Goal: Information Seeking & Learning: Learn about a topic

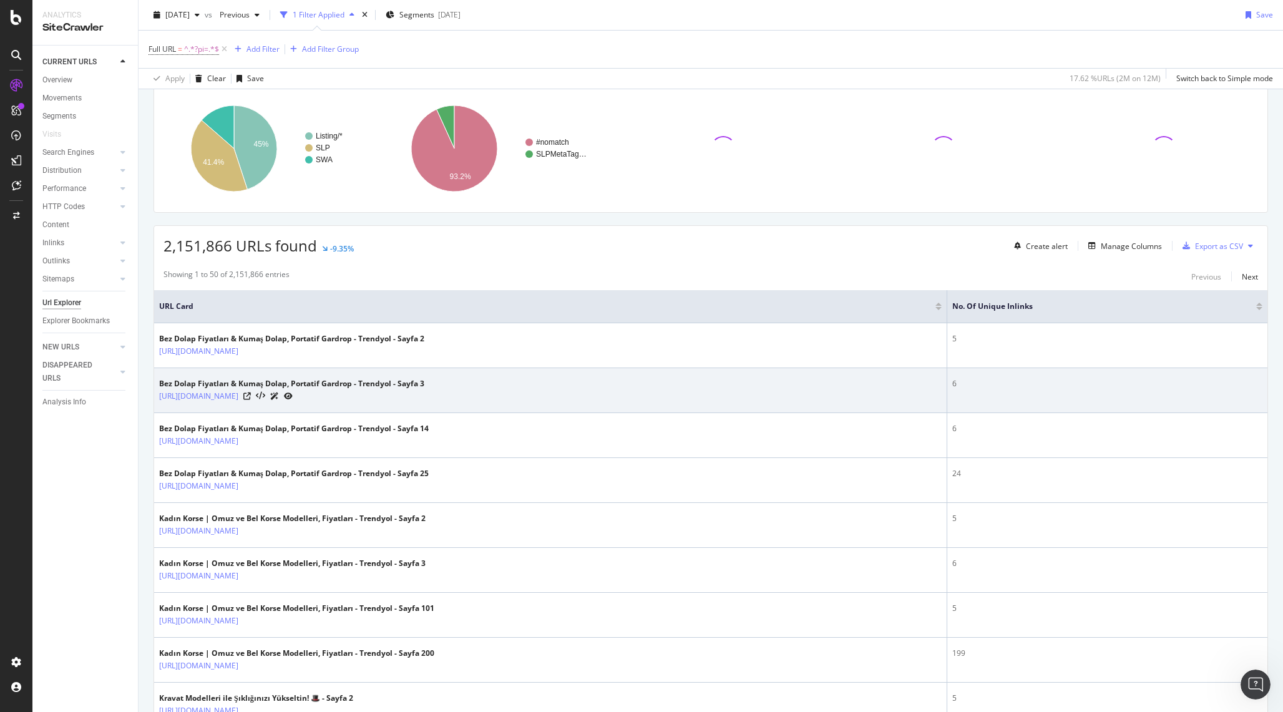
scroll to position [87, 0]
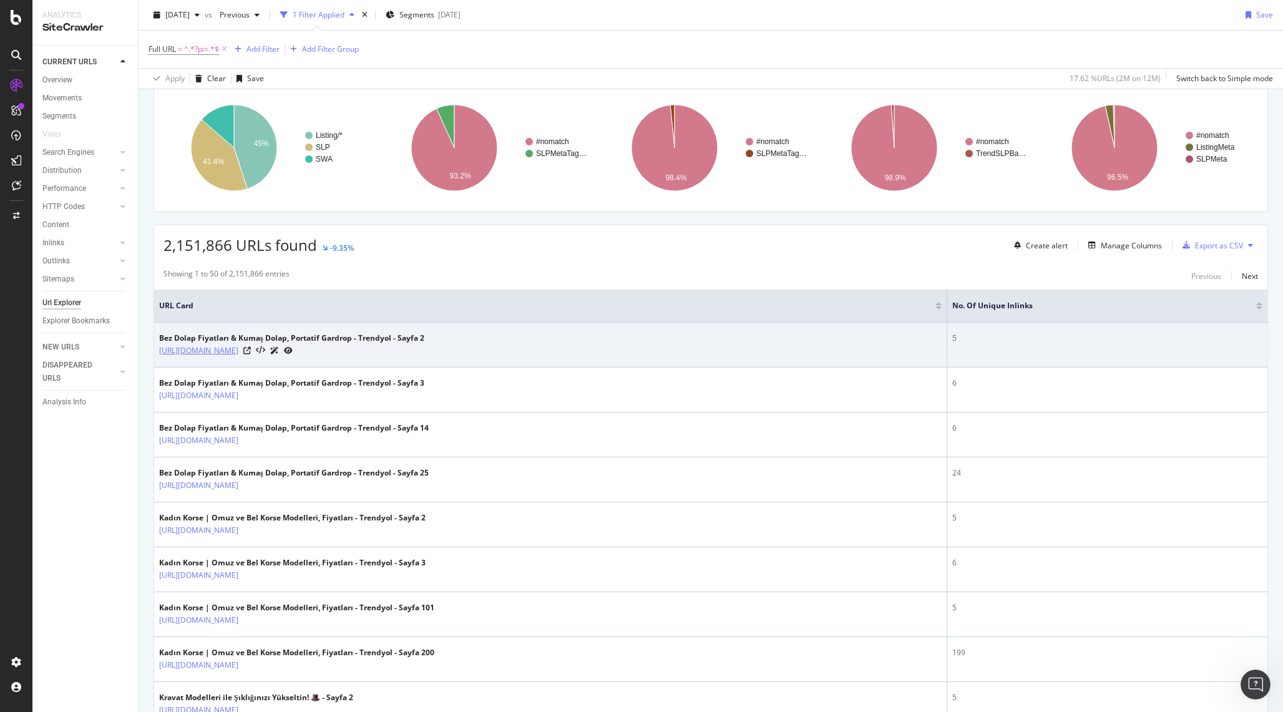
click at [238, 353] on link "https://www.trendyol.com/bez-dolap-x-c105460?pi=2" at bounding box center [198, 350] width 79 height 12
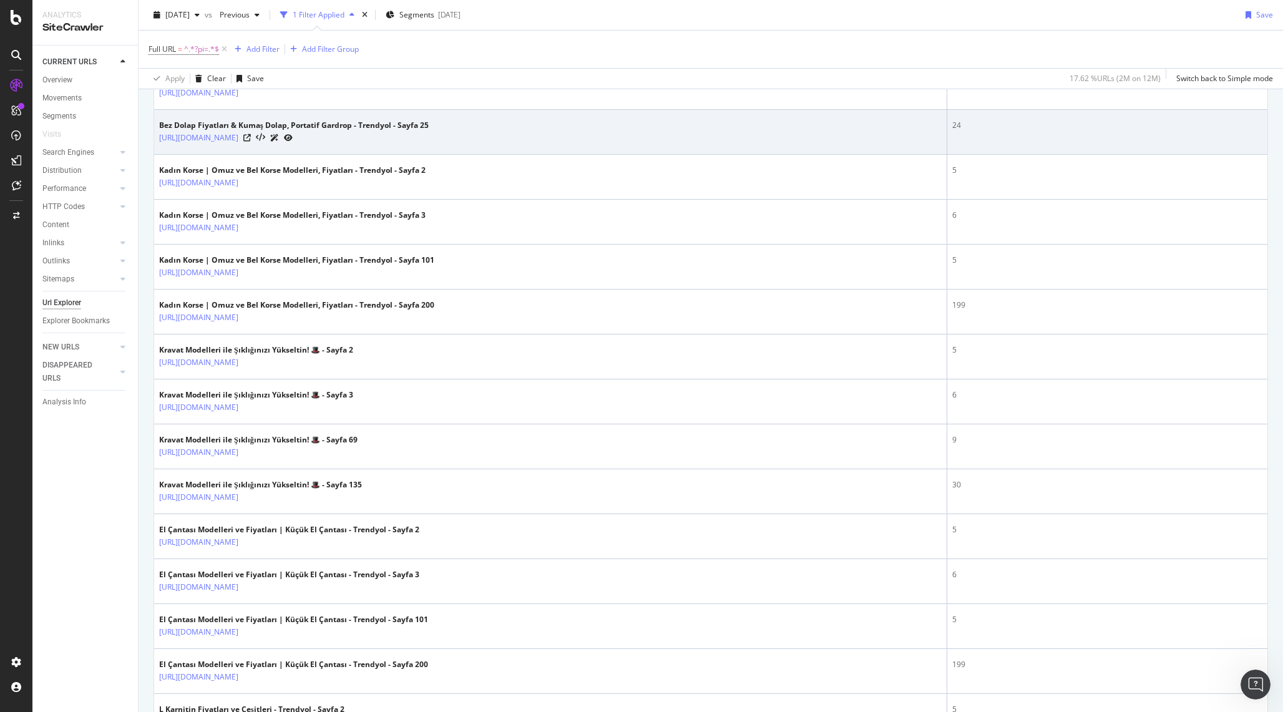
scroll to position [442, 0]
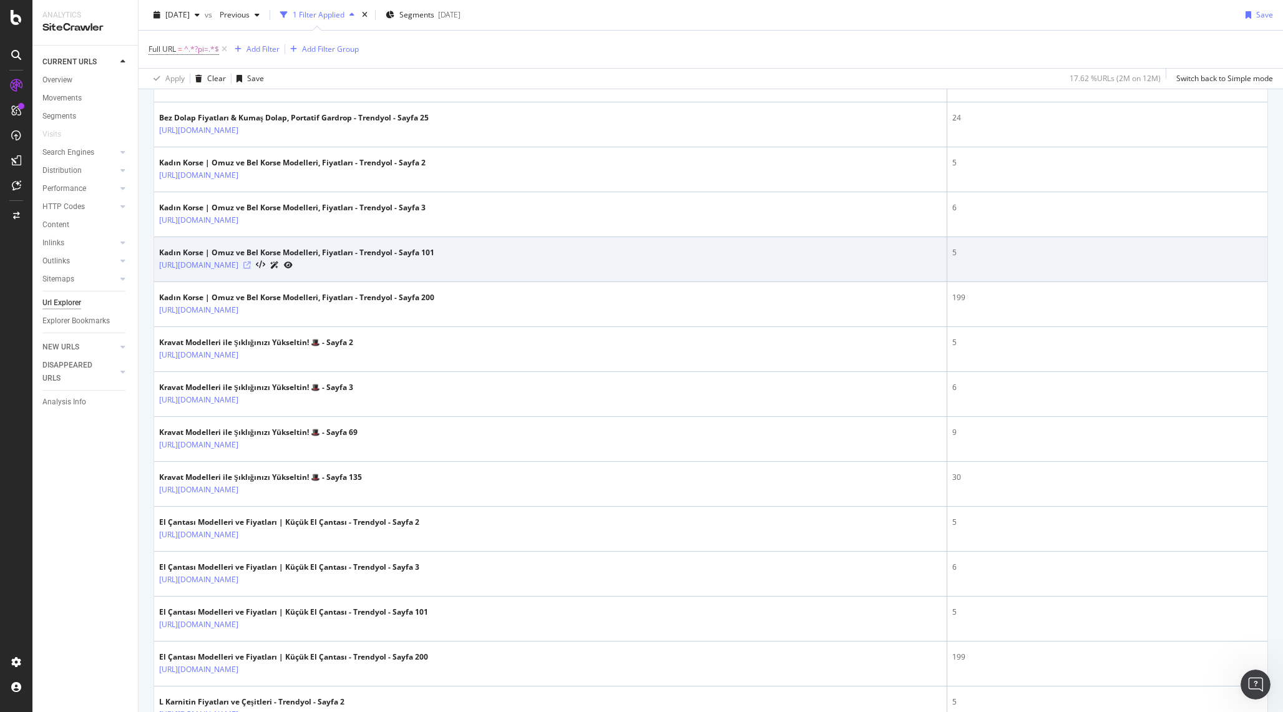
click at [251, 266] on icon at bounding box center [246, 264] width 7 height 7
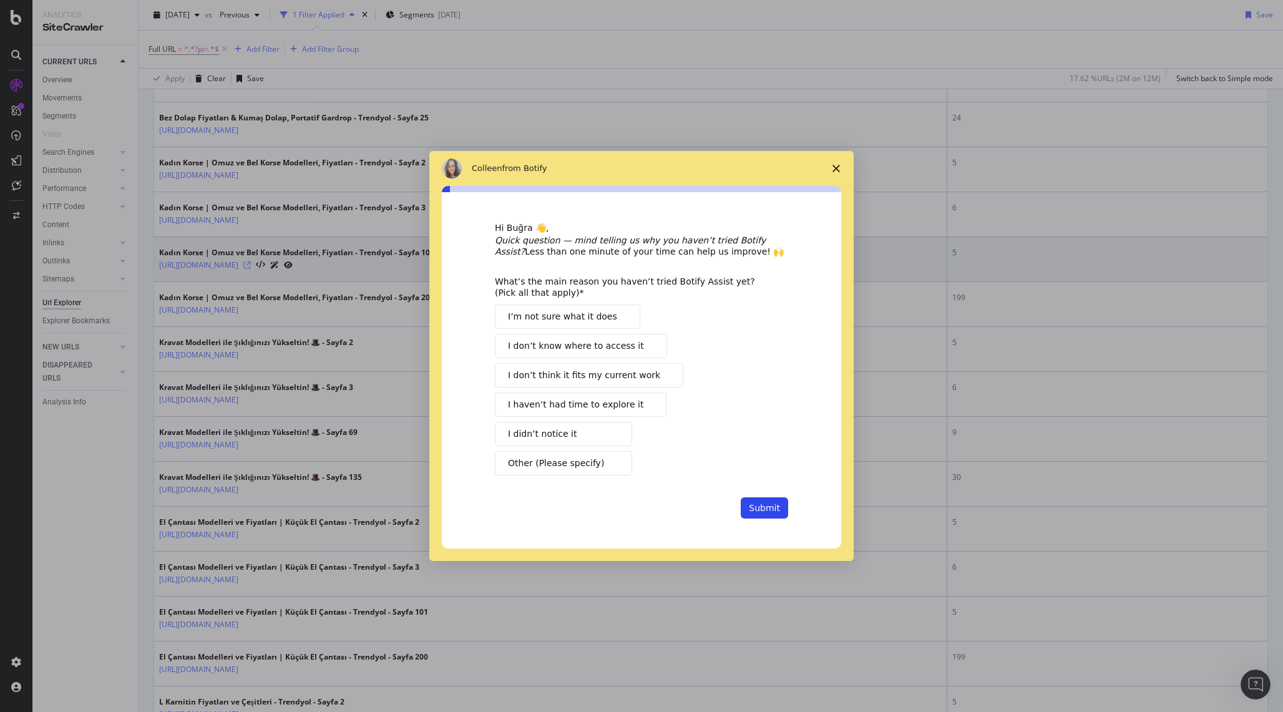
scroll to position [0, 0]
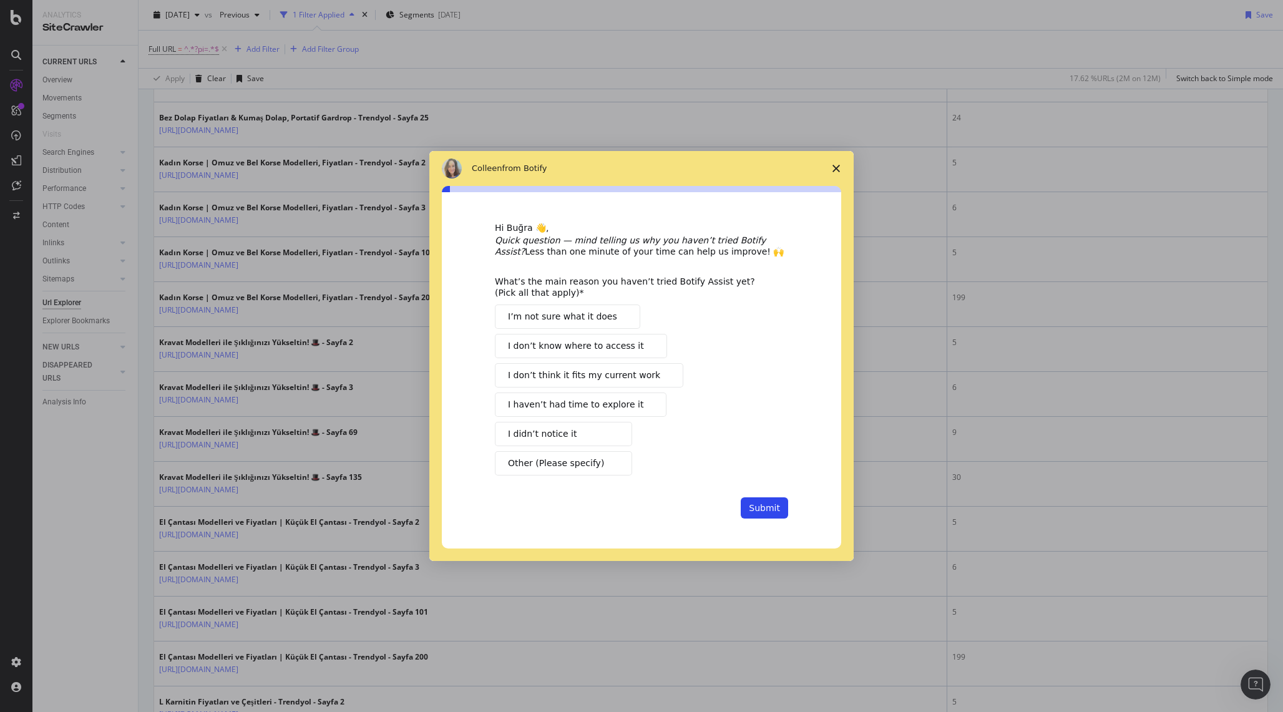
click at [838, 170] on polygon "Close survey" at bounding box center [835, 168] width 7 height 7
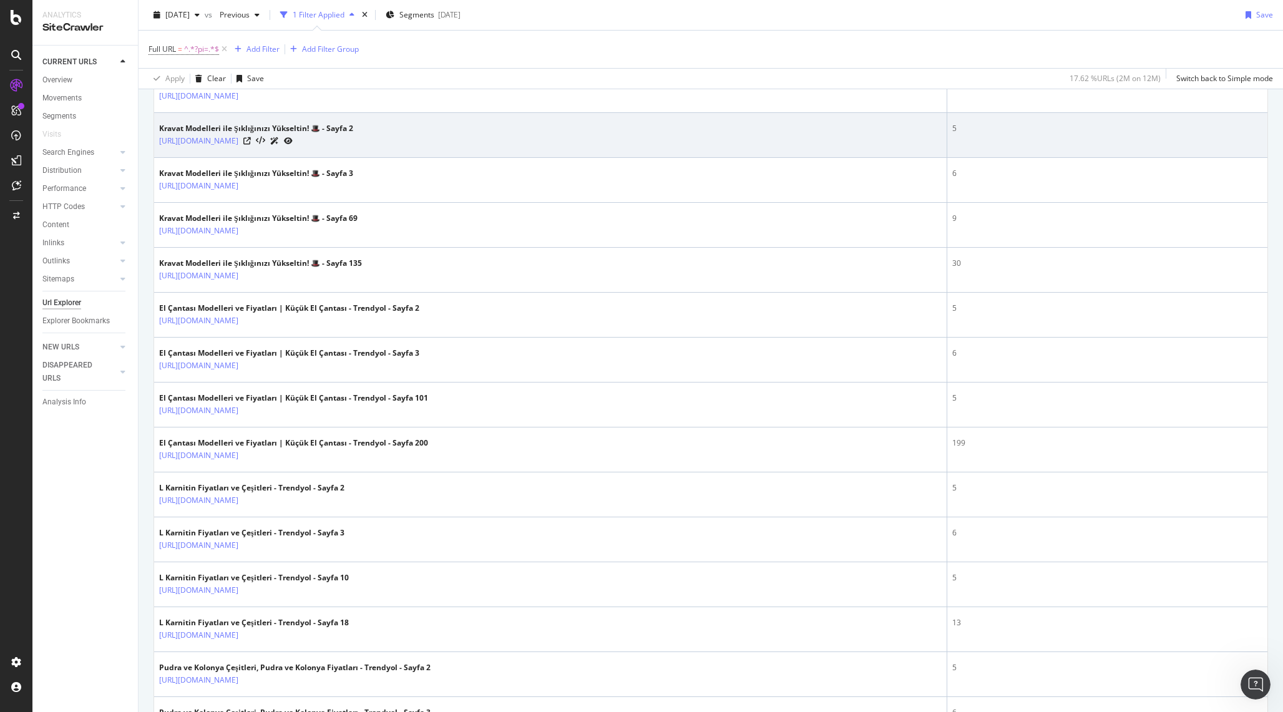
scroll to position [701, 0]
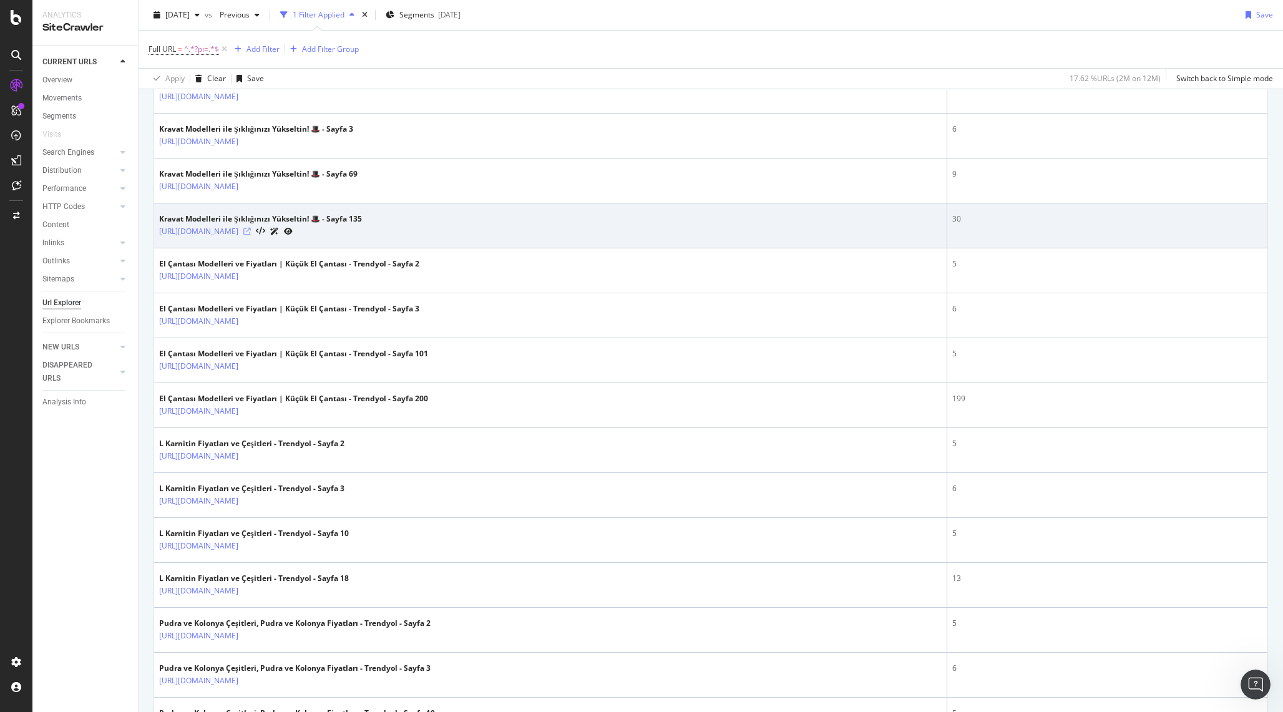
click at [251, 233] on icon at bounding box center [246, 231] width 7 height 7
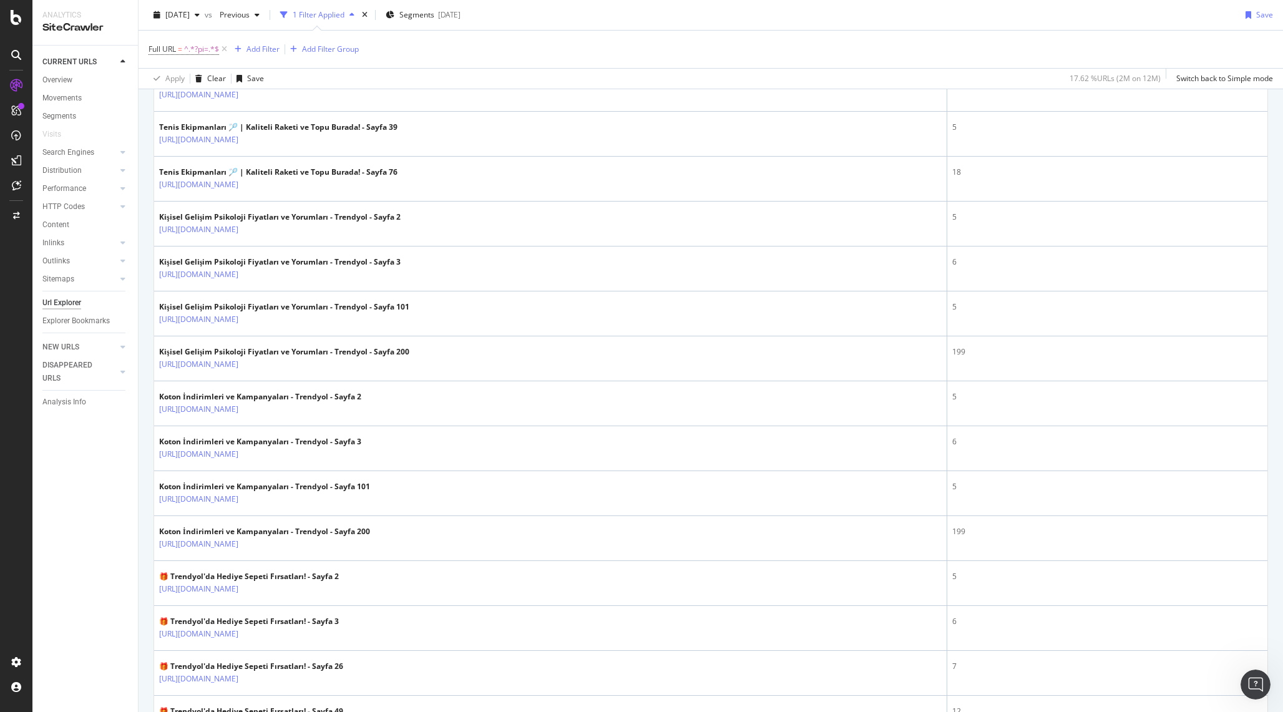
scroll to position [2017, 0]
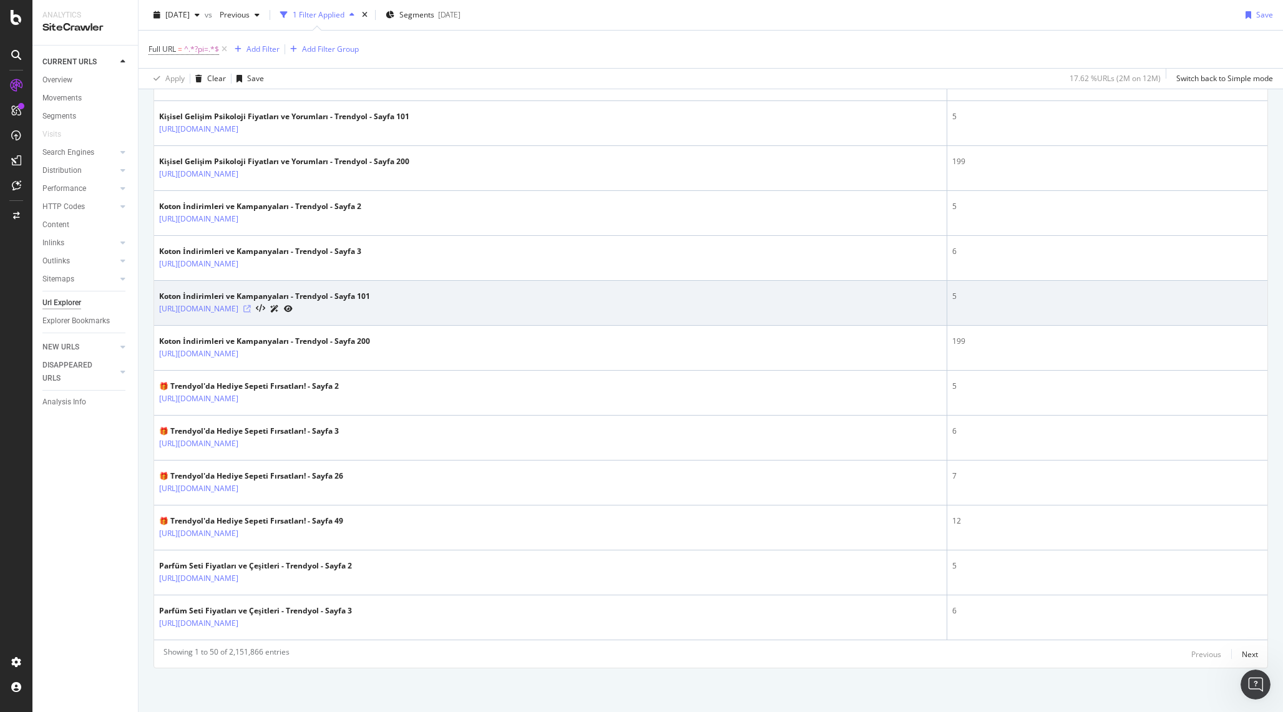
click at [251, 309] on icon at bounding box center [246, 308] width 7 height 7
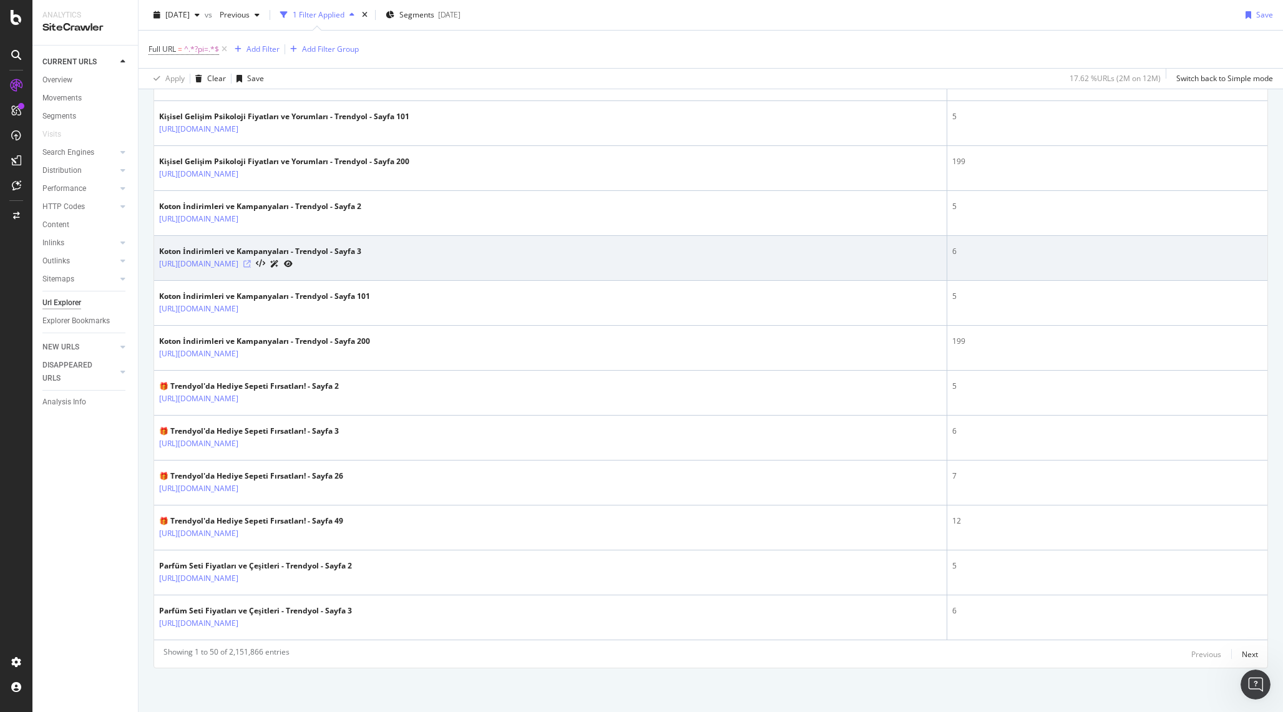
click at [251, 261] on icon at bounding box center [246, 263] width 7 height 7
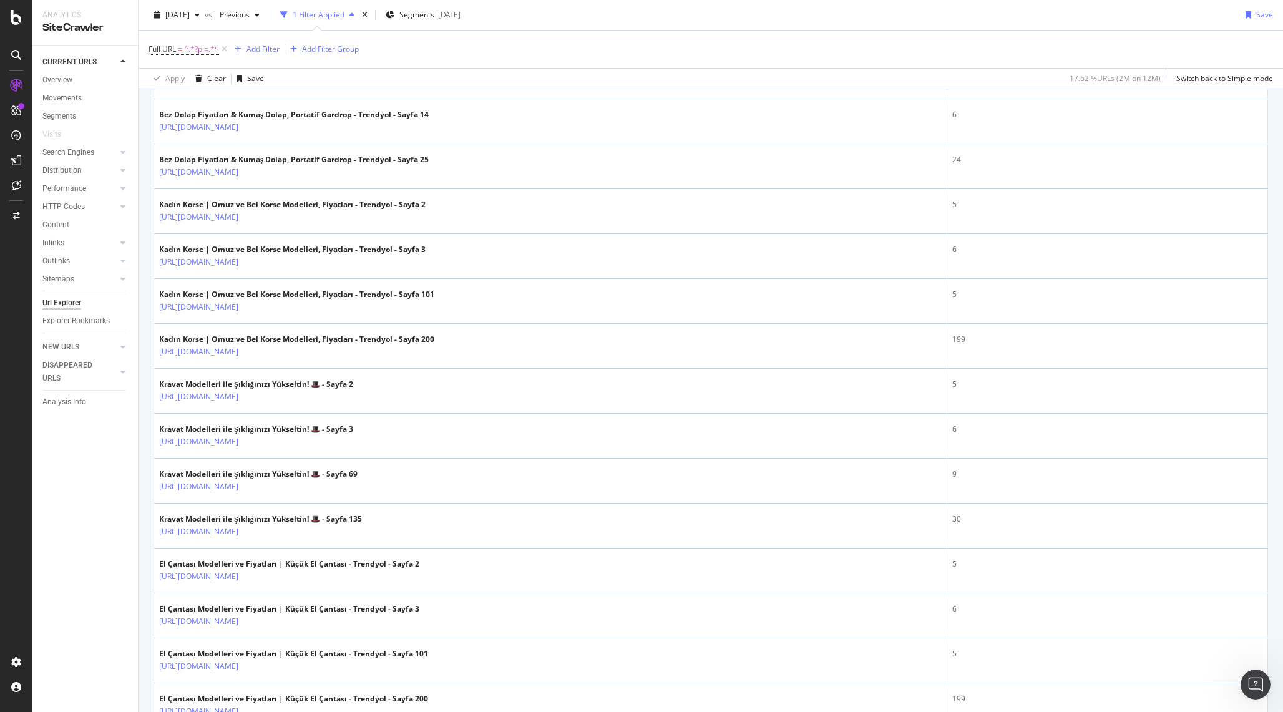
scroll to position [353, 0]
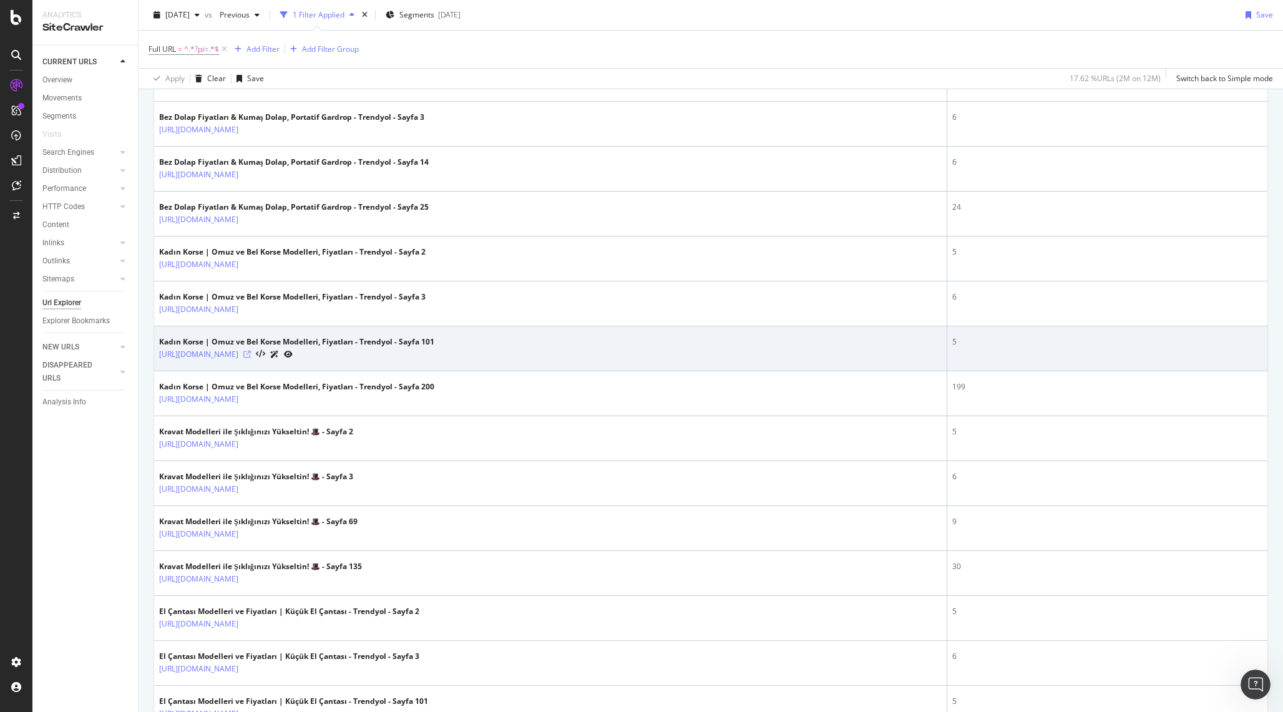
click at [251, 358] on icon at bounding box center [246, 354] width 7 height 7
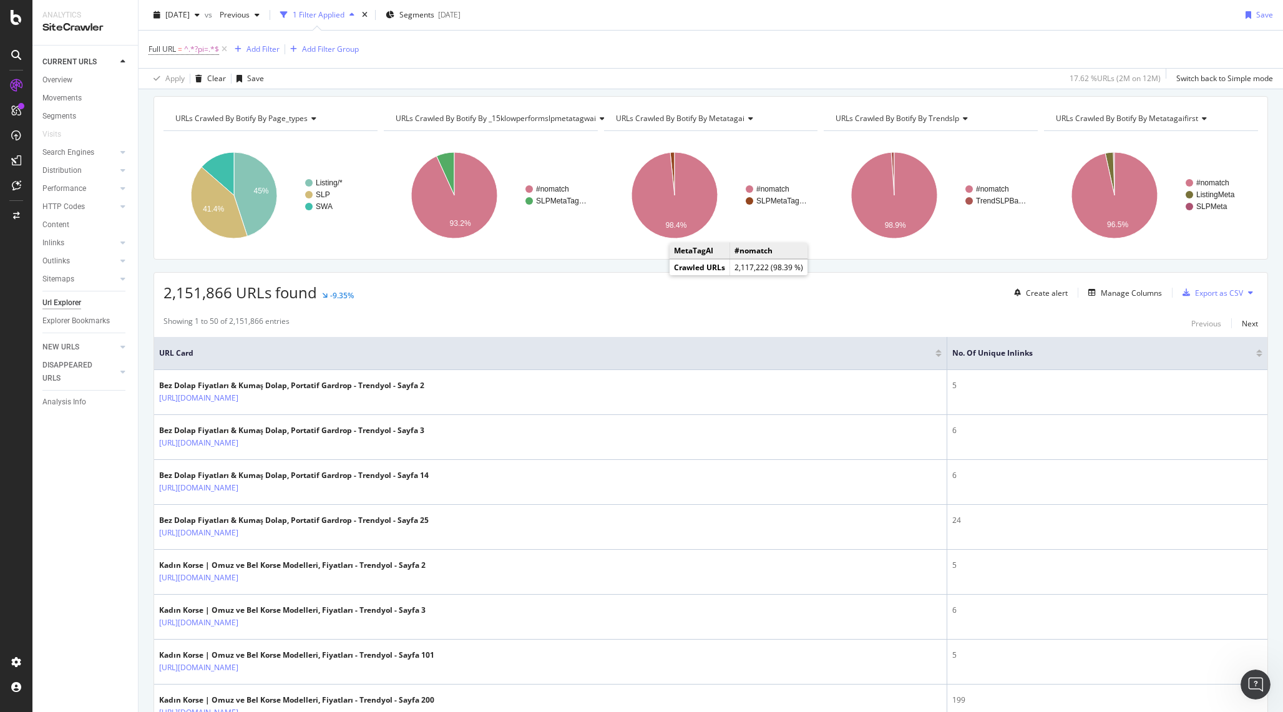
scroll to position [0, 0]
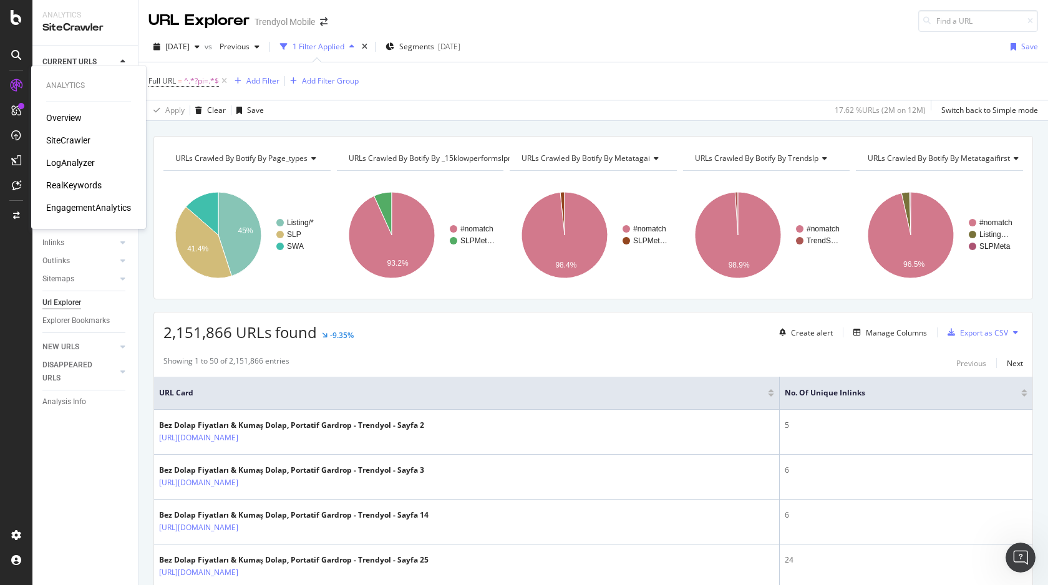
click at [79, 140] on div "SiteCrawler" at bounding box center [68, 140] width 44 height 12
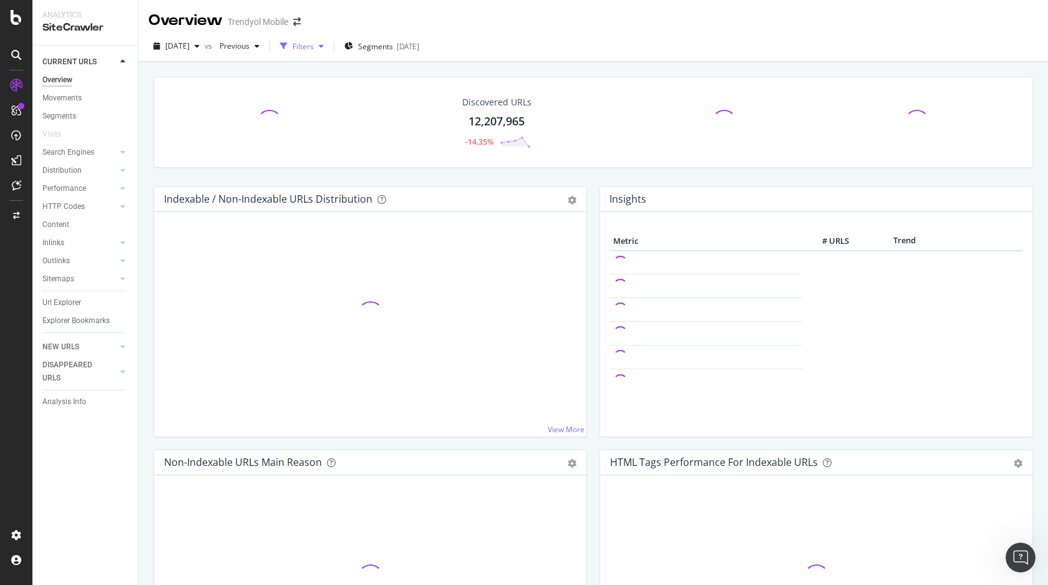
click at [293, 46] on div "button" at bounding box center [283, 45] width 17 height 17
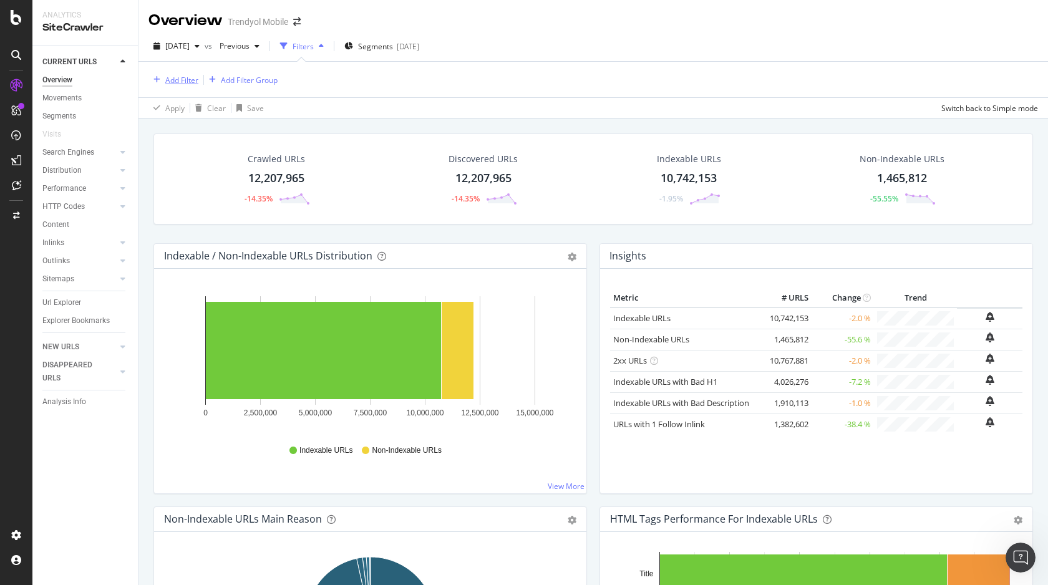
click at [189, 82] on div "Add Filter" at bounding box center [181, 80] width 33 height 11
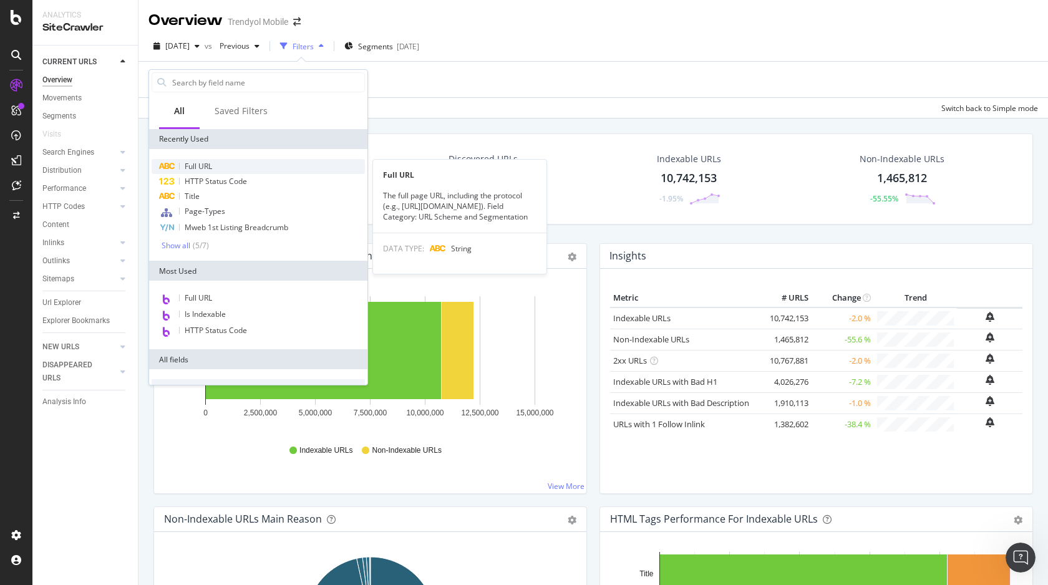
click at [204, 168] on span "Full URL" at bounding box center [198, 166] width 27 height 11
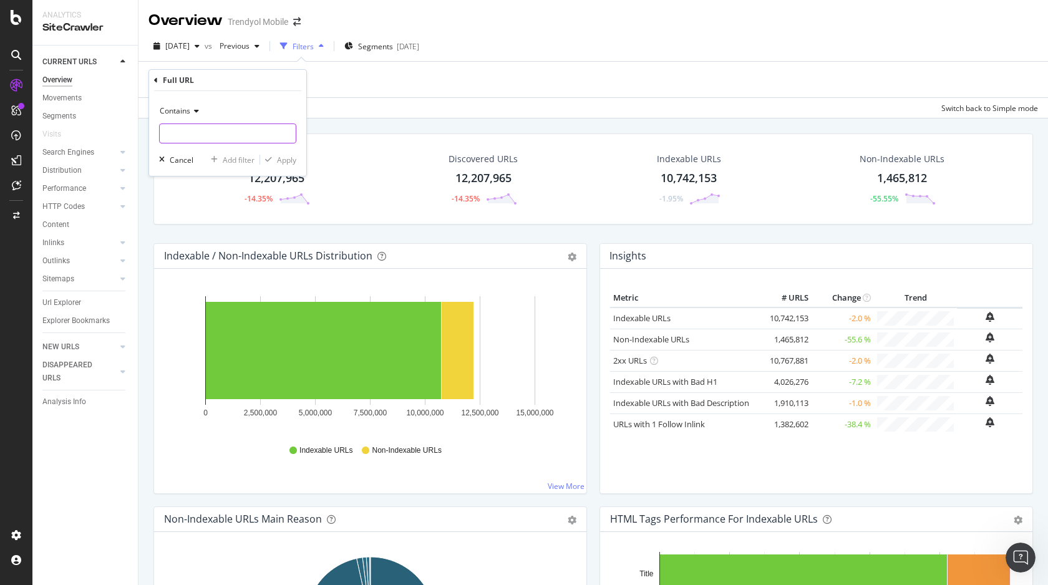
click at [208, 130] on input "text" at bounding box center [228, 134] width 136 height 20
paste input "https://www.trendyol.com/rampage-x-b110185"
type input "https://www.trendyol.com/rampage-x-b110185"
click at [190, 112] on div "Contains" at bounding box center [227, 111] width 137 height 20
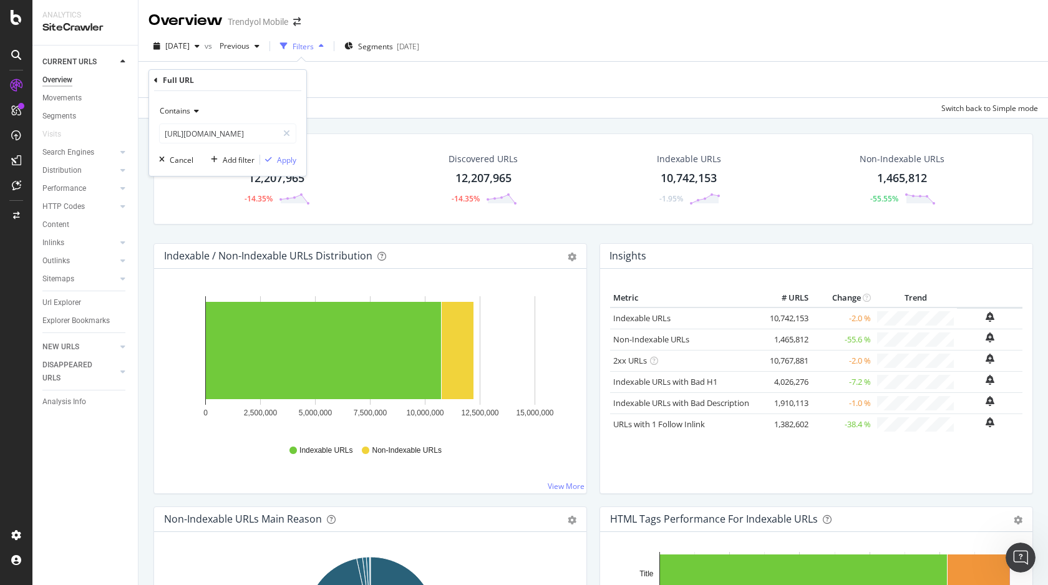
scroll to position [0, 0]
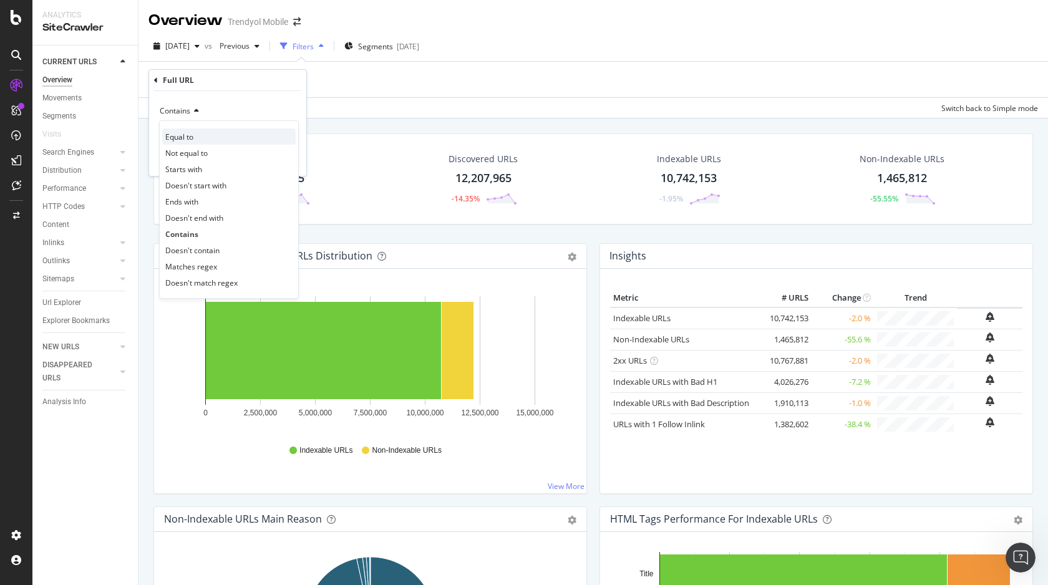
click at [200, 131] on div "Equal to" at bounding box center [229, 137] width 134 height 16
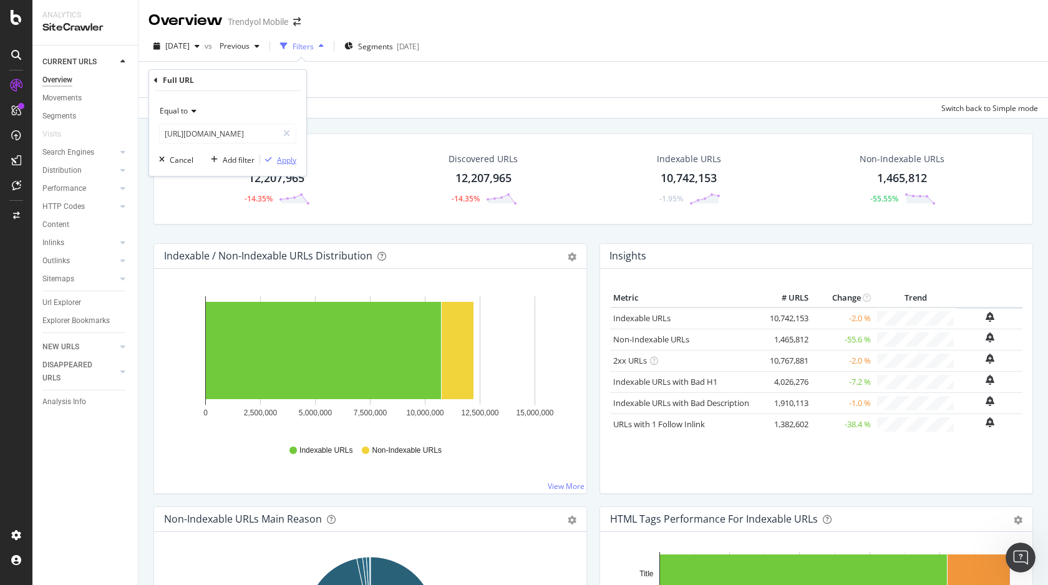
click at [289, 157] on div "Apply" at bounding box center [286, 160] width 19 height 11
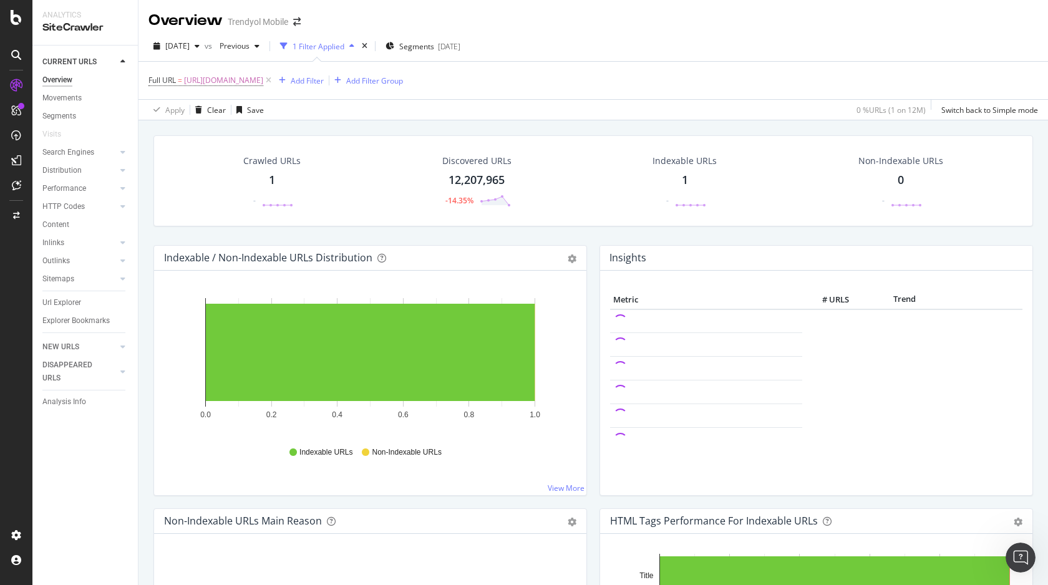
click at [268, 167] on div "Crawled URLs 1 -" at bounding box center [272, 180] width 82 height 65
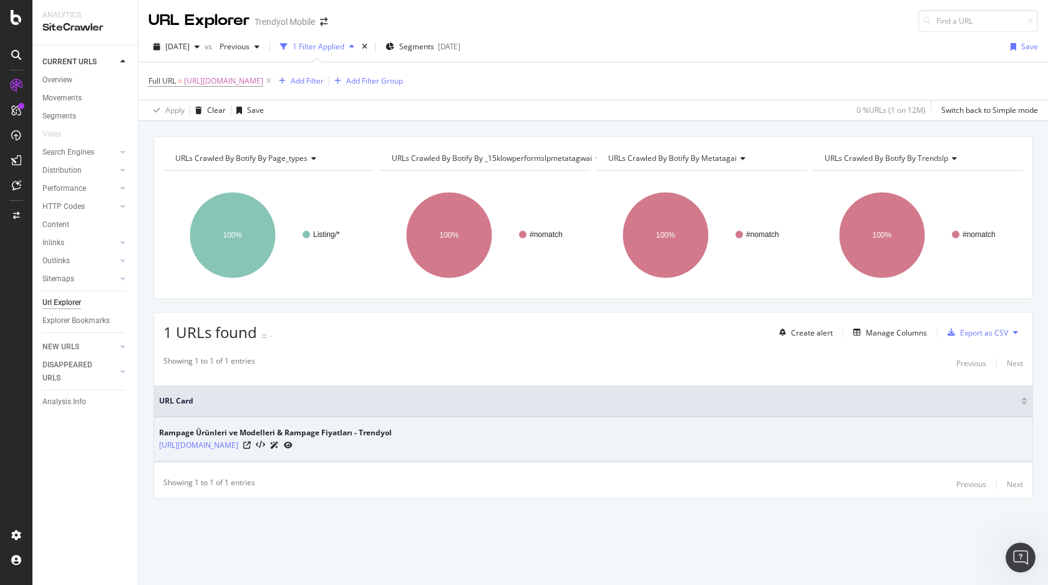
click at [367, 433] on div "Rampage Ürünleri ve Modelleri & Rampage Fiyatları - Trendyol" at bounding box center [275, 432] width 233 height 11
click at [238, 444] on link "https://www.trendyol.com/rampage-x-b110185" at bounding box center [198, 445] width 79 height 12
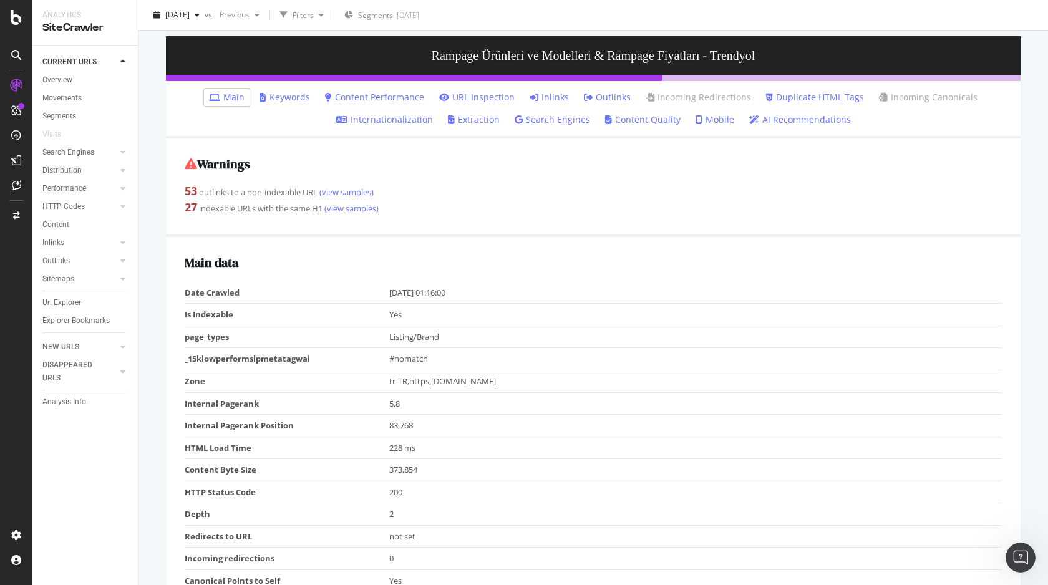
scroll to position [104, 0]
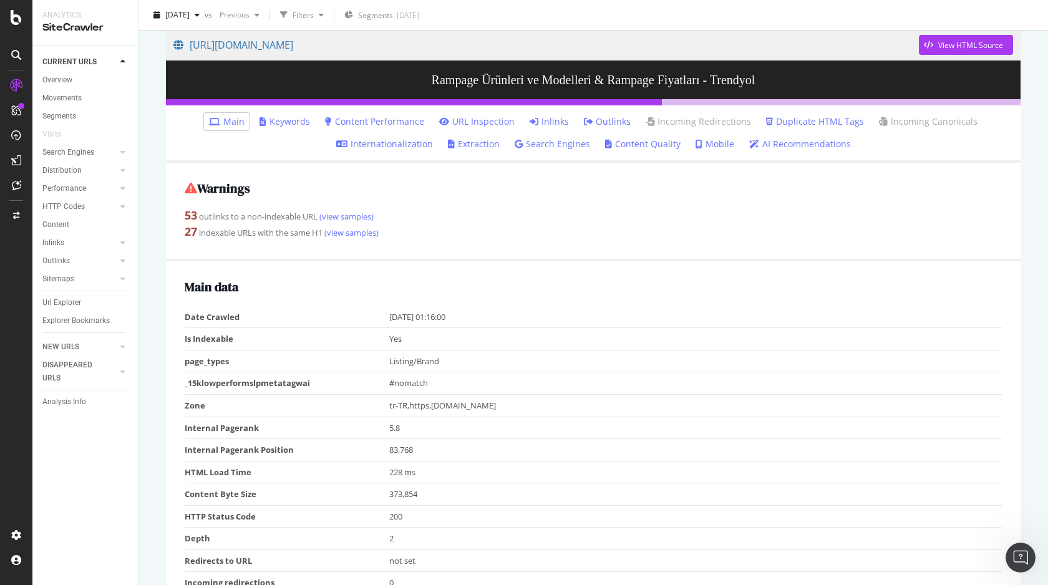
click at [567, 127] on link "Inlinks" at bounding box center [549, 121] width 39 height 12
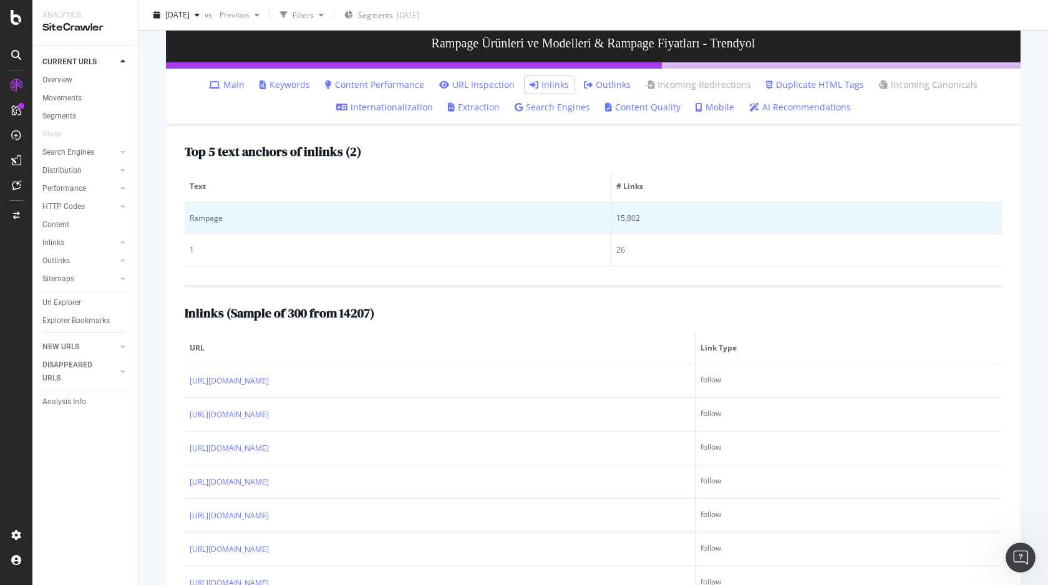
scroll to position [109, 0]
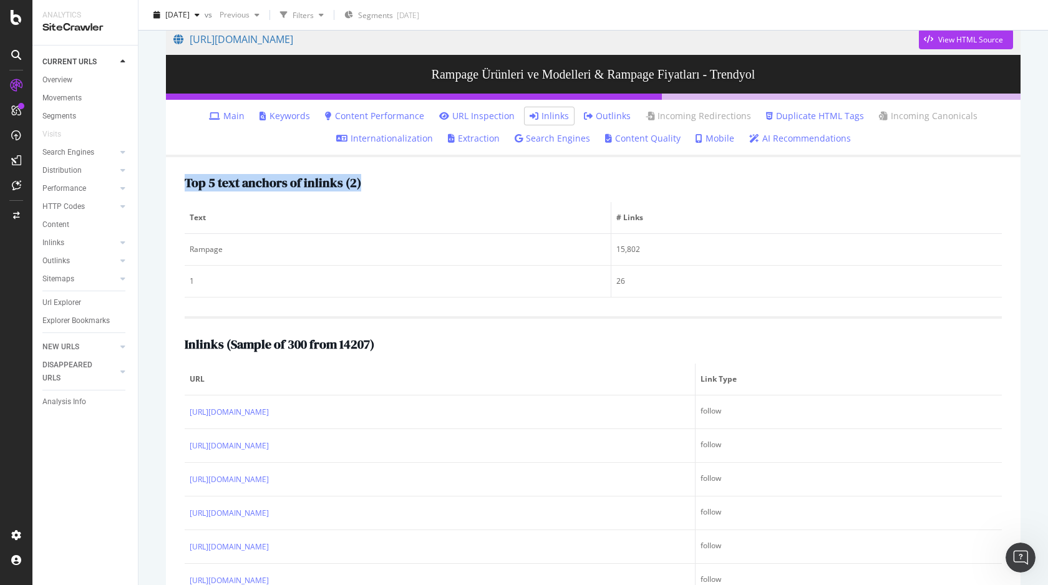
drag, startPoint x: 187, startPoint y: 185, endPoint x: 519, endPoint y: 182, distance: 331.9
click at [519, 182] on div "Top 5 text anchors of inlinks ( 2 )" at bounding box center [593, 183] width 817 height 14
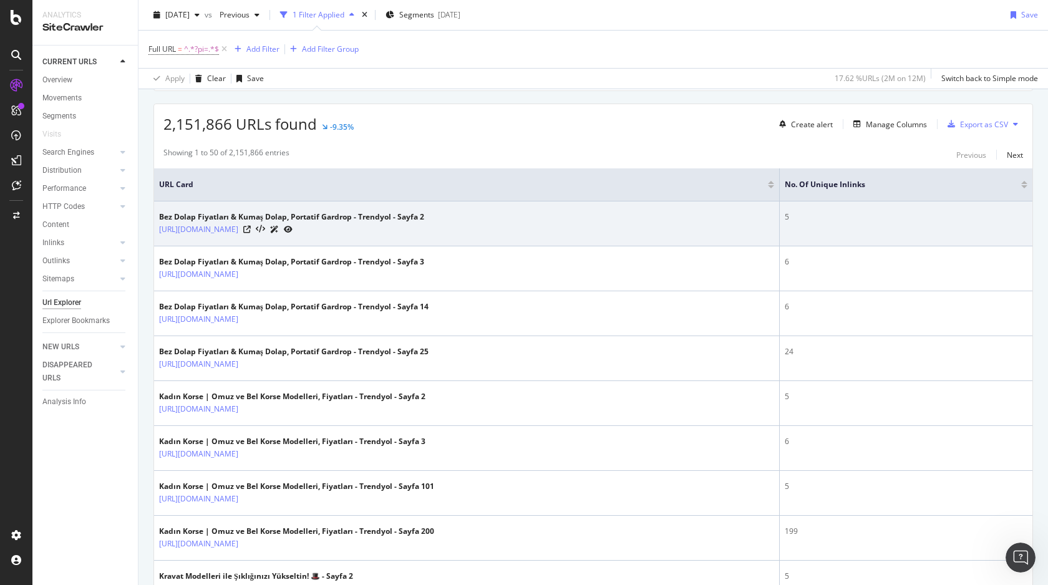
scroll to position [217, 0]
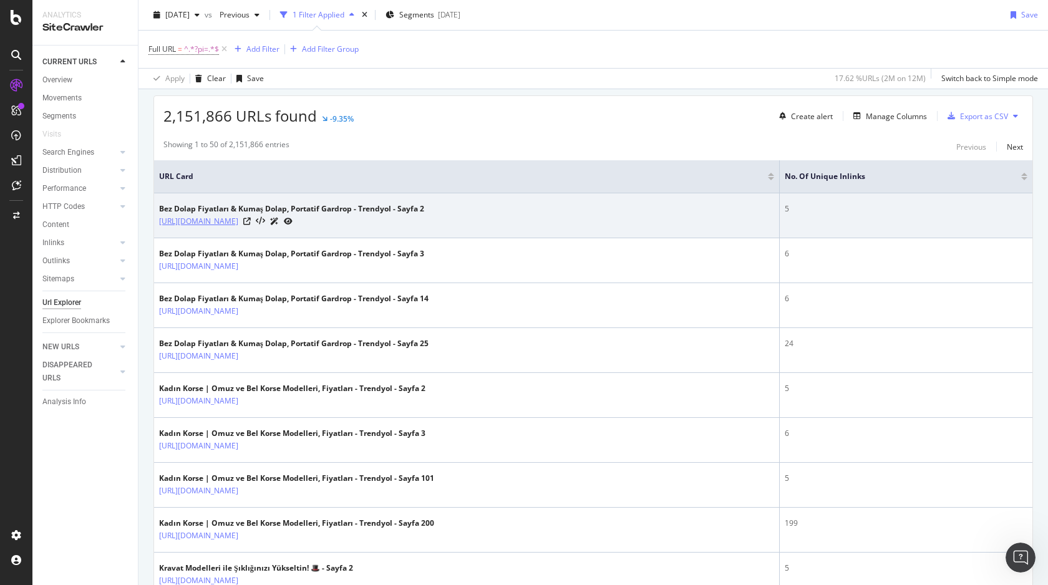
click at [238, 220] on link "[URL][DOMAIN_NAME]" at bounding box center [198, 221] width 79 height 12
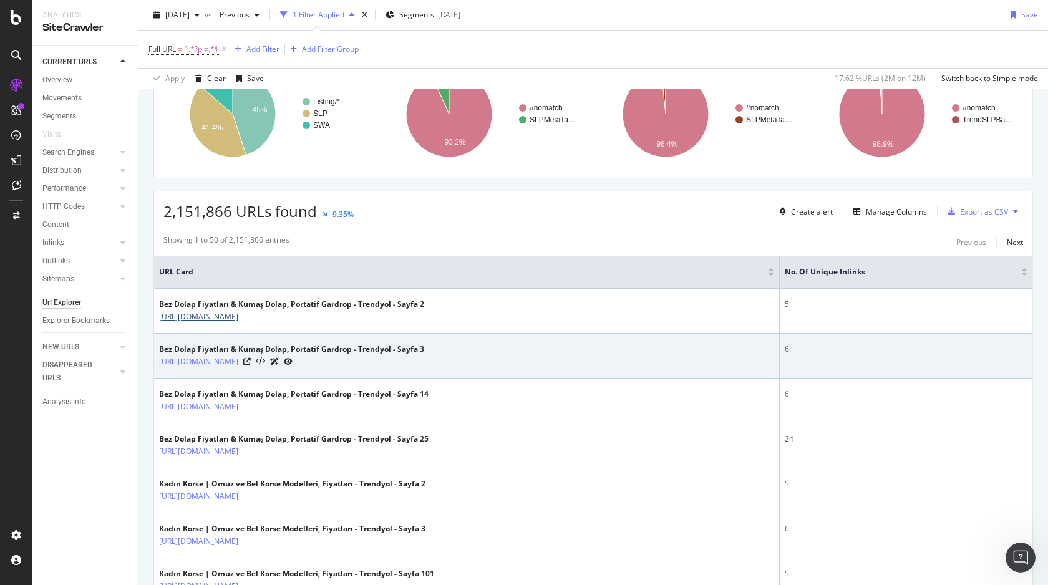
scroll to position [0, 0]
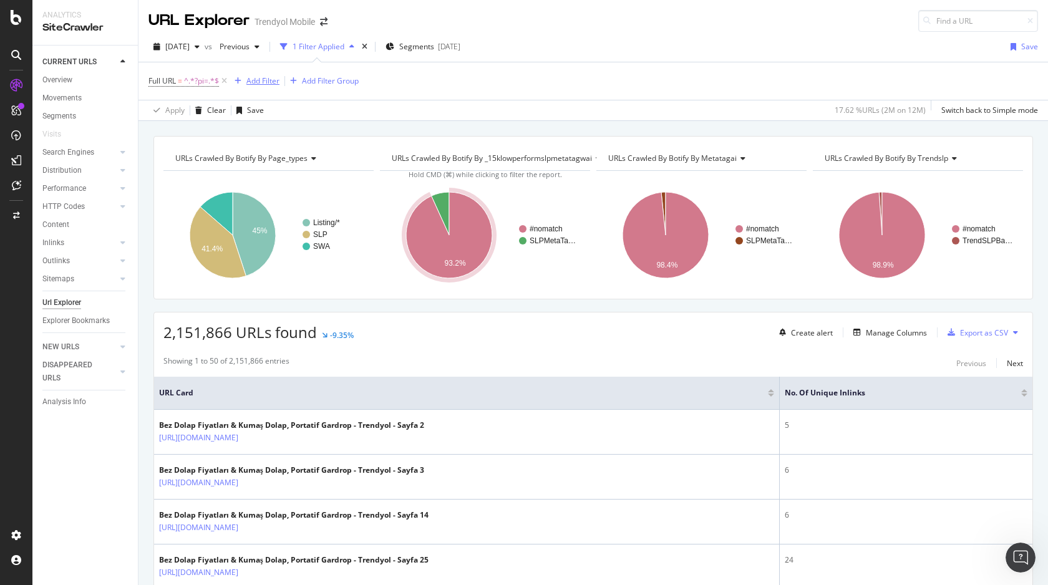
click at [248, 75] on div "Add Filter" at bounding box center [262, 80] width 33 height 11
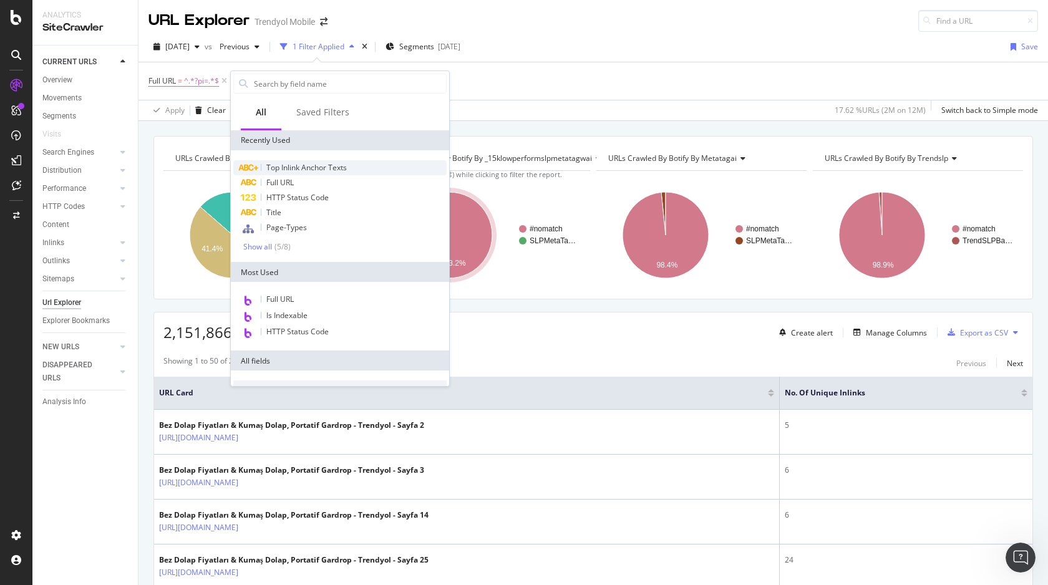
click at [285, 167] on span "Top Inlink Anchor Texts" at bounding box center [306, 167] width 80 height 11
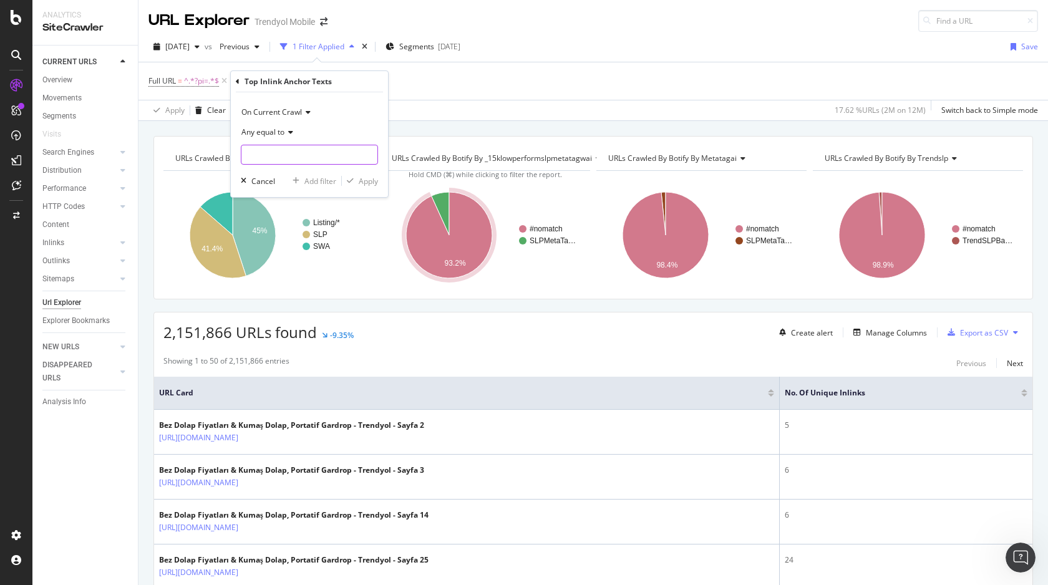
click at [292, 151] on input "text" at bounding box center [309, 155] width 136 height 20
paste input "[img.alt=search banner]"
type input "[img.alt=search banner]"
click at [369, 180] on div "Apply" at bounding box center [368, 181] width 19 height 11
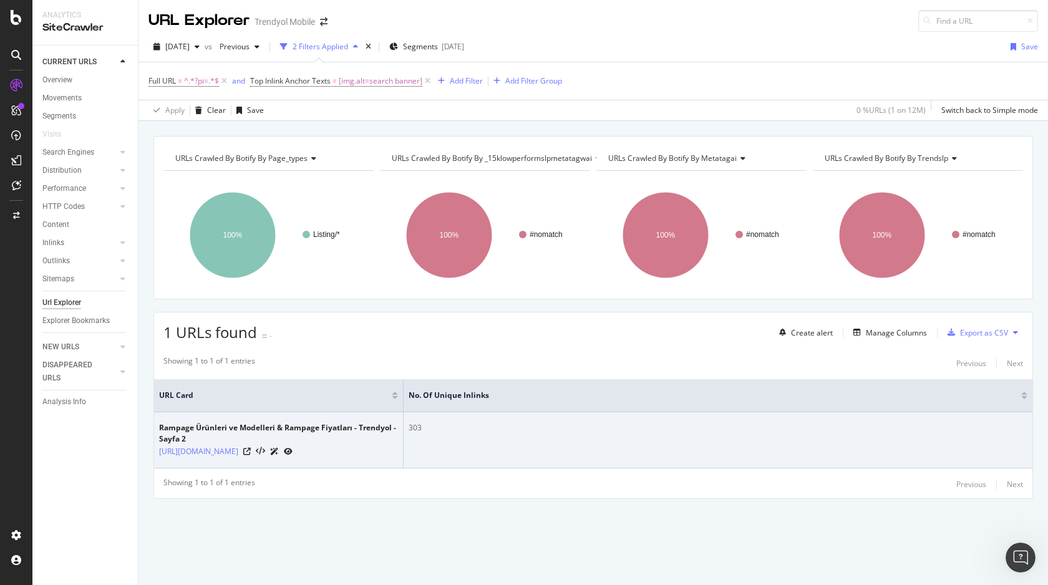
click at [220, 427] on div "Rampage Ürünleri ve Modelleri & Rampage Fiyatları - Trendyol - Sayfa 2" at bounding box center [278, 433] width 239 height 22
click at [238, 448] on link "[URL][DOMAIN_NAME]" at bounding box center [198, 451] width 79 height 12
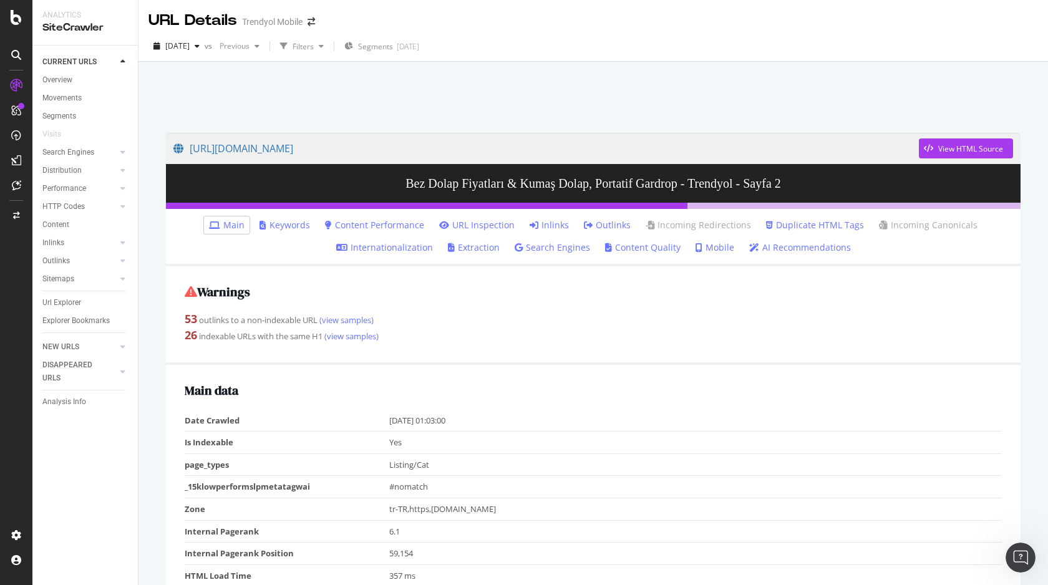
click at [553, 220] on link "Inlinks" at bounding box center [549, 225] width 39 height 12
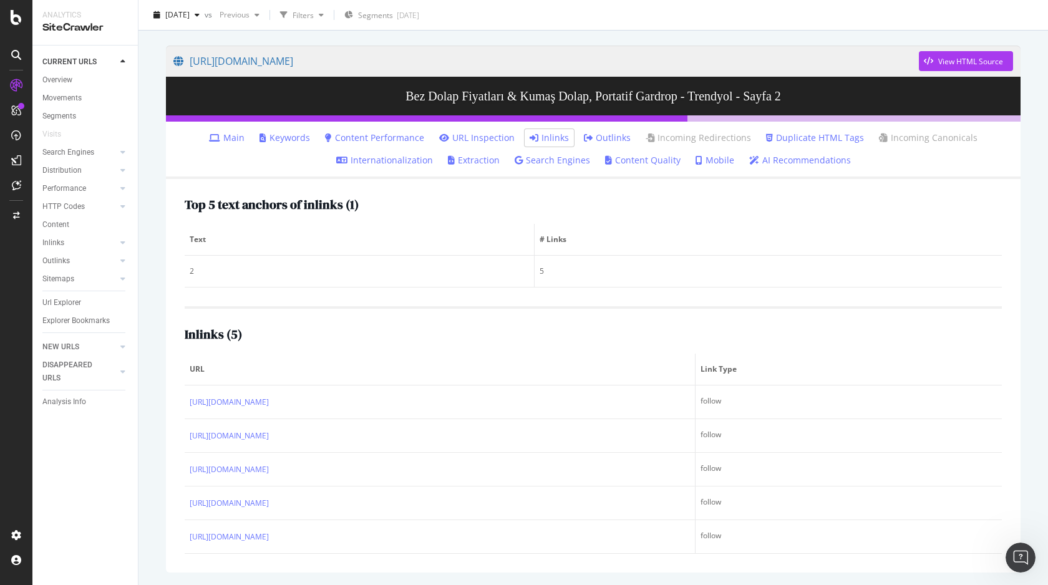
scroll to position [87, 0]
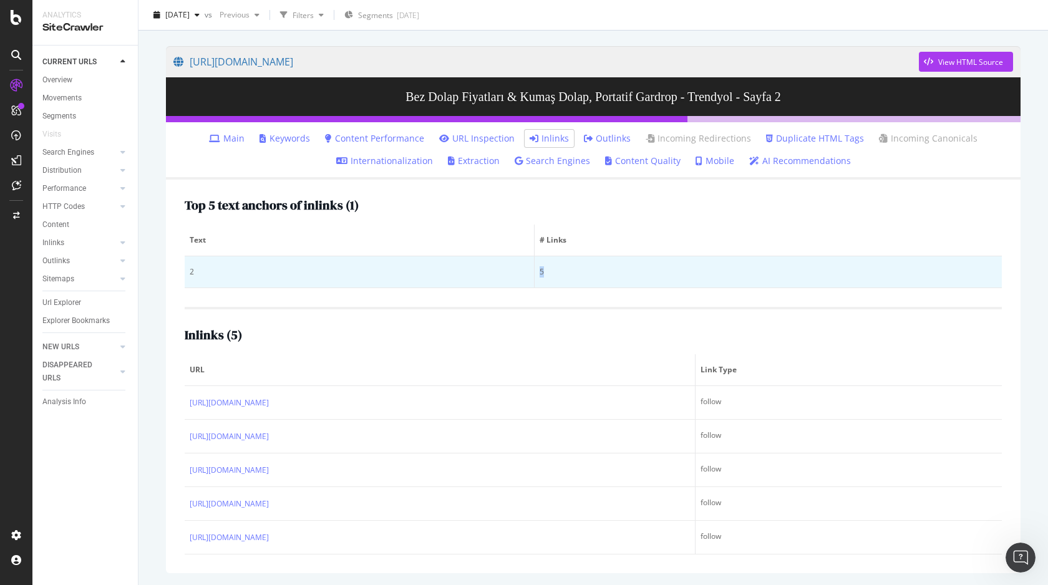
drag, startPoint x: 603, startPoint y: 271, endPoint x: 422, endPoint y: 267, distance: 181.0
click at [422, 267] on tr "2 5" at bounding box center [593, 272] width 817 height 32
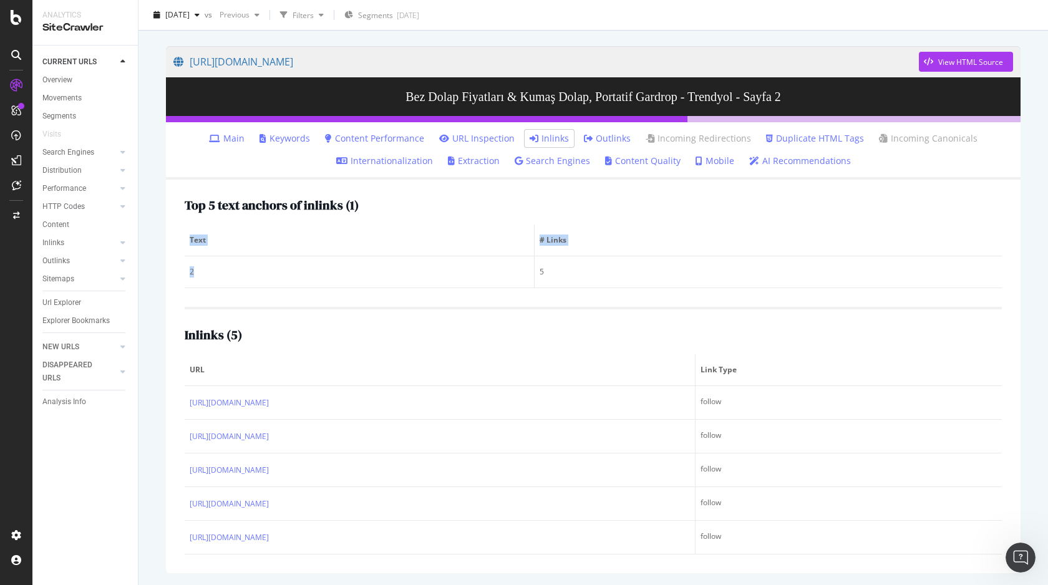
drag, startPoint x: 205, startPoint y: 273, endPoint x: 173, endPoint y: 273, distance: 31.8
click at [173, 273] on div "Top 5 text anchors of inlinks ( 1 ) Text # Links 2 5 Inlinks ( 5 ) URL Link Typ…" at bounding box center [593, 377] width 855 height 394
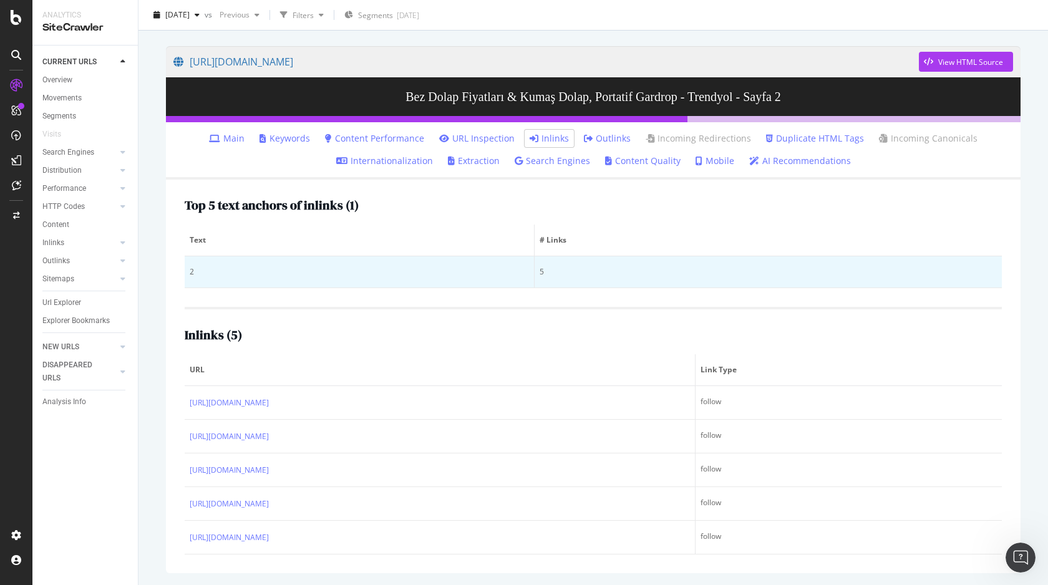
click at [199, 272] on div "2" at bounding box center [359, 271] width 339 height 11
click at [186, 270] on td "2" at bounding box center [360, 272] width 350 height 32
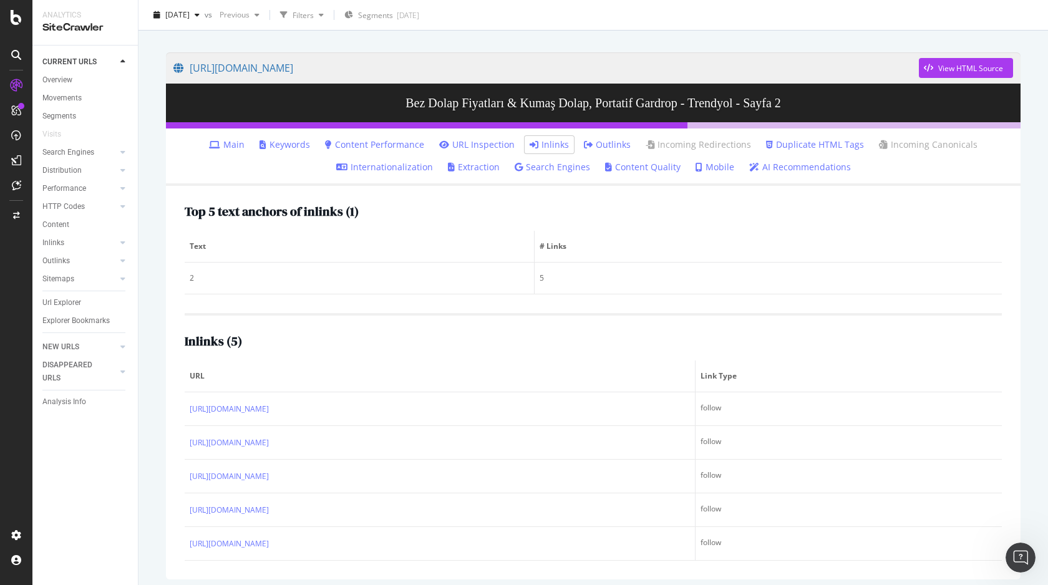
scroll to position [87, 0]
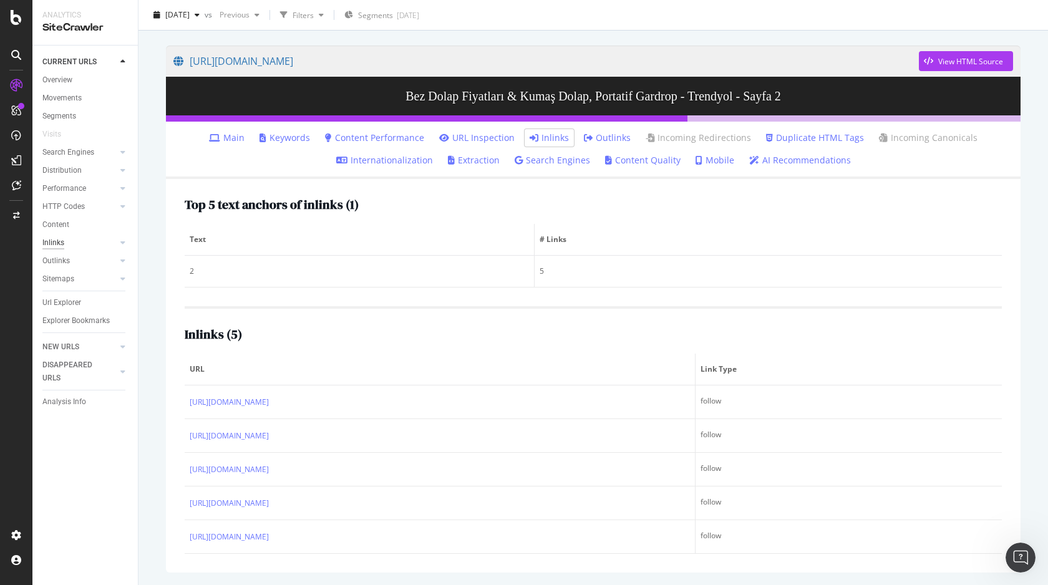
click at [60, 249] on div "Inlinks" at bounding box center [53, 242] width 22 height 13
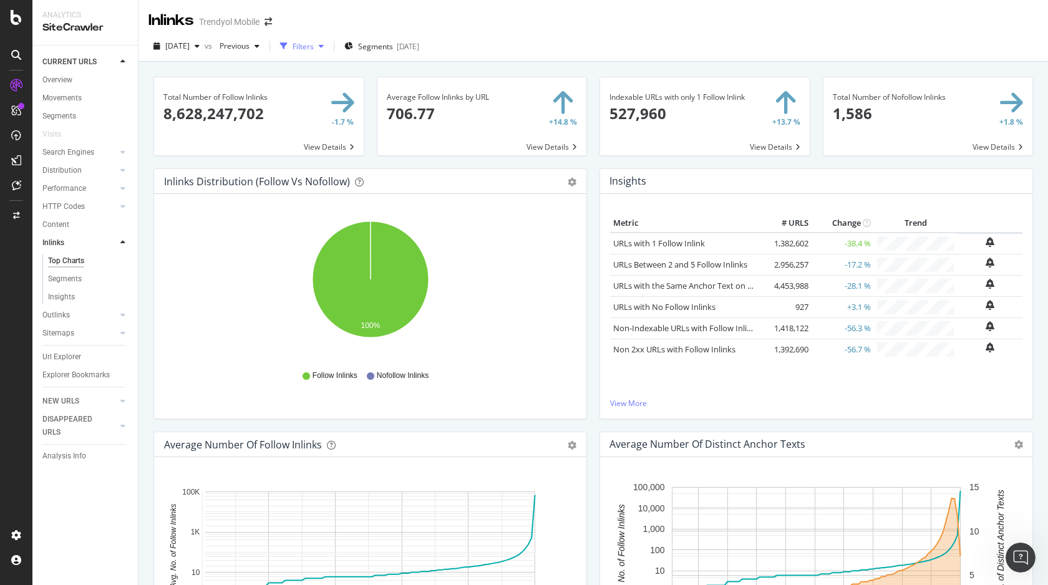
click at [314, 41] on div "Filters" at bounding box center [303, 46] width 21 height 11
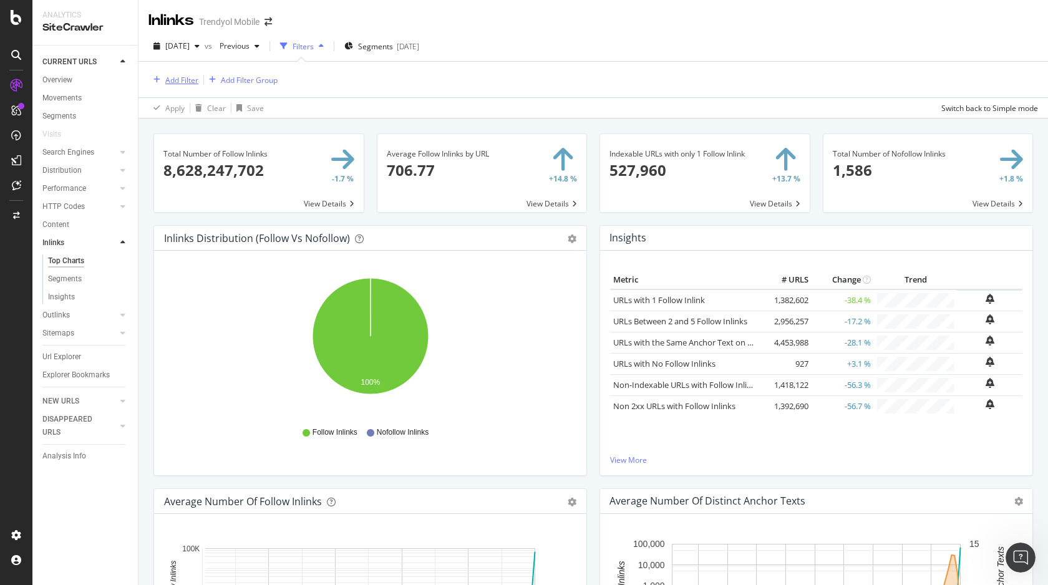
click at [193, 84] on div "Add Filter" at bounding box center [181, 80] width 33 height 11
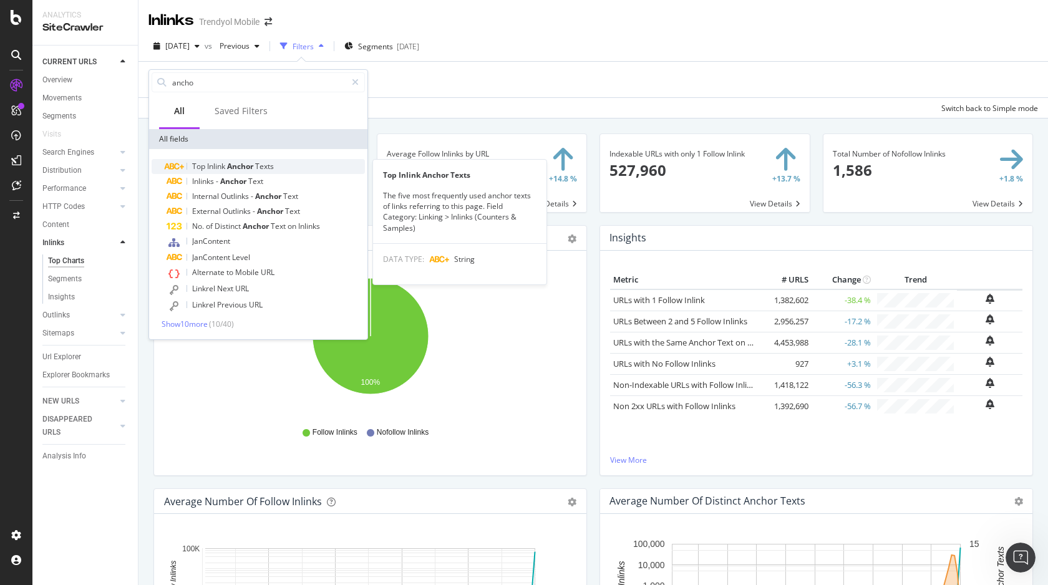
type input "ancho"
click at [233, 170] on span "Anchor" at bounding box center [241, 166] width 28 height 11
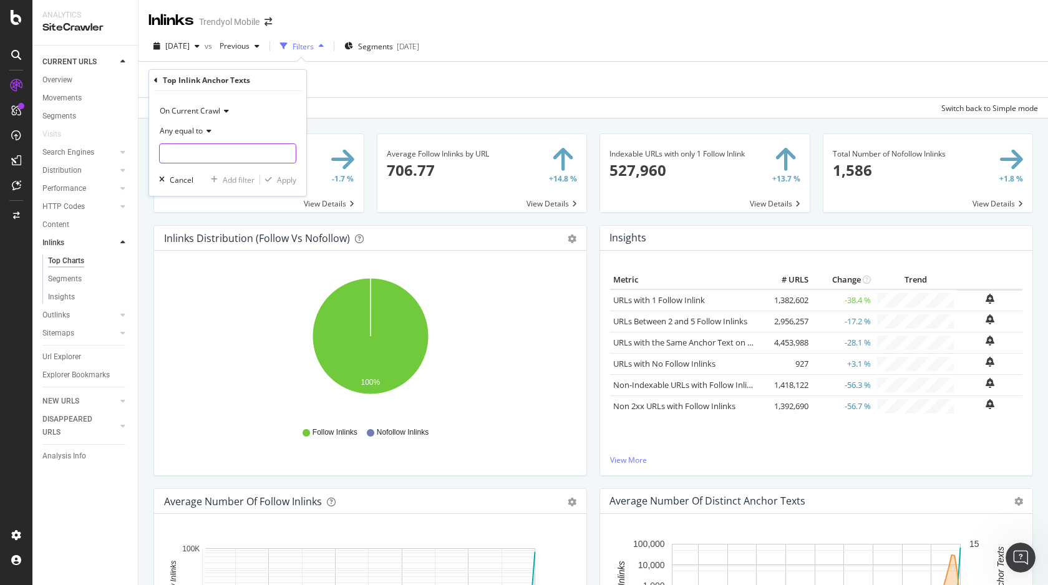
click at [203, 153] on input "text" at bounding box center [228, 154] width 136 height 20
click at [205, 136] on div "Any equal to" at bounding box center [227, 131] width 137 height 20
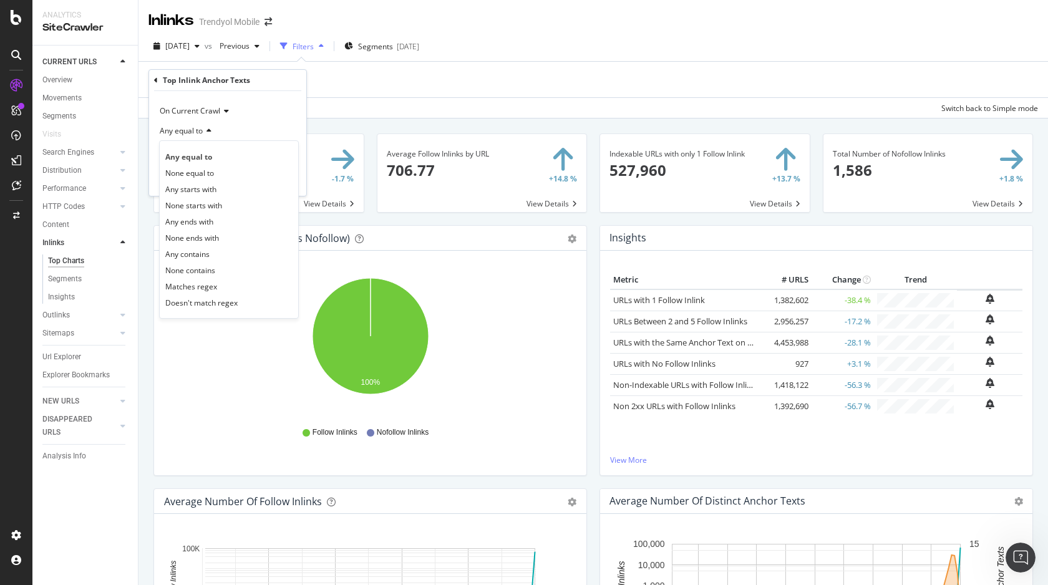
click at [256, 126] on div "Any equal to" at bounding box center [227, 131] width 137 height 20
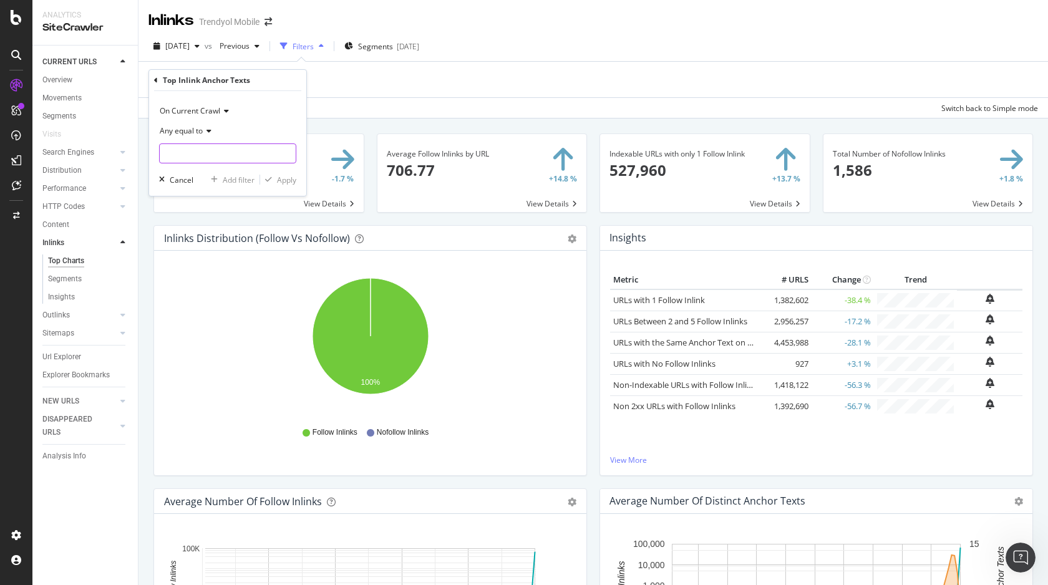
click at [187, 156] on input "text" at bounding box center [228, 154] width 136 height 20
paste input "[img.alt=search banner]"
type input "[img.alt=search banner]"
click at [288, 177] on div "Apply" at bounding box center [286, 180] width 19 height 11
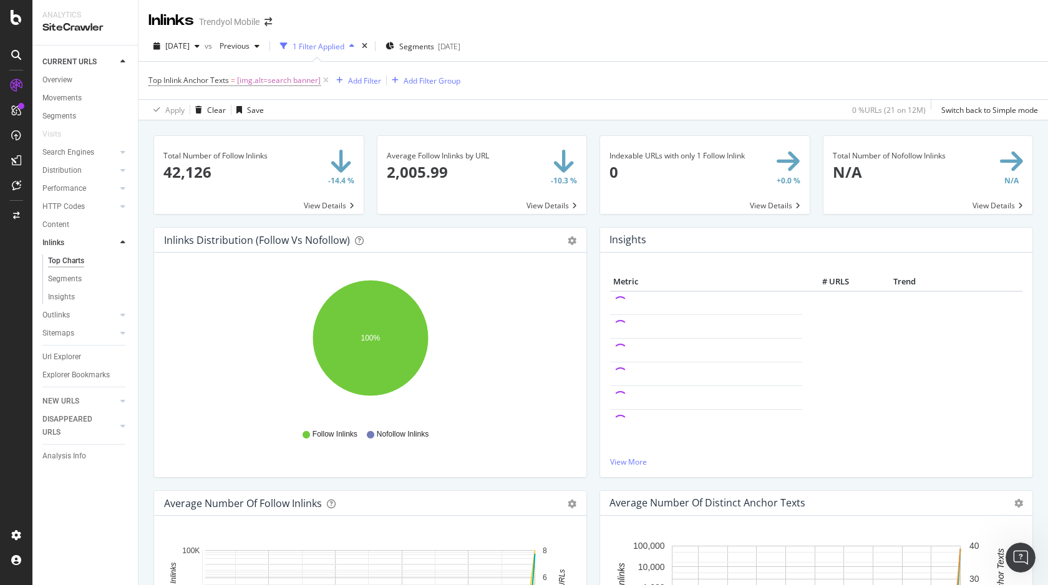
click at [245, 166] on span at bounding box center [259, 175] width 210 height 78
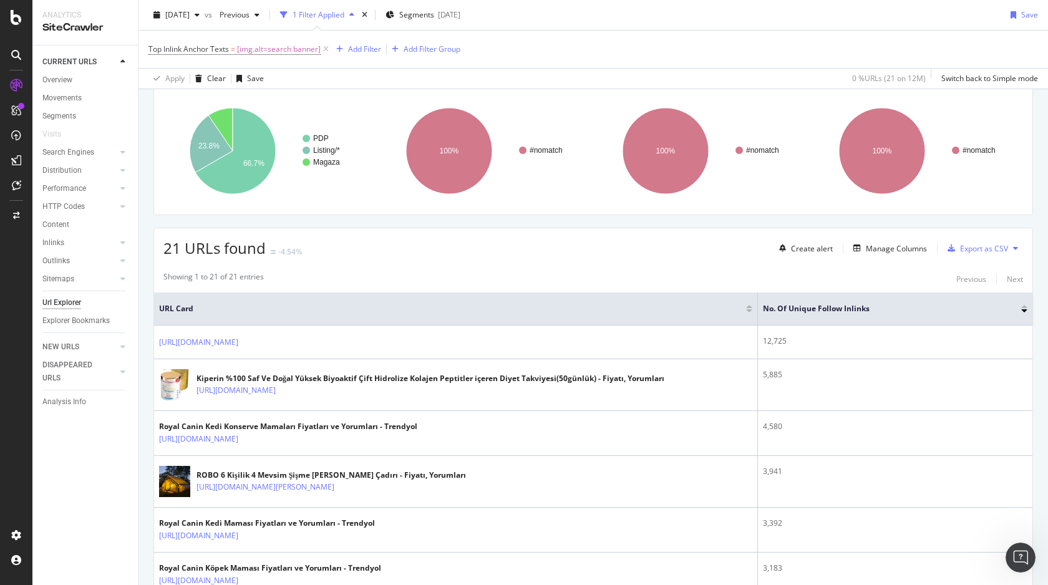
scroll to position [105, 0]
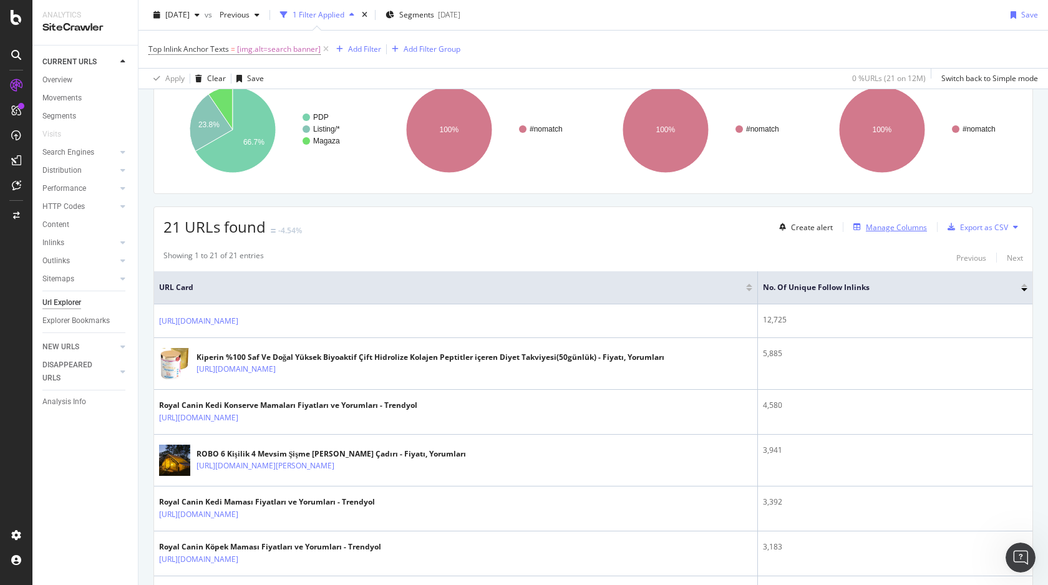
click at [880, 229] on div "Manage Columns" at bounding box center [896, 227] width 61 height 11
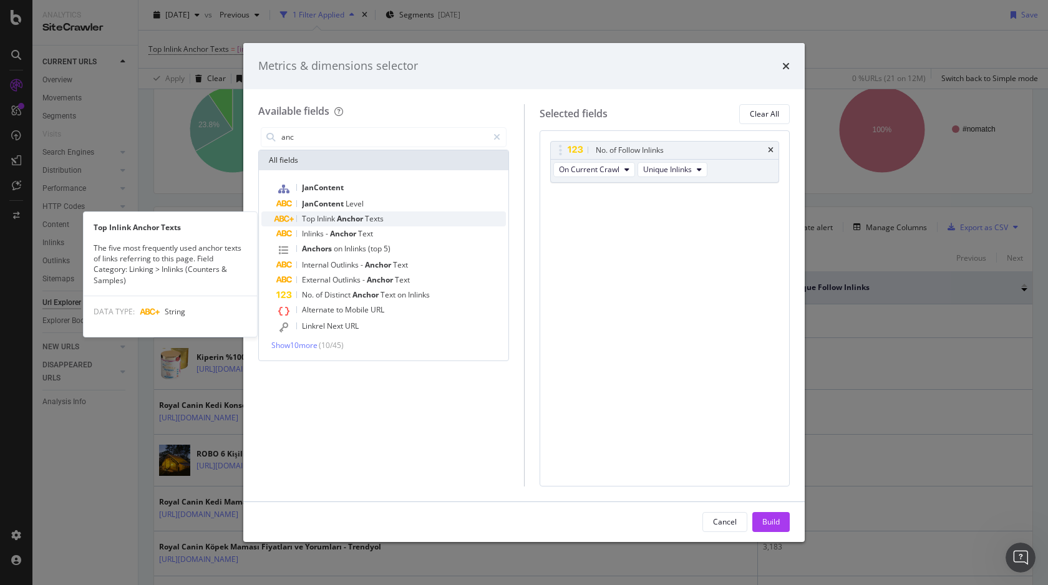
type input "anc"
click at [323, 213] on span "Inlink" at bounding box center [327, 218] width 20 height 11
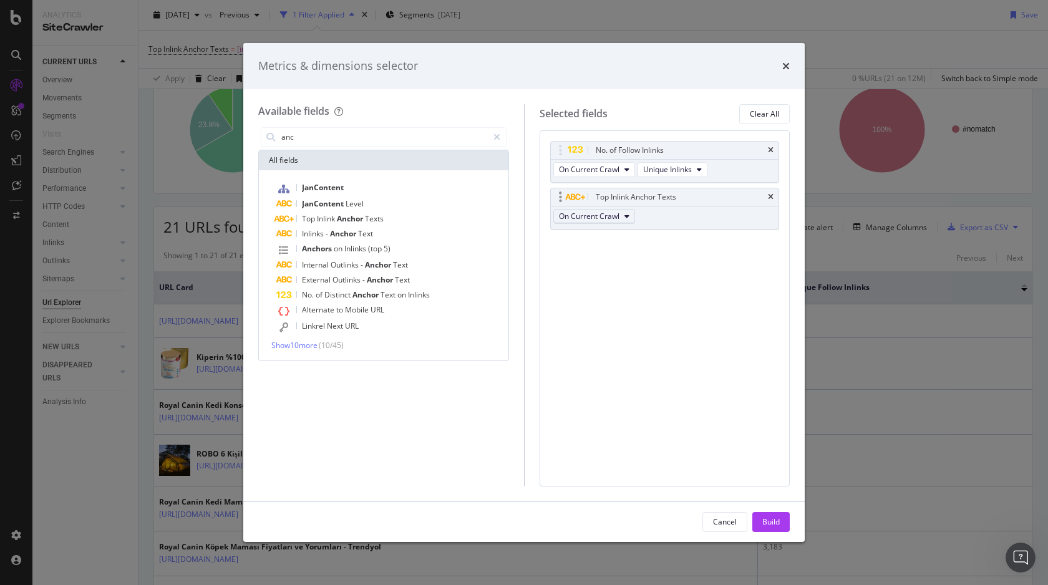
click at [622, 217] on button "On Current Crawl" at bounding box center [594, 216] width 82 height 15
click at [748, 283] on div "No. of Follow Inlinks On Current Crawl Unique Inlinks Top Inlink Anchor Texts O…" at bounding box center [665, 308] width 251 height 356
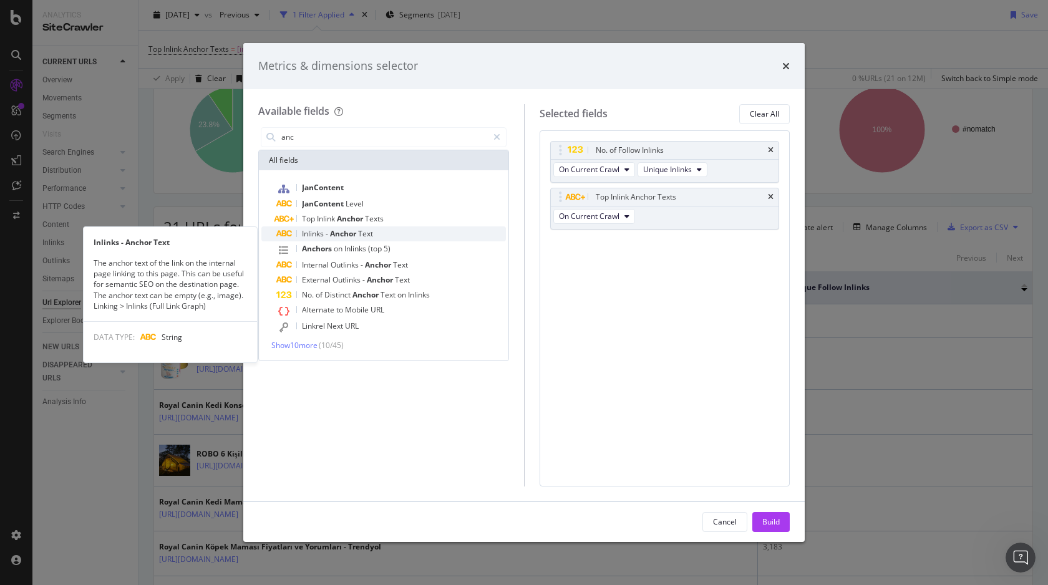
click at [358, 233] on span "Anchor" at bounding box center [344, 233] width 28 height 11
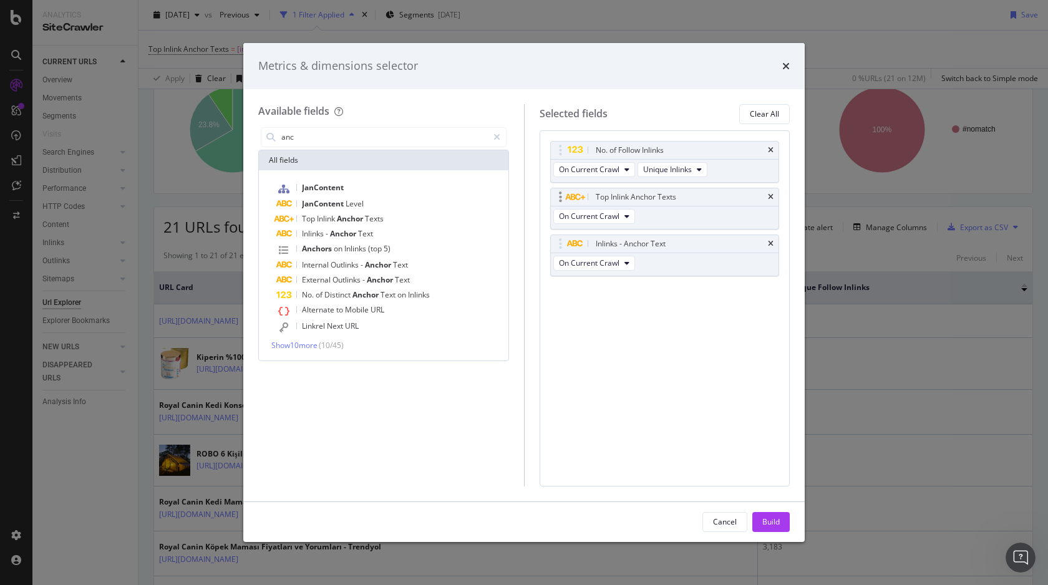
click at [773, 195] on div "Top Inlink Anchor Texts" at bounding box center [665, 196] width 228 height 17
click at [769, 195] on icon "times" at bounding box center [771, 196] width 6 height 7
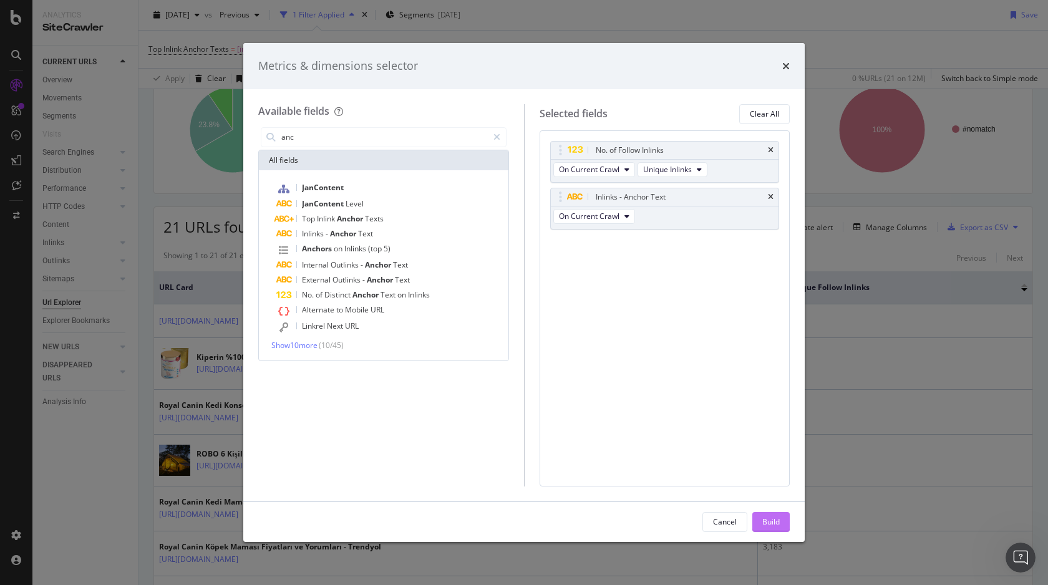
click at [775, 518] on div "Build" at bounding box center [770, 522] width 17 height 11
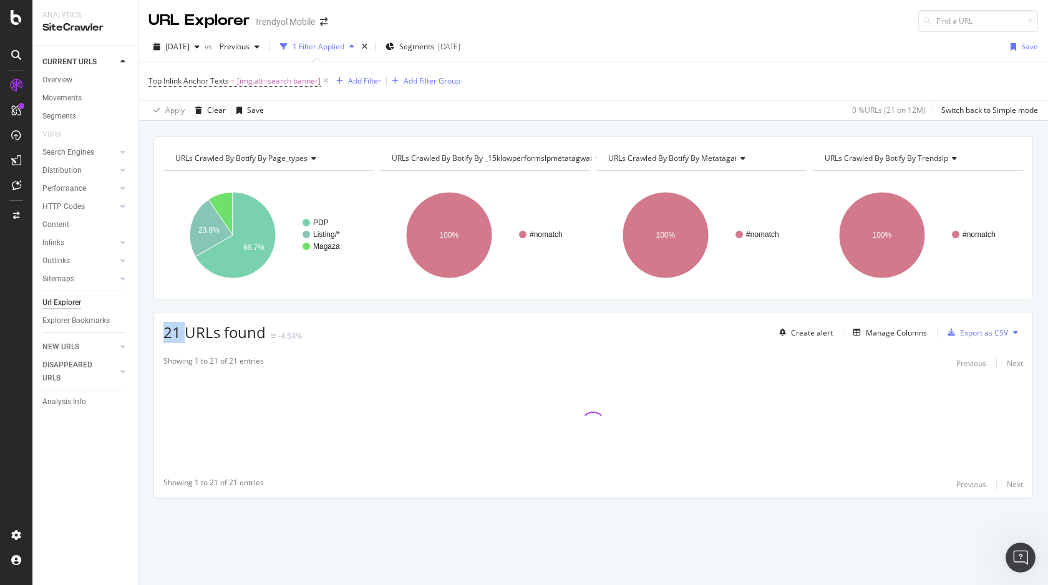
drag, startPoint x: 165, startPoint y: 328, endPoint x: 184, endPoint y: 334, distance: 19.7
click at [184, 333] on span "21 URLs found" at bounding box center [214, 332] width 102 height 21
click at [184, 334] on span "21 URLs found" at bounding box center [214, 332] width 102 height 21
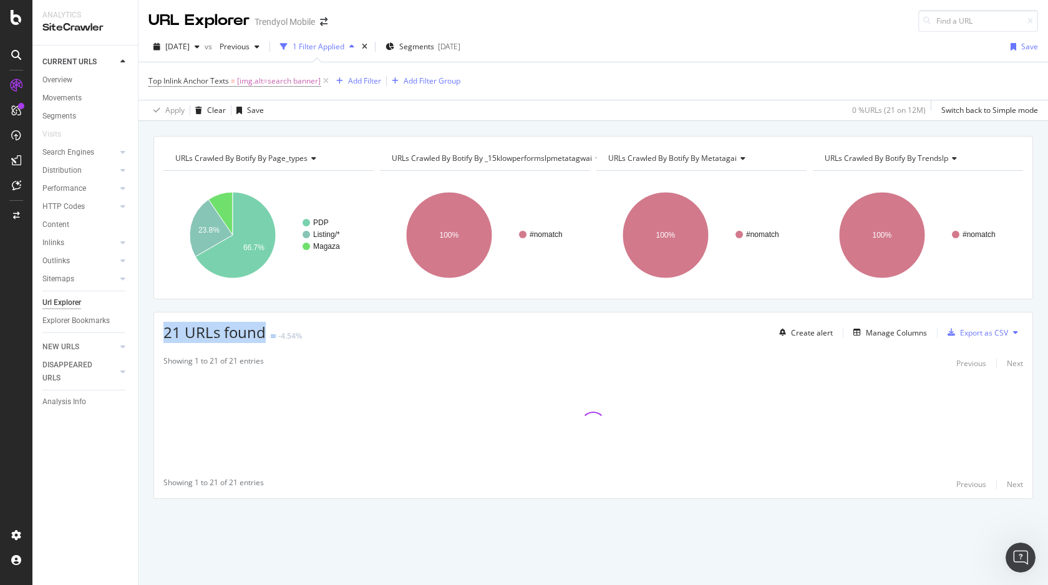
click at [184, 334] on span "21 URLs found" at bounding box center [214, 332] width 102 height 21
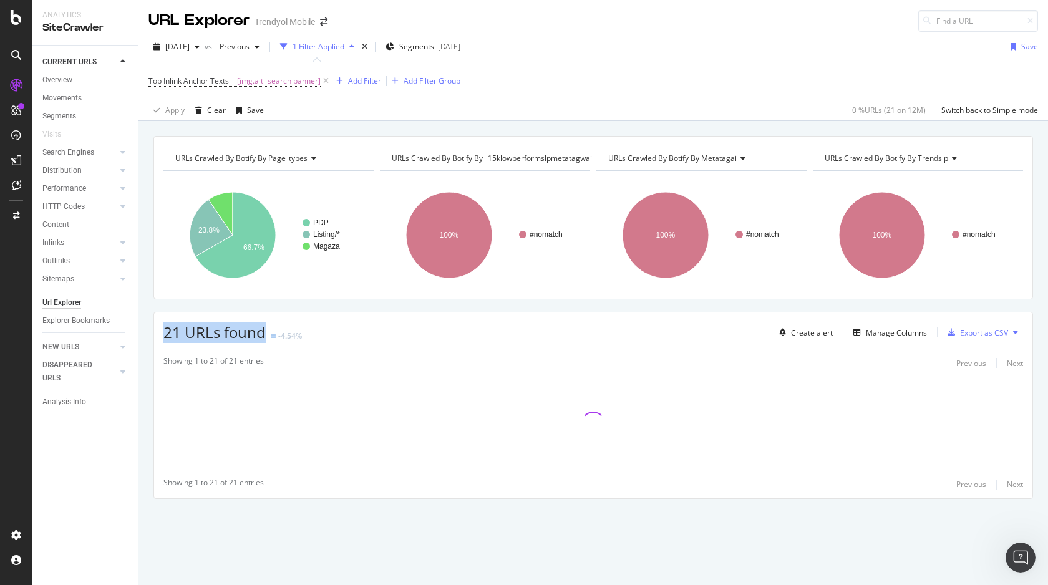
click at [184, 334] on span "21 URLs found" at bounding box center [214, 332] width 102 height 21
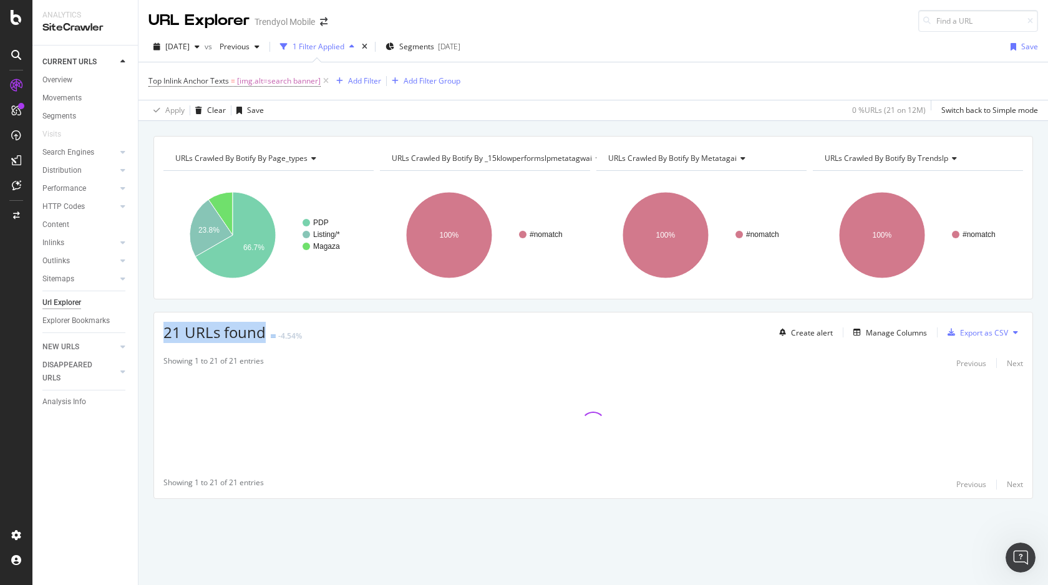
click at [184, 334] on span "21 URLs found" at bounding box center [214, 332] width 102 height 21
click at [187, 331] on span "21 URLs found" at bounding box center [214, 332] width 102 height 21
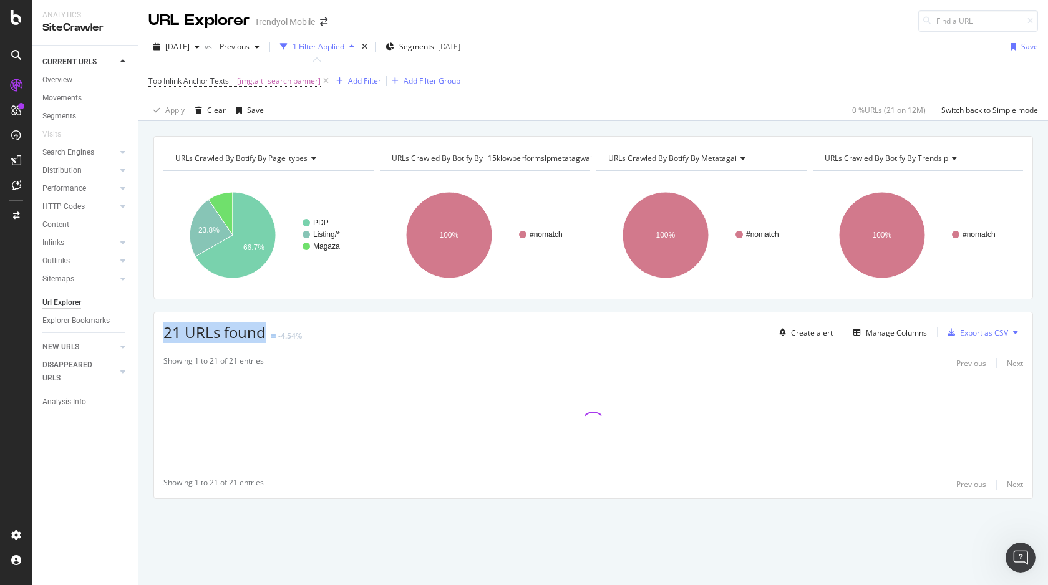
click at [187, 331] on span "21 URLs found" at bounding box center [214, 332] width 102 height 21
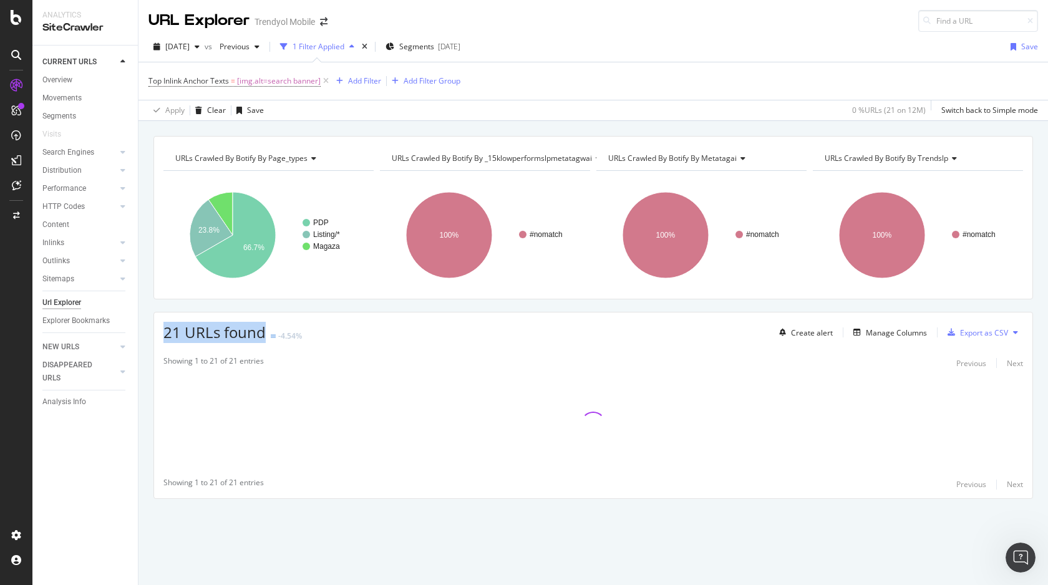
click at [187, 331] on span "21 URLs found" at bounding box center [214, 332] width 102 height 21
click at [157, 330] on div "21 URLs found -4.54% Create alert Manage Columns Export as CSV" at bounding box center [593, 328] width 878 height 31
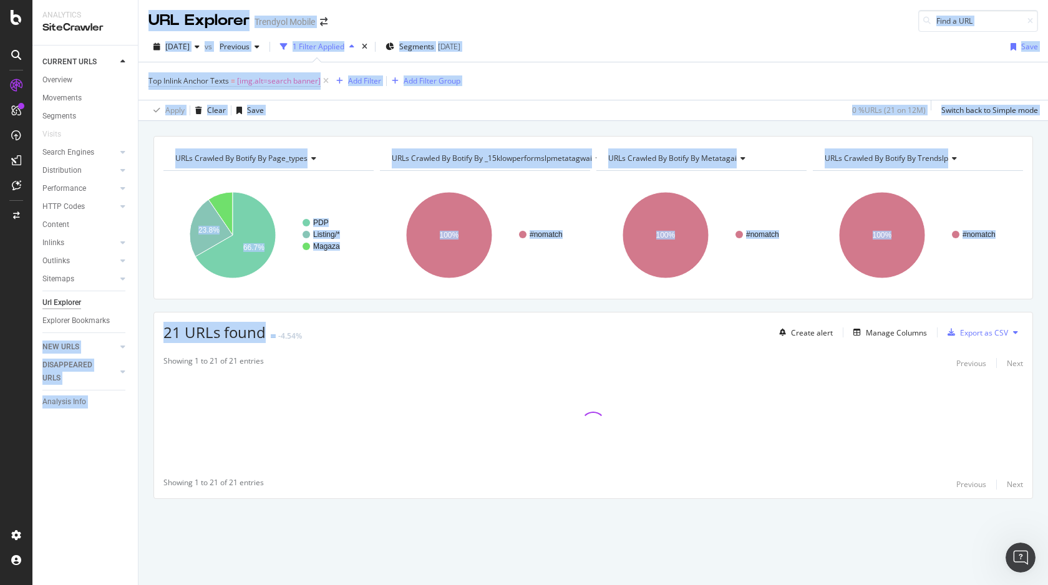
drag, startPoint x: 163, startPoint y: 330, endPoint x: 137, endPoint y: 330, distance: 26.2
click at [137, 330] on div "Analytics SiteCrawler CURRENT URLS Overview Movements Segments Visits Search En…" at bounding box center [540, 292] width 1016 height 585
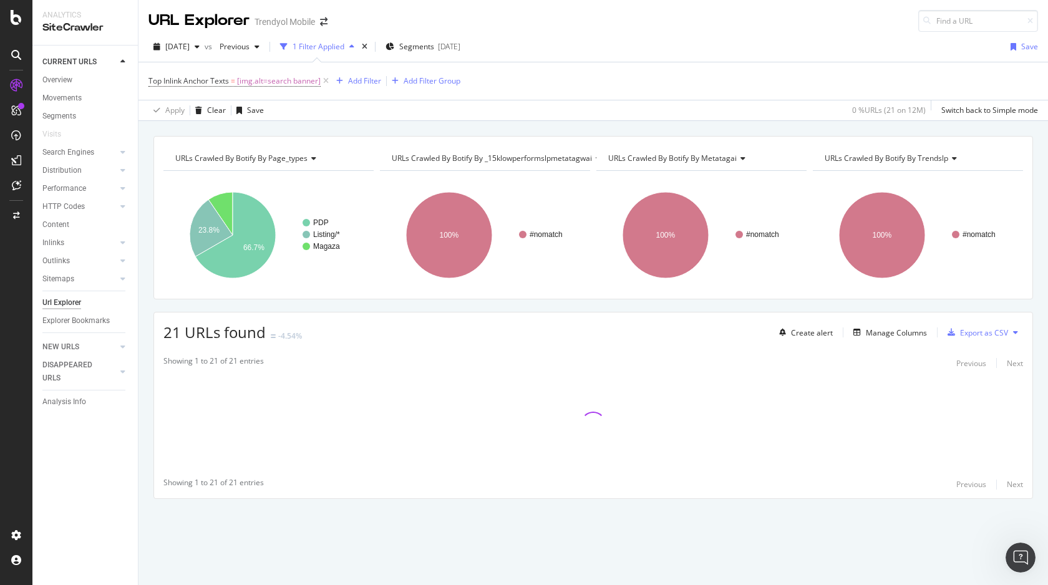
click at [193, 331] on span "21 URLs found" at bounding box center [214, 332] width 102 height 21
click at [228, 359] on div "Showing 1 to 21 of 21 entries" at bounding box center [213, 363] width 100 height 15
click at [235, 248] on icon "A chart." at bounding box center [235, 235] width 80 height 86
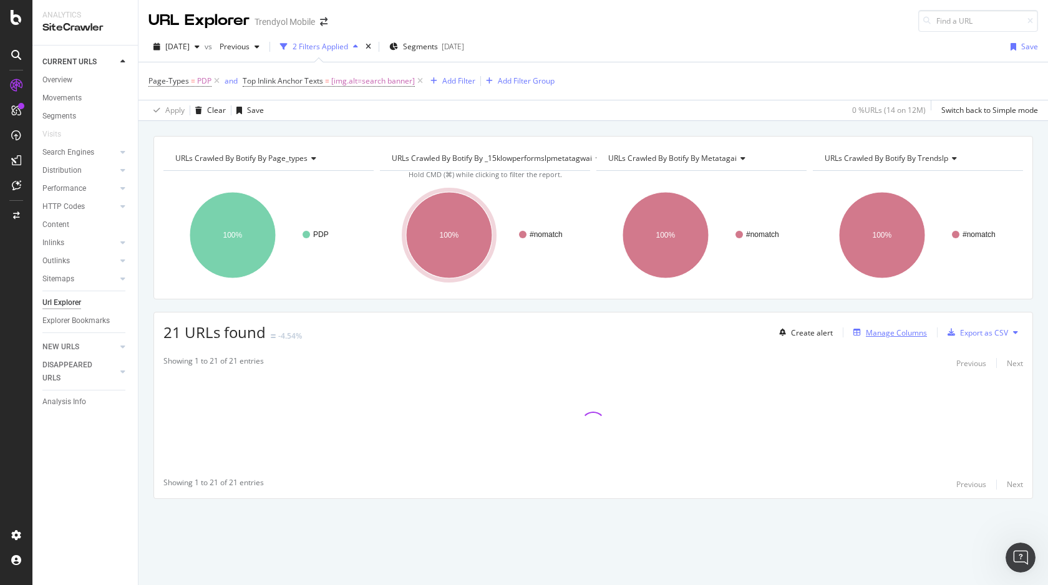
click at [905, 331] on div "Manage Columns" at bounding box center [896, 333] width 61 height 11
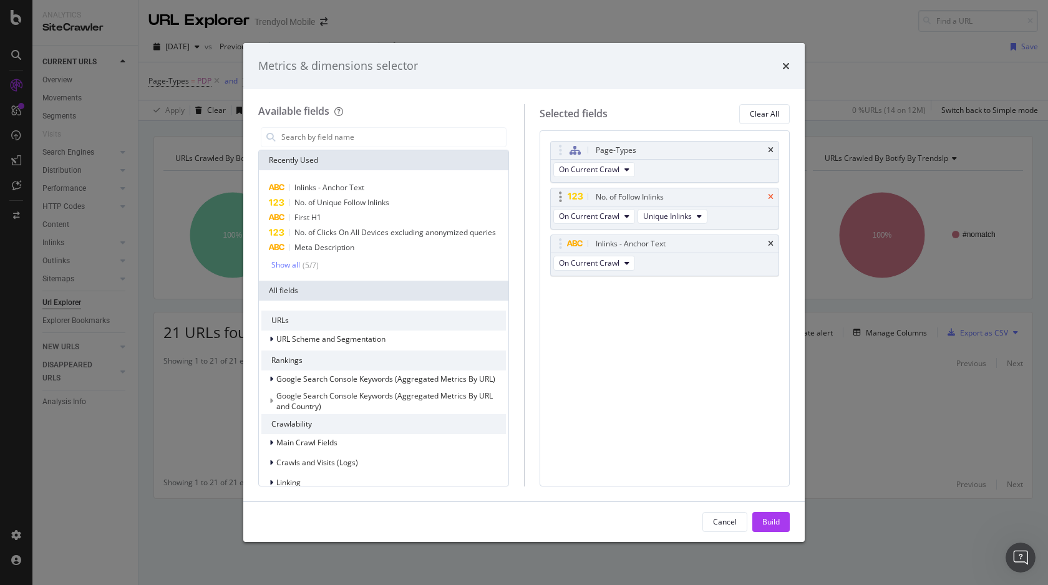
click at [769, 197] on icon "times" at bounding box center [771, 196] width 6 height 7
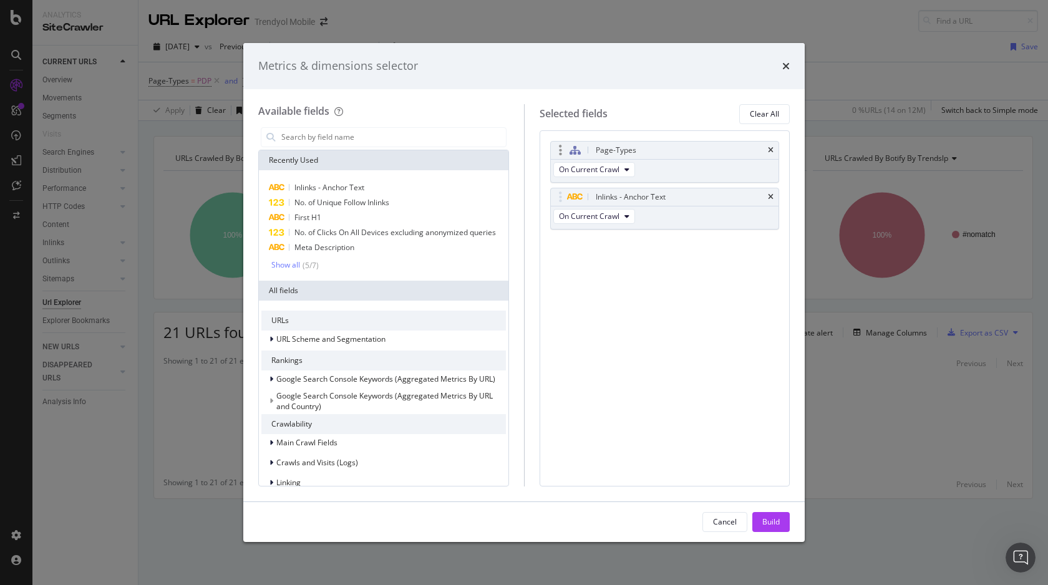
click at [771, 155] on div "Page-Types" at bounding box center [665, 150] width 228 height 17
click at [770, 150] on icon "times" at bounding box center [771, 150] width 6 height 7
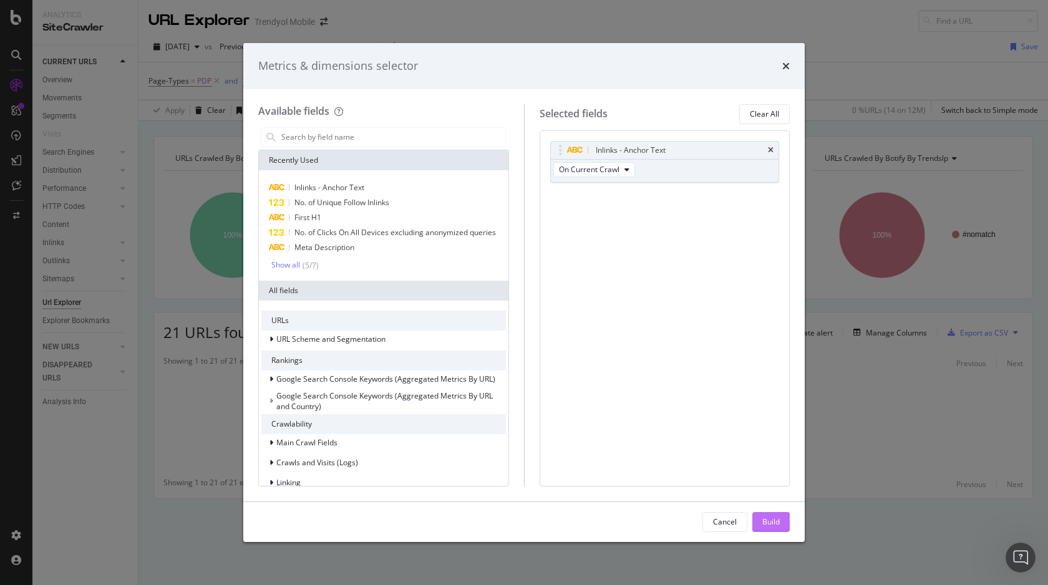
click at [774, 520] on div "Build" at bounding box center [770, 522] width 17 height 11
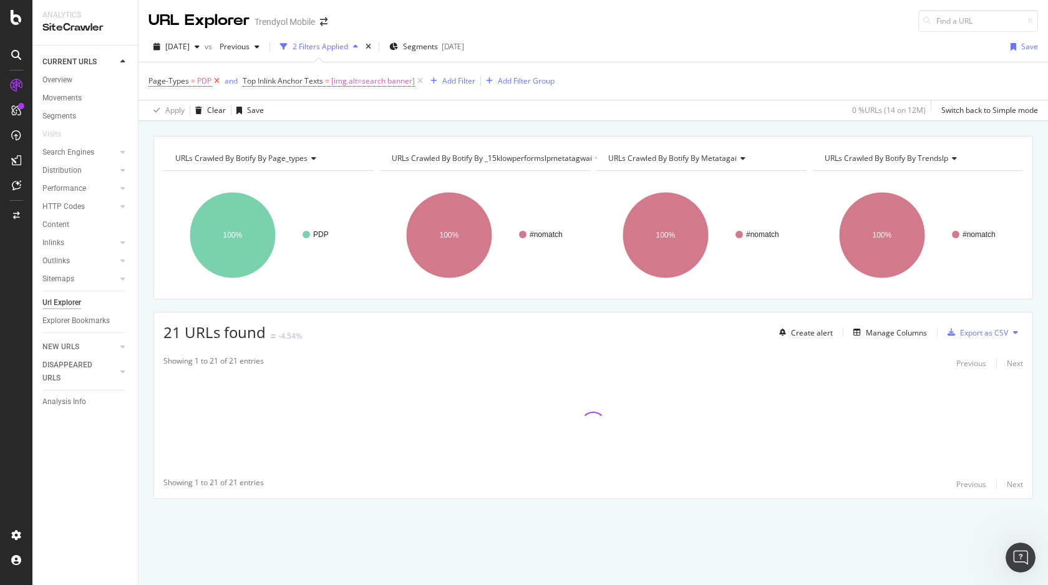
click at [215, 80] on icon at bounding box center [217, 81] width 11 height 12
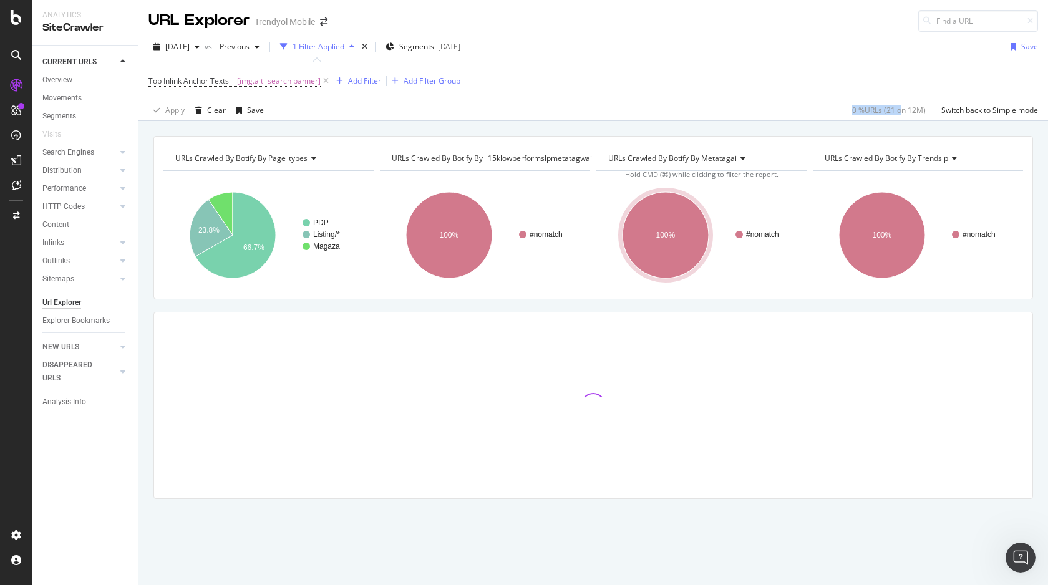
drag, startPoint x: 835, startPoint y: 113, endPoint x: 898, endPoint y: 106, distance: 62.8
click at [898, 106] on div "Apply Clear Save 0 % URLs ( 21 on 12M ) Switch back to Simple mode" at bounding box center [594, 110] width 910 height 21
click at [898, 106] on div "0 % URLs ( 21 on 12M )" at bounding box center [889, 110] width 74 height 11
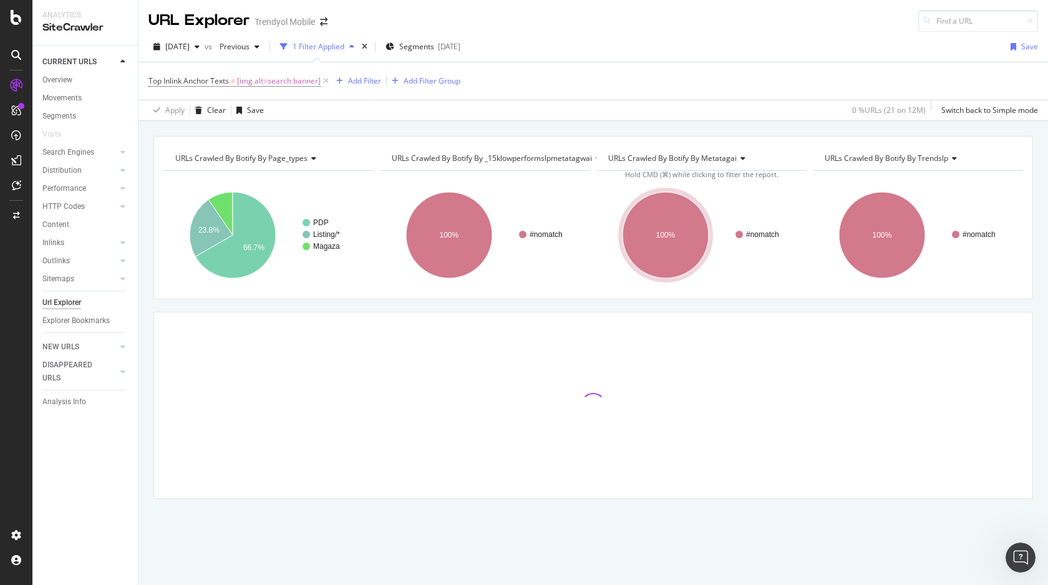
click at [528, 358] on div at bounding box center [593, 406] width 878 height 186
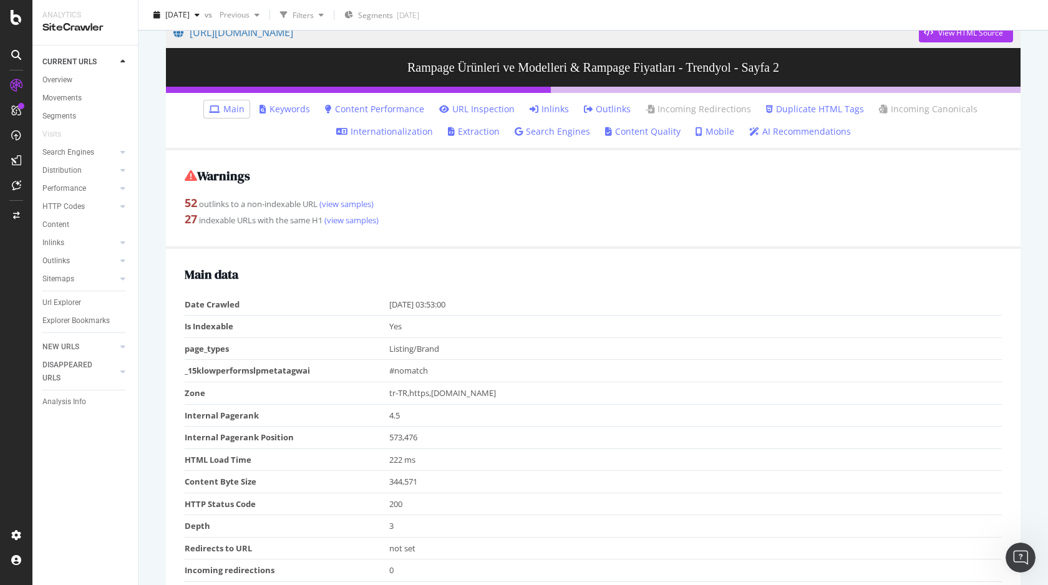
scroll to position [140, 0]
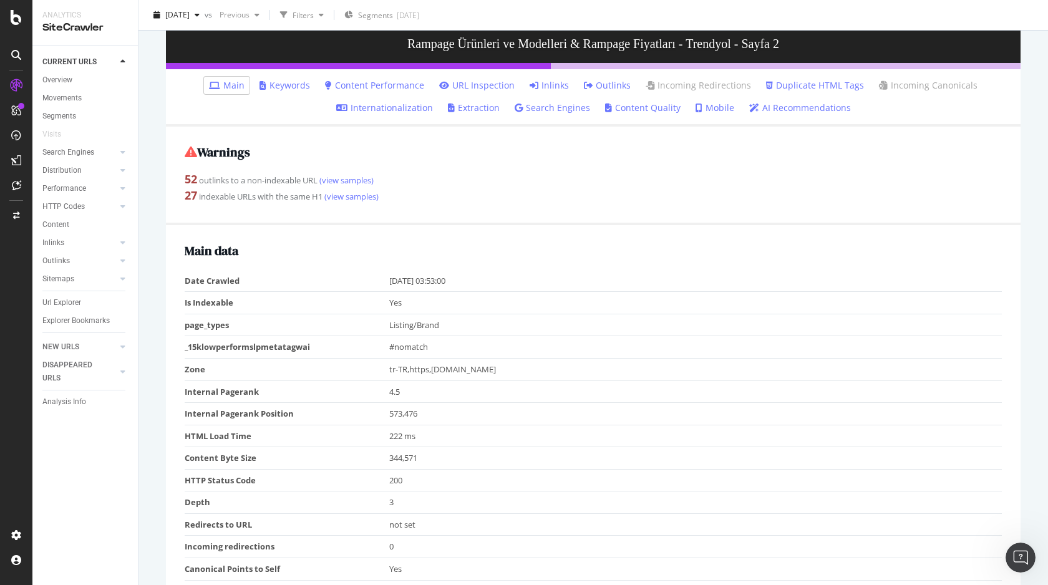
click at [552, 87] on link "Inlinks" at bounding box center [549, 85] width 39 height 12
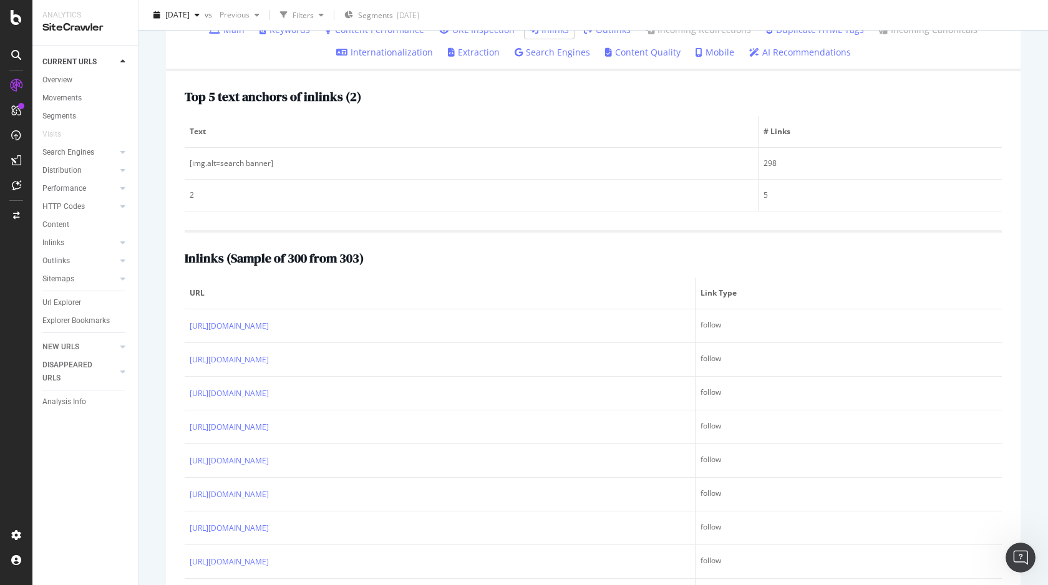
scroll to position [217, 0]
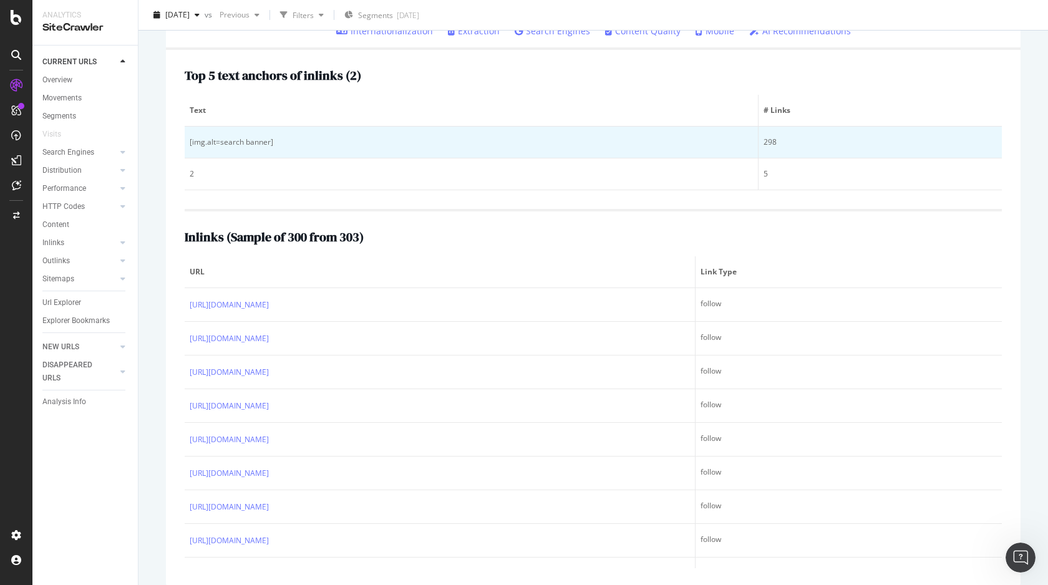
drag, startPoint x: 213, startPoint y: 134, endPoint x: 226, endPoint y: 134, distance: 13.7
click at [226, 134] on td "[img.alt=search banner]" at bounding box center [472, 143] width 574 height 32
click at [206, 152] on td "[img.alt=search banner]" at bounding box center [472, 143] width 574 height 32
click at [216, 143] on div "[img.alt=search banner]" at bounding box center [471, 142] width 563 height 11
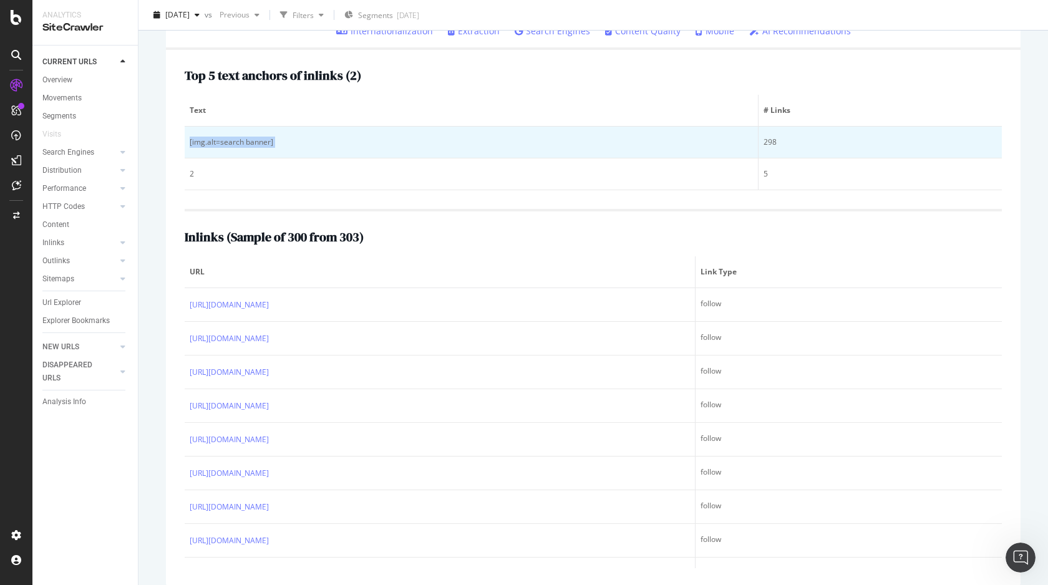
click at [216, 143] on div "[img.alt=search banner]" at bounding box center [471, 142] width 563 height 11
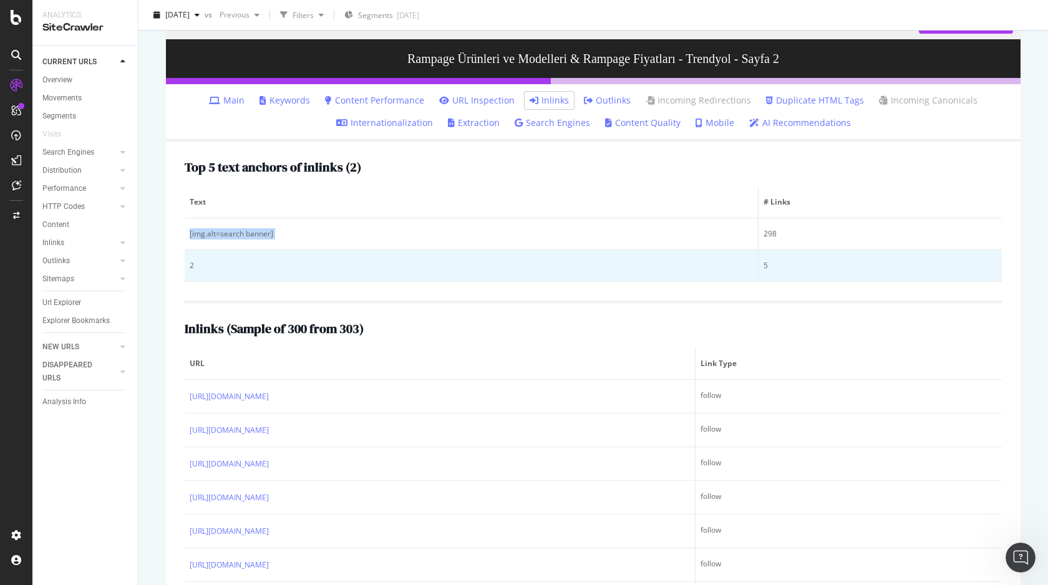
scroll to position [124, 0]
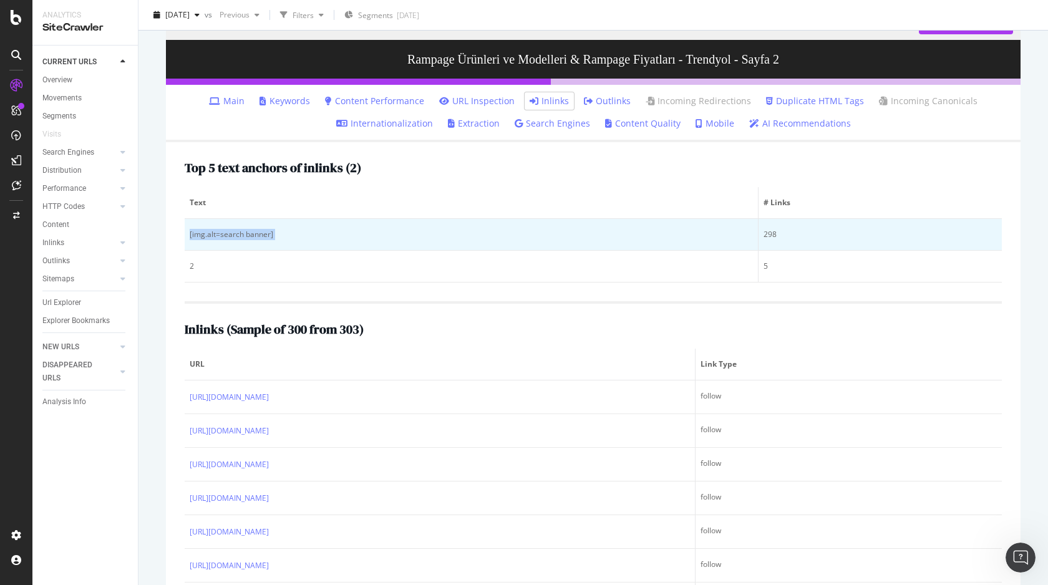
click at [197, 228] on td "[img.alt=search banner]" at bounding box center [472, 235] width 574 height 32
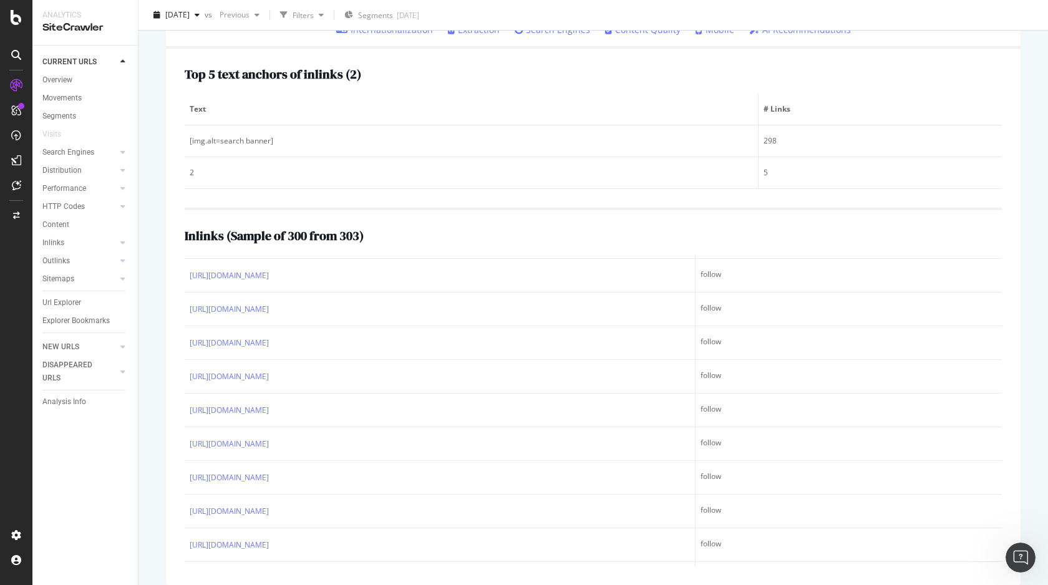
scroll to position [0, 0]
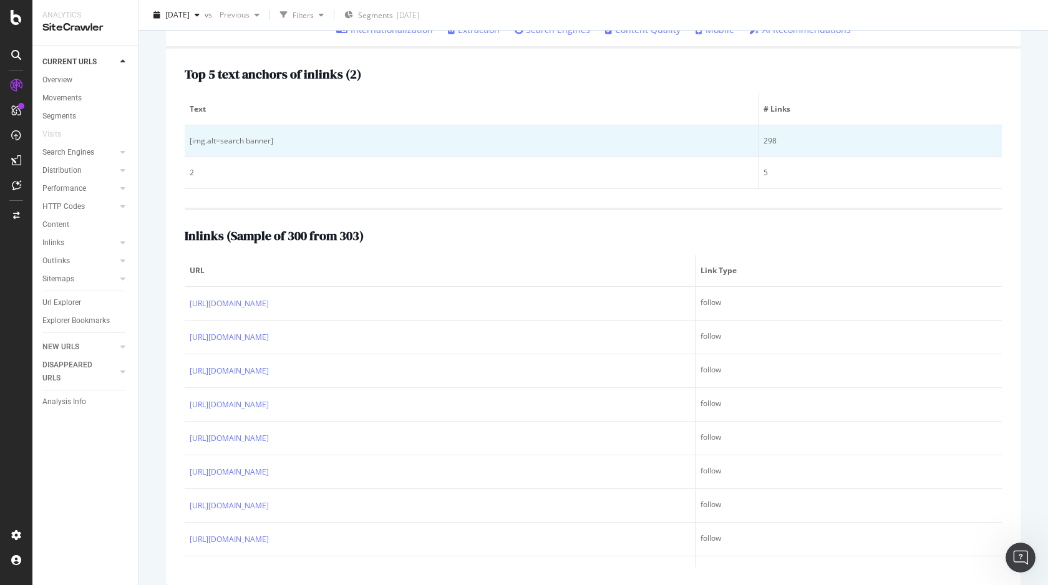
click at [246, 140] on div "[img.alt=search banner]" at bounding box center [471, 140] width 563 height 11
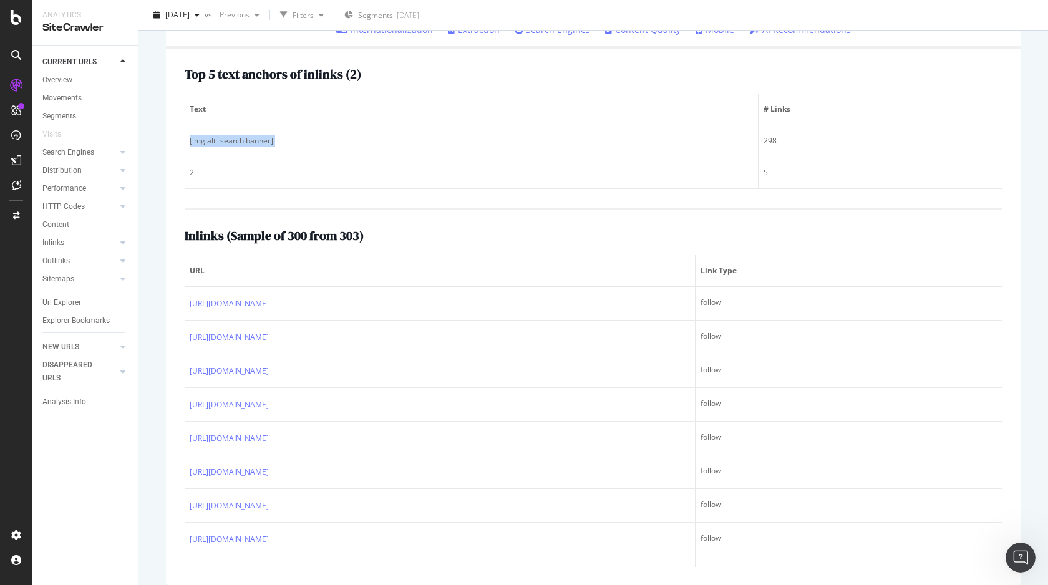
copy div "[img.alt=search banner]"
click at [241, 216] on div "Inlinks ( Sample of 300 from 303 ) URL Link Type https://www.trendyol.com/oyunc…" at bounding box center [593, 387] width 817 height 359
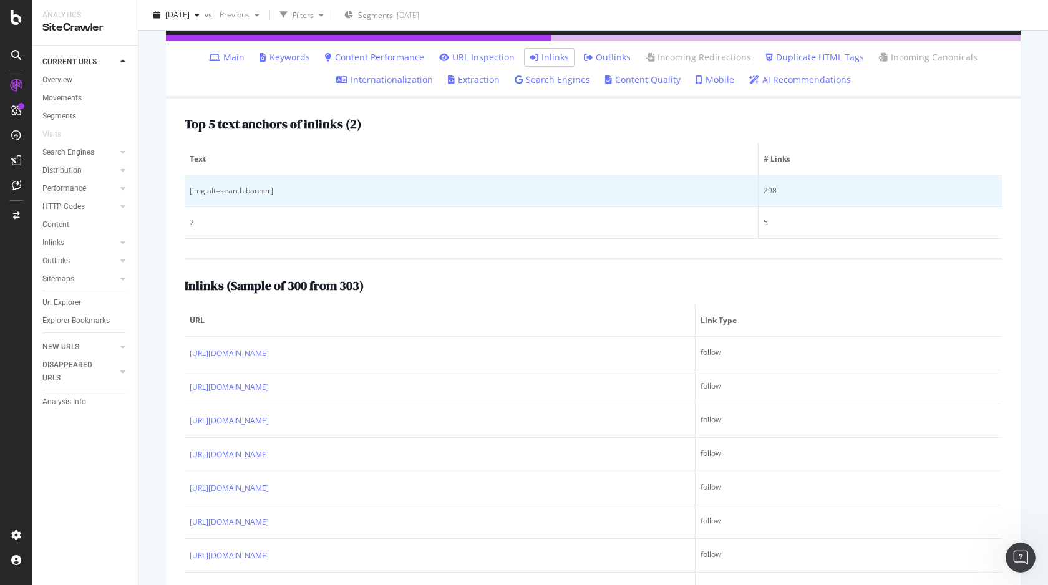
scroll to position [167, 0]
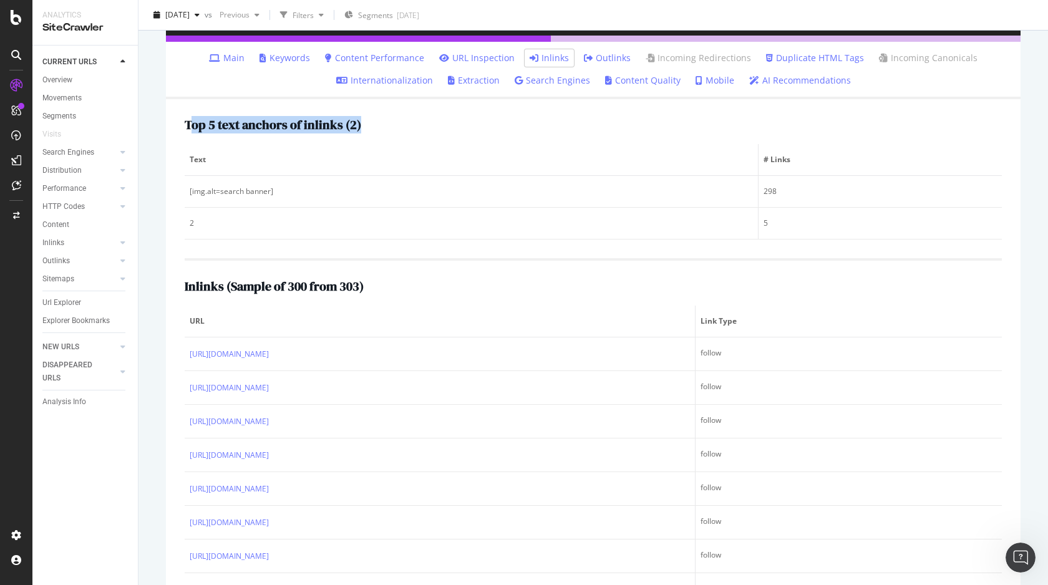
drag, startPoint x: 188, startPoint y: 126, endPoint x: 345, endPoint y: 135, distance: 156.9
click at [346, 135] on div "Top 5 text anchors of inlinks ( 2 ) Text # Links [img.alt=search banner] 298 2 5" at bounding box center [593, 179] width 817 height 122
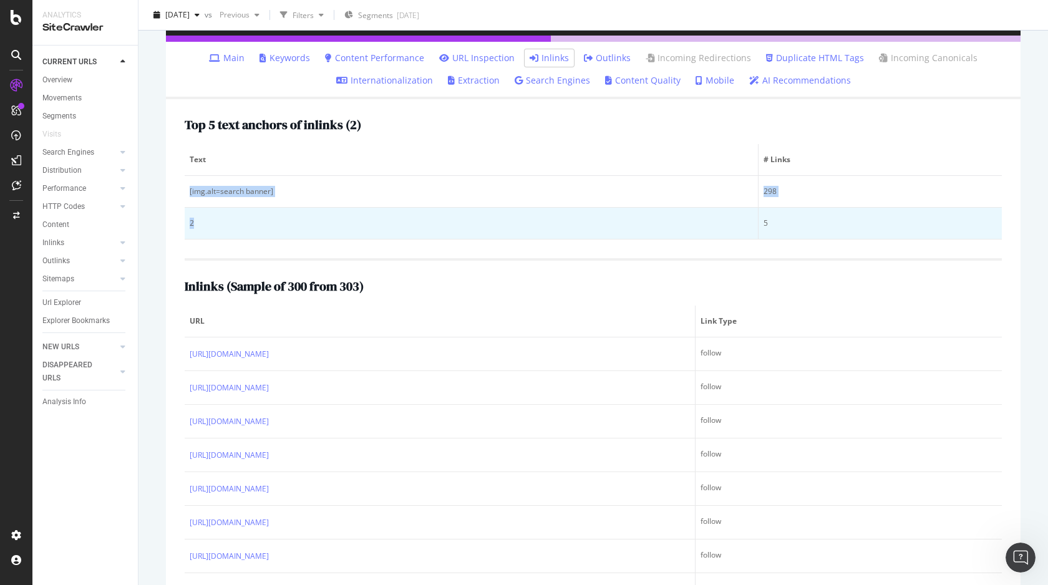
drag, startPoint x: 186, startPoint y: 190, endPoint x: 265, endPoint y: 222, distance: 85.0
click at [265, 222] on tbody "[img.alt=search banner] 298 2 5" at bounding box center [593, 208] width 817 height 64
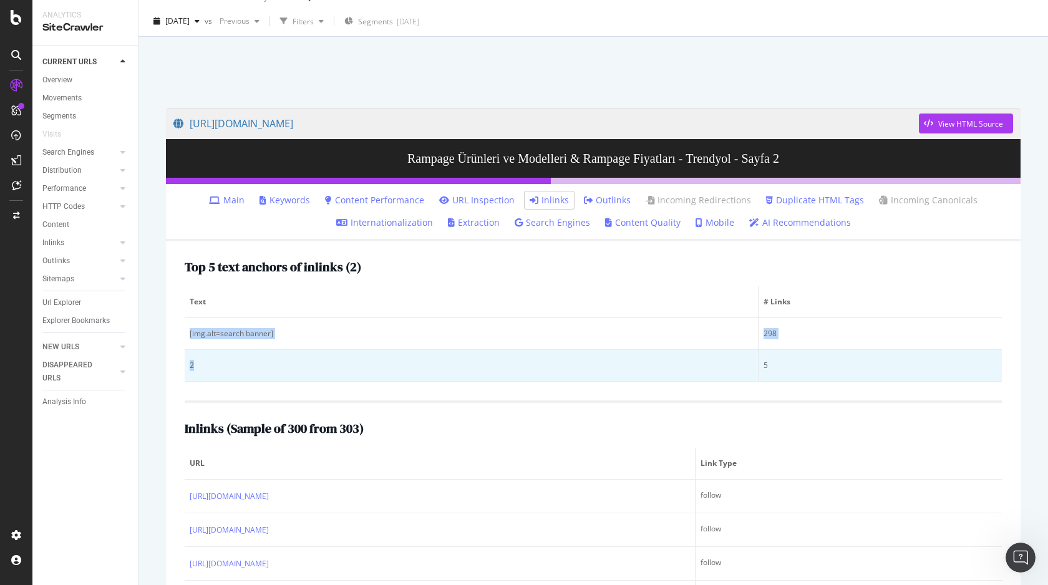
scroll to position [0, 0]
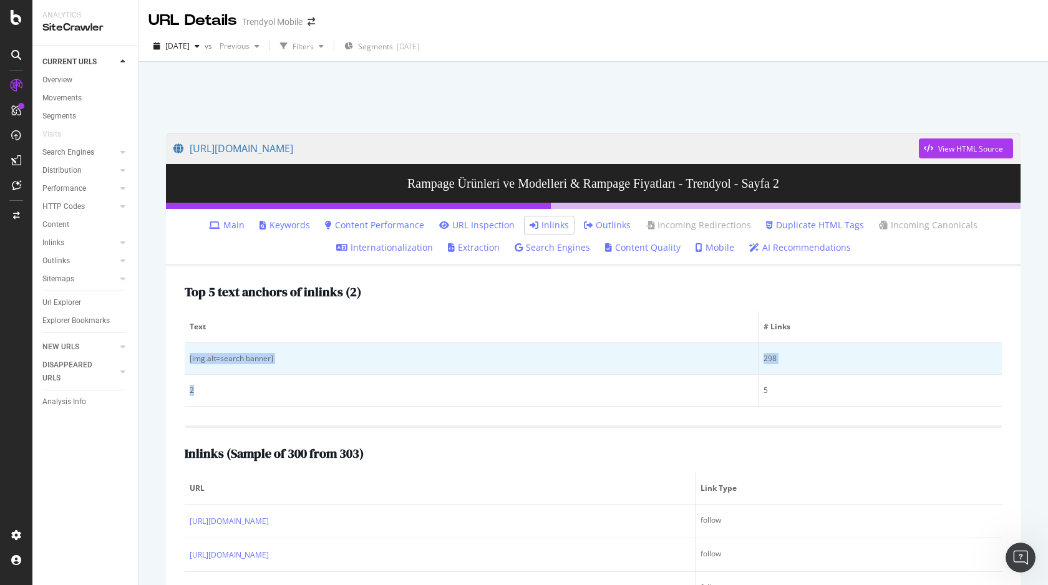
click at [222, 357] on div "[img.alt=search banner]" at bounding box center [471, 358] width 563 height 11
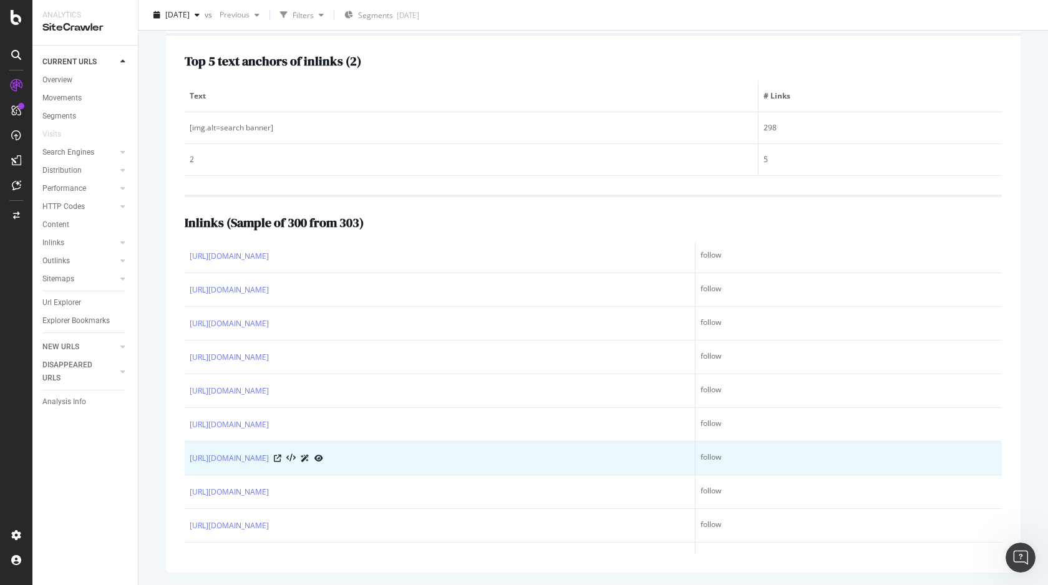
scroll to position [201, 0]
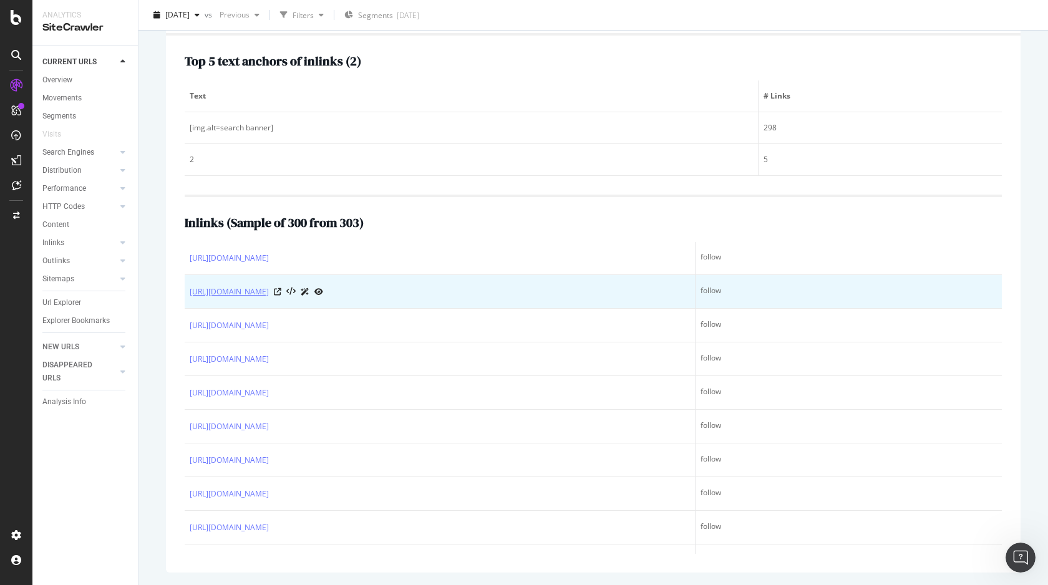
click at [269, 290] on link "https://www.trendyol.com/oyuncu-koltugu-x-c106333?pi=27" at bounding box center [229, 292] width 79 height 12
click at [281, 293] on icon at bounding box center [277, 291] width 7 height 7
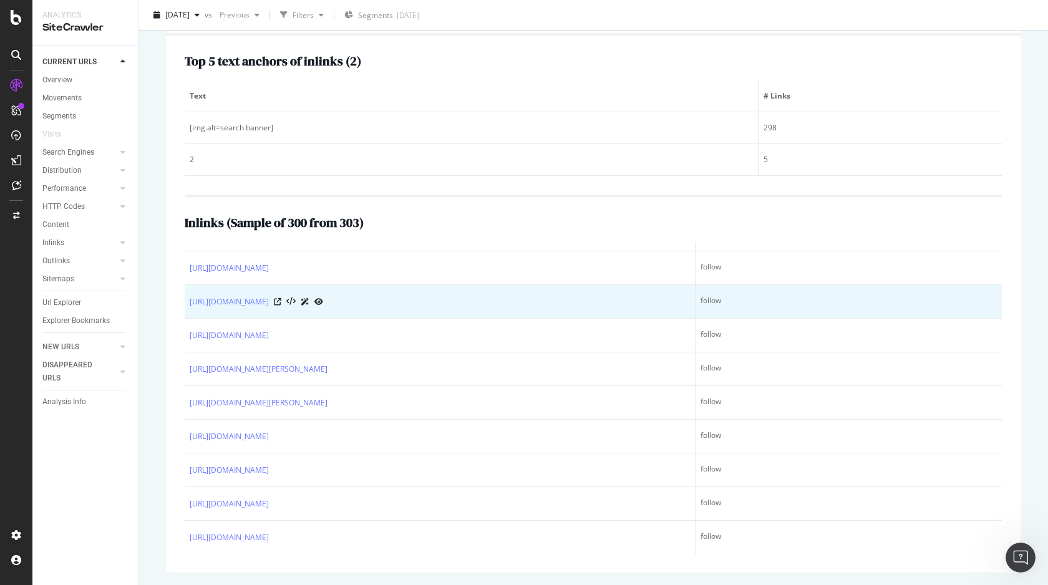
scroll to position [2313, 0]
click at [269, 303] on link "[URL][DOMAIN_NAME]" at bounding box center [229, 302] width 79 height 12
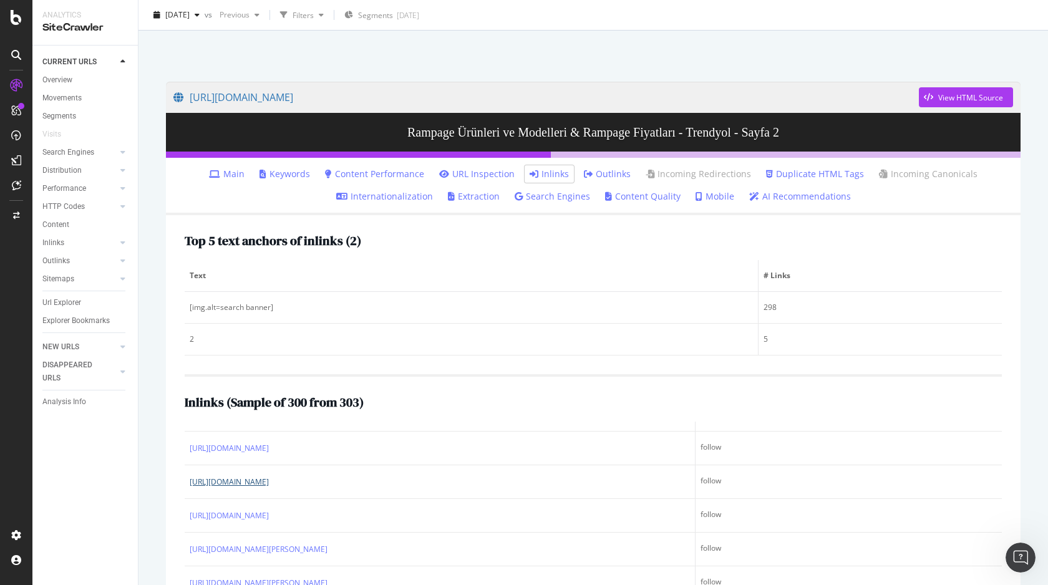
scroll to position [53, 0]
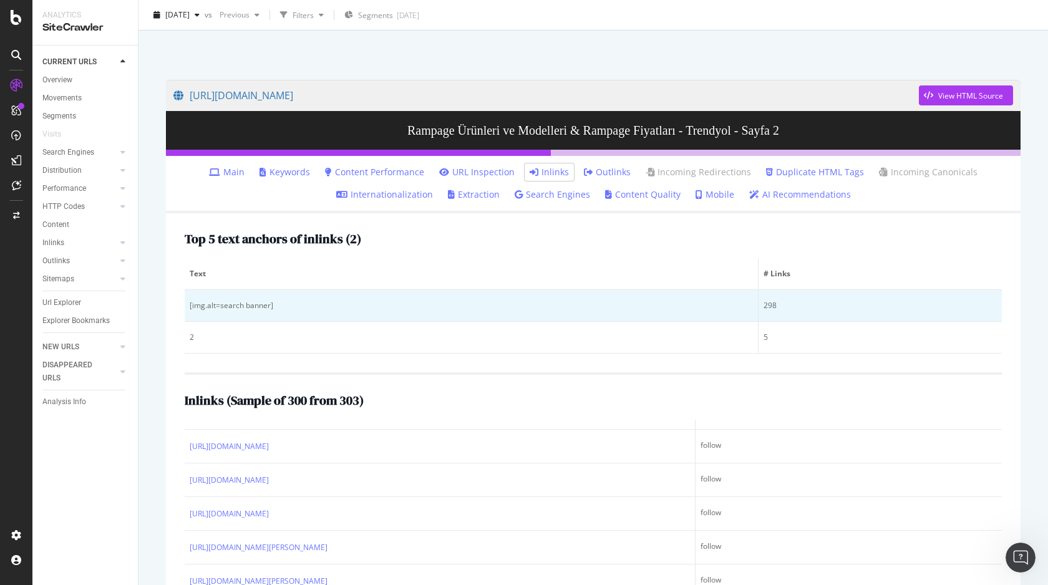
click at [205, 303] on div "[img.alt=search banner]" at bounding box center [471, 305] width 563 height 11
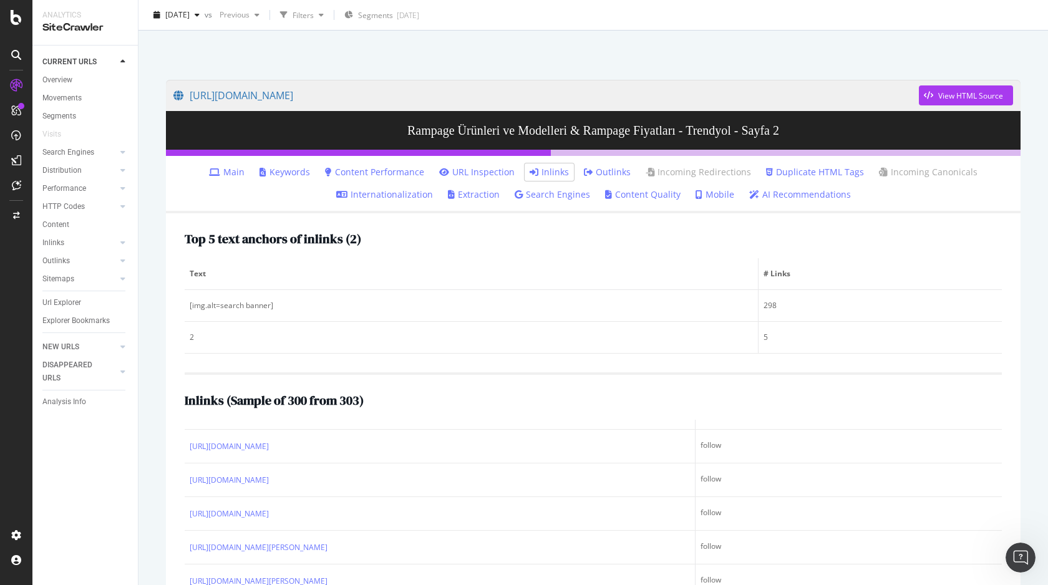
click at [267, 266] on th "Text" at bounding box center [472, 274] width 574 height 32
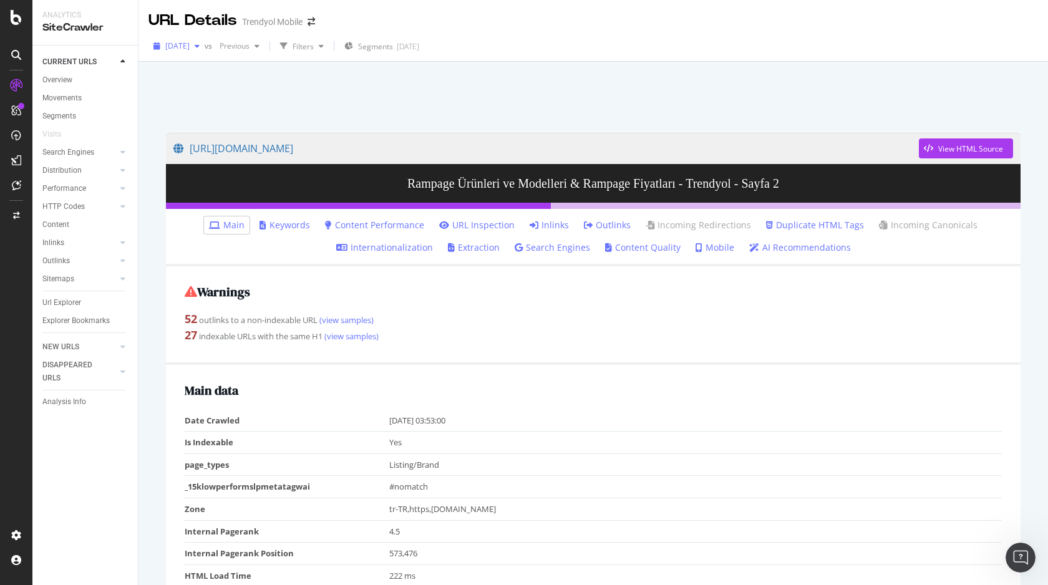
click at [190, 46] on span "[DATE]" at bounding box center [177, 46] width 24 height 11
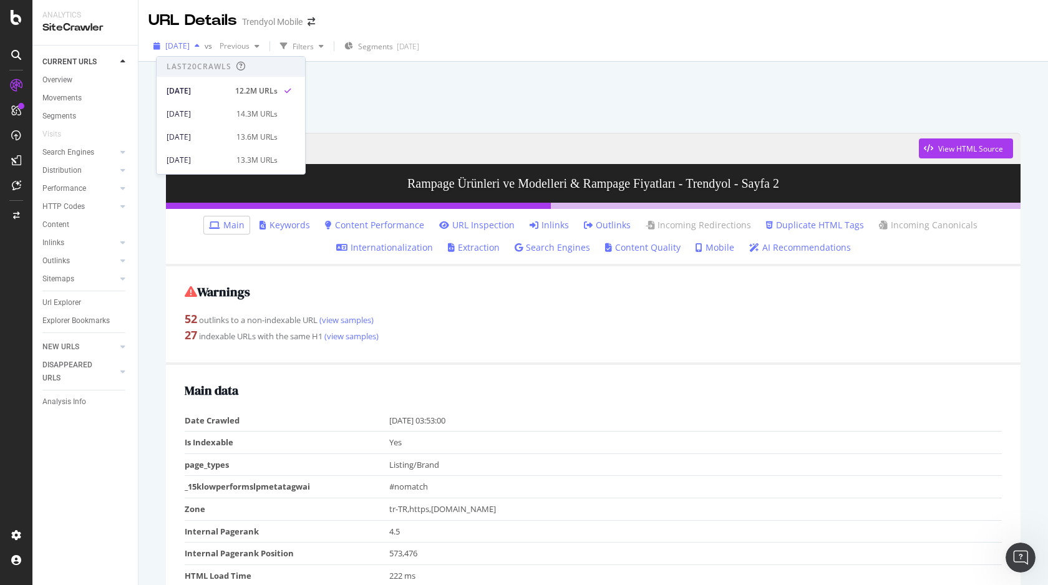
click at [193, 39] on div "[DATE]" at bounding box center [176, 46] width 56 height 19
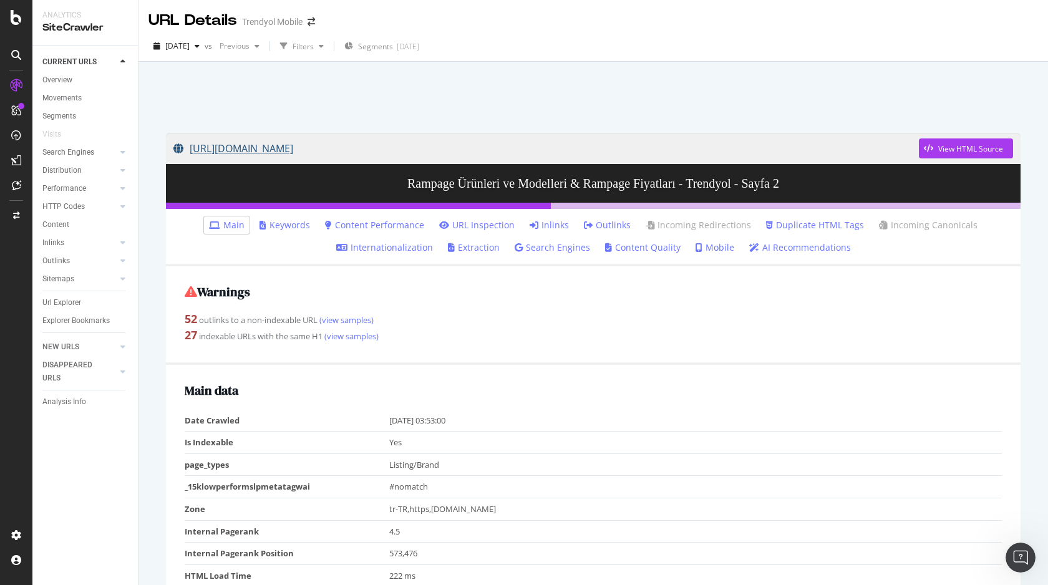
click at [327, 142] on link "[URL][DOMAIN_NAME]" at bounding box center [546, 148] width 746 height 31
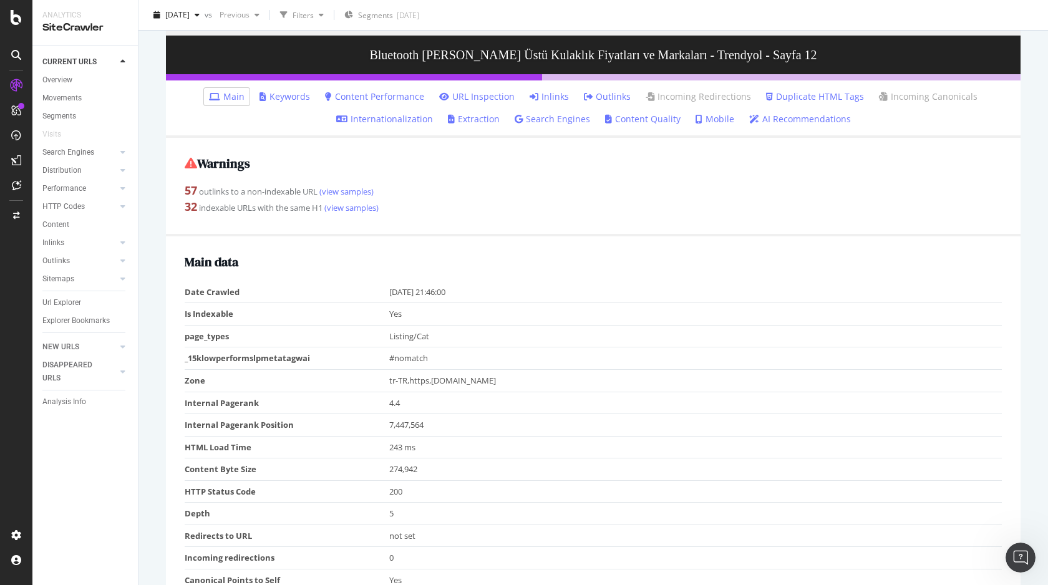
click at [608, 98] on link "Outlinks" at bounding box center [607, 96] width 47 height 12
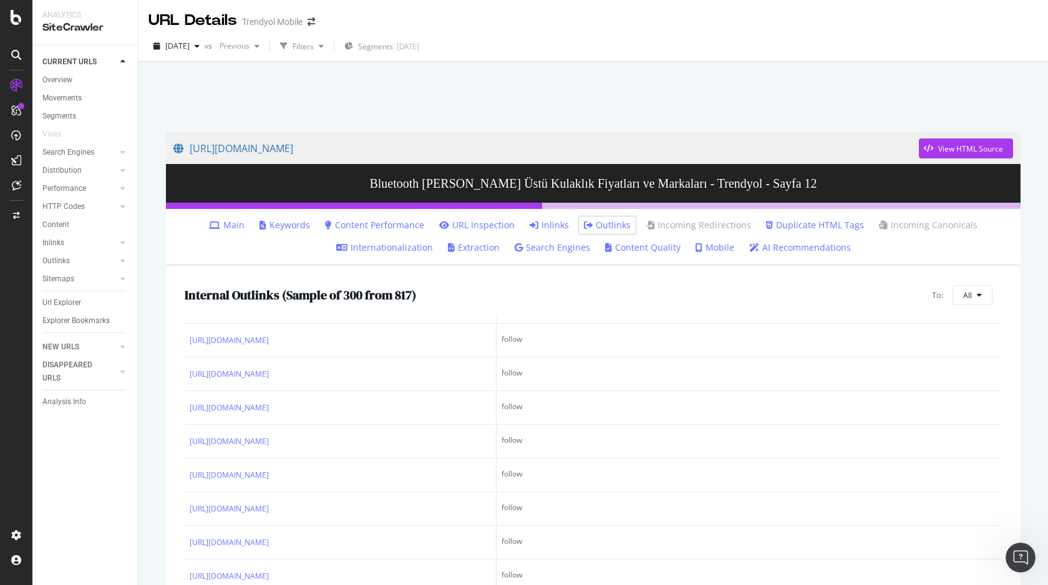
scroll to position [1112, 0]
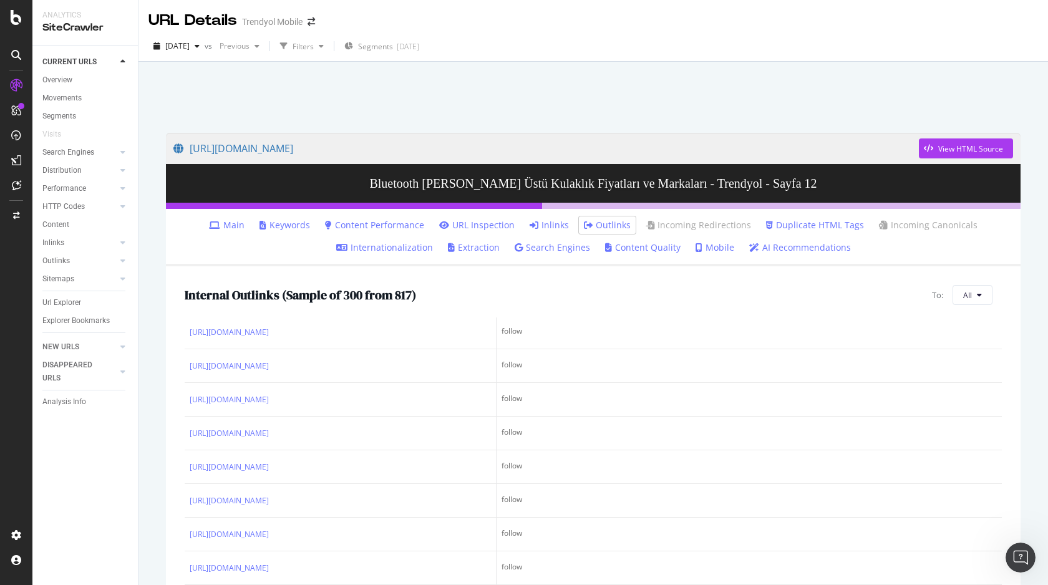
click at [538, 223] on icon at bounding box center [534, 225] width 9 height 9
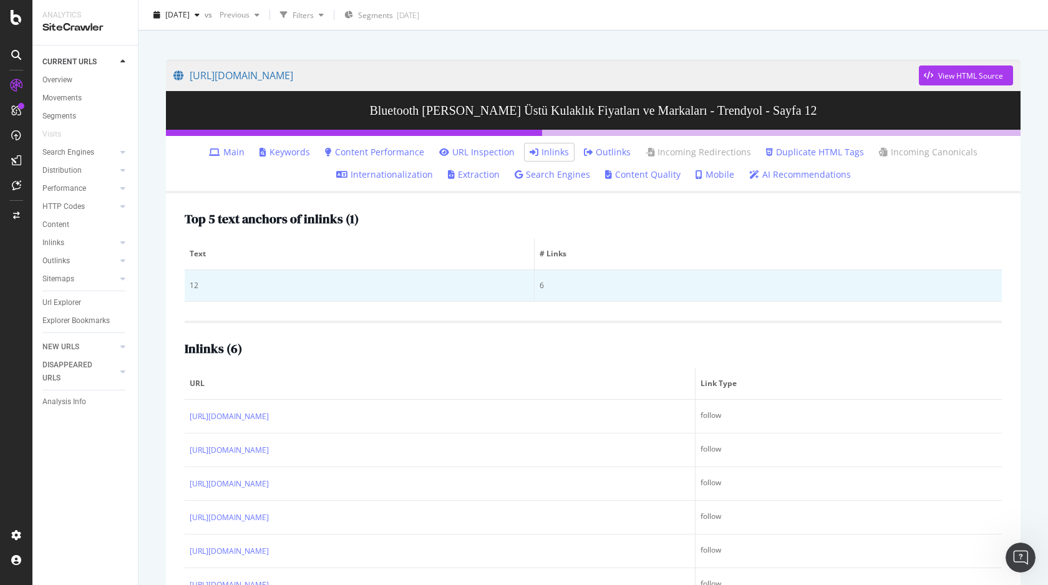
scroll to position [71, 0]
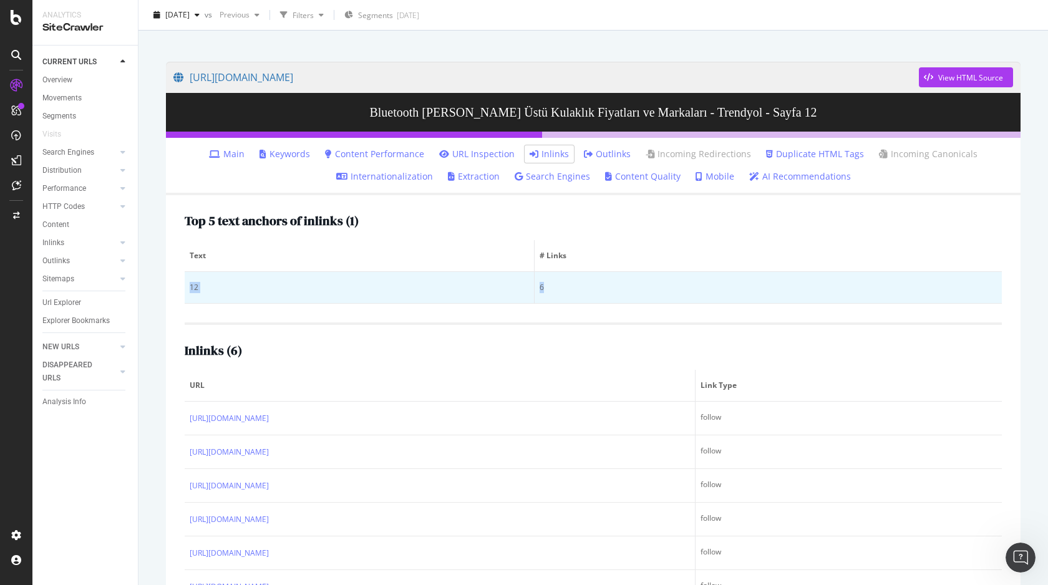
drag, startPoint x: 189, startPoint y: 289, endPoint x: 552, endPoint y: 288, distance: 362.5
click at [553, 289] on tr "12 6" at bounding box center [593, 288] width 817 height 32
click at [552, 288] on div "6" at bounding box center [768, 287] width 457 height 11
drag, startPoint x: 552, startPoint y: 288, endPoint x: 330, endPoint y: 293, distance: 221.5
click at [331, 293] on tr "12 6" at bounding box center [593, 288] width 817 height 32
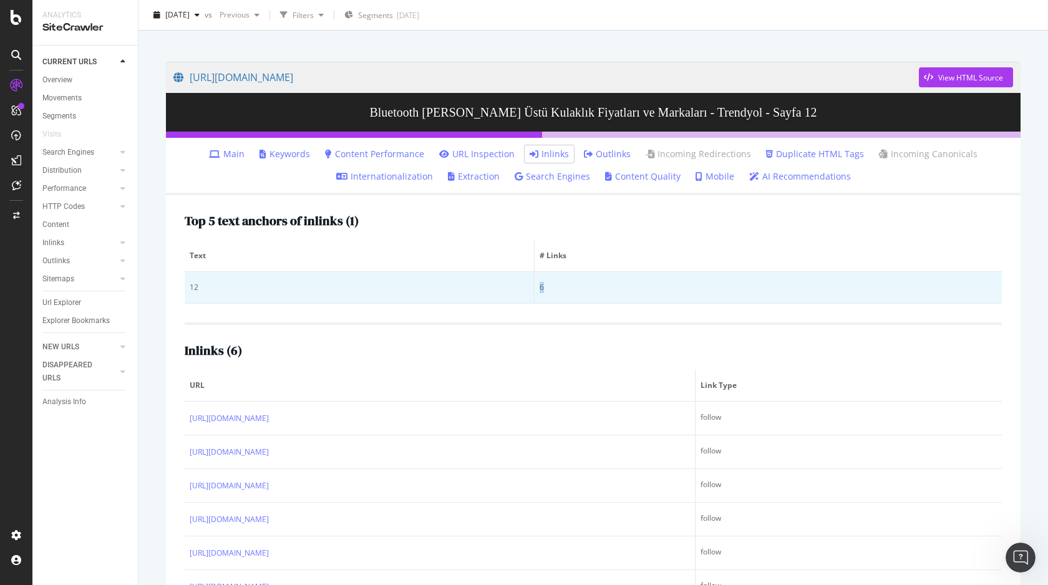
click at [330, 293] on td "12" at bounding box center [360, 288] width 350 height 32
drag, startPoint x: 225, startPoint y: 286, endPoint x: 432, endPoint y: 290, distance: 207.2
click at [414, 288] on div "12" at bounding box center [359, 287] width 339 height 11
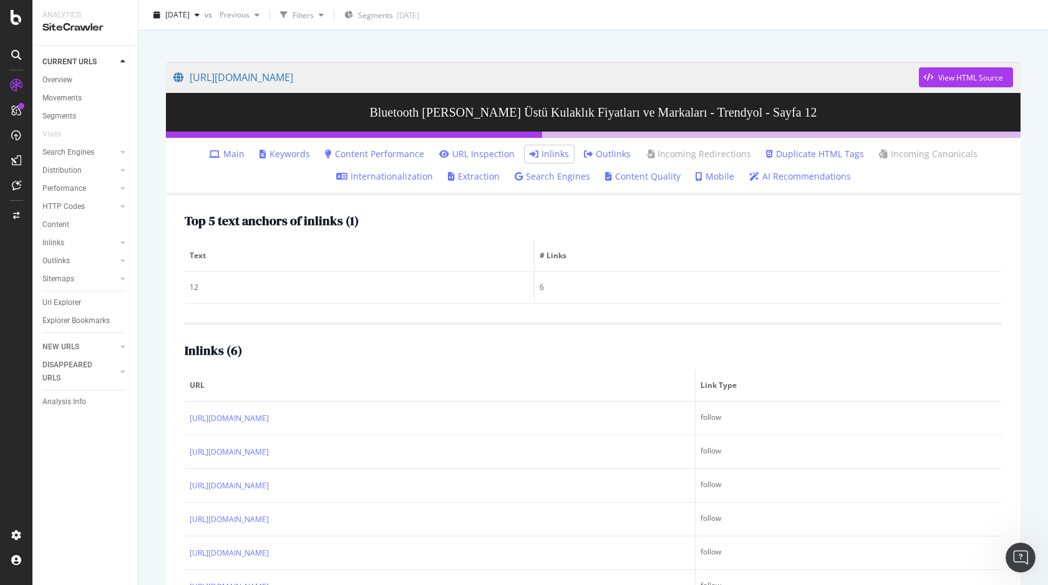
click at [793, 157] on link "Duplicate HTML Tags" at bounding box center [815, 154] width 98 height 12
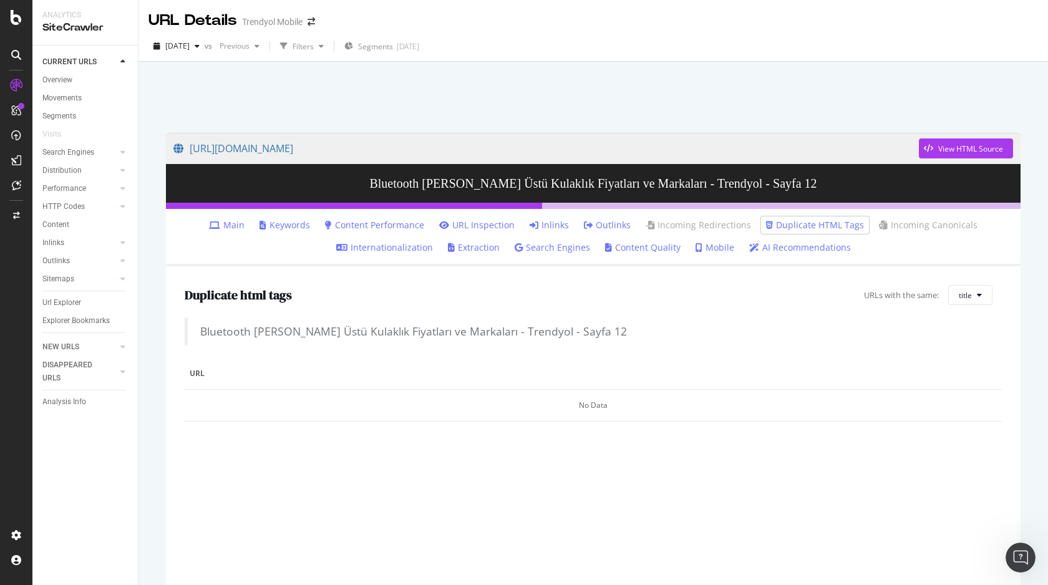
click at [479, 231] on link "URL Inspection" at bounding box center [476, 225] width 75 height 12
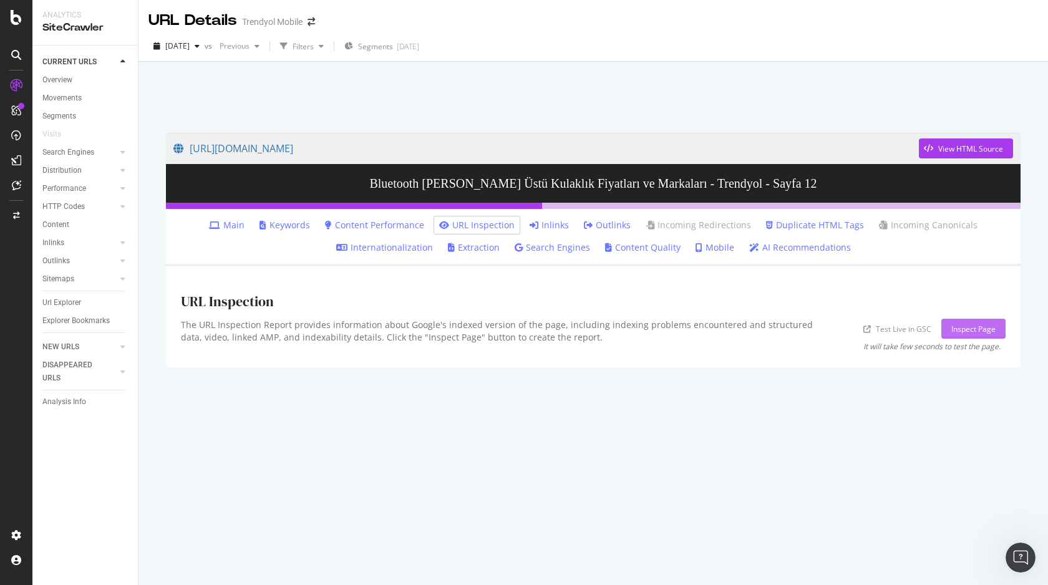
click at [950, 326] on button "Inspect Page" at bounding box center [973, 329] width 64 height 20
click at [943, 144] on div "View HTML Source" at bounding box center [970, 149] width 65 height 11
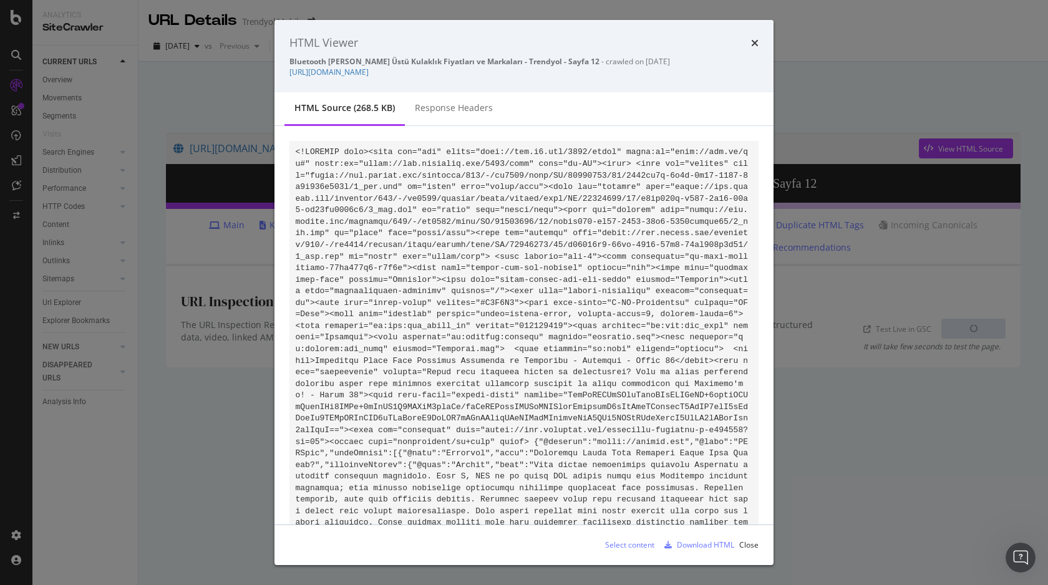
click at [425, 106] on div "Response Headers" at bounding box center [454, 108] width 78 height 12
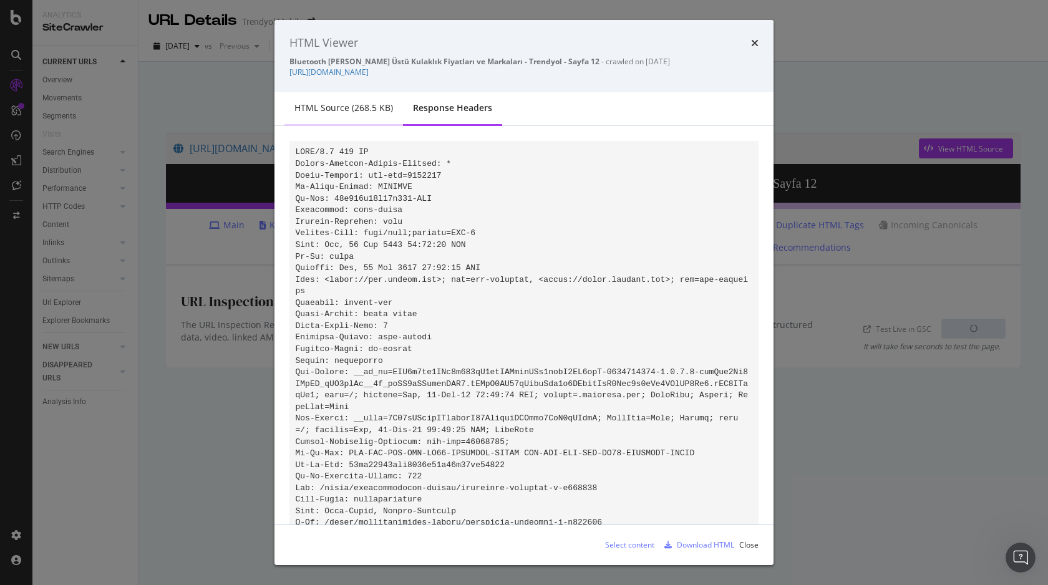
click at [347, 99] on div "HTML source (268.5 KB)" at bounding box center [344, 109] width 119 height 34
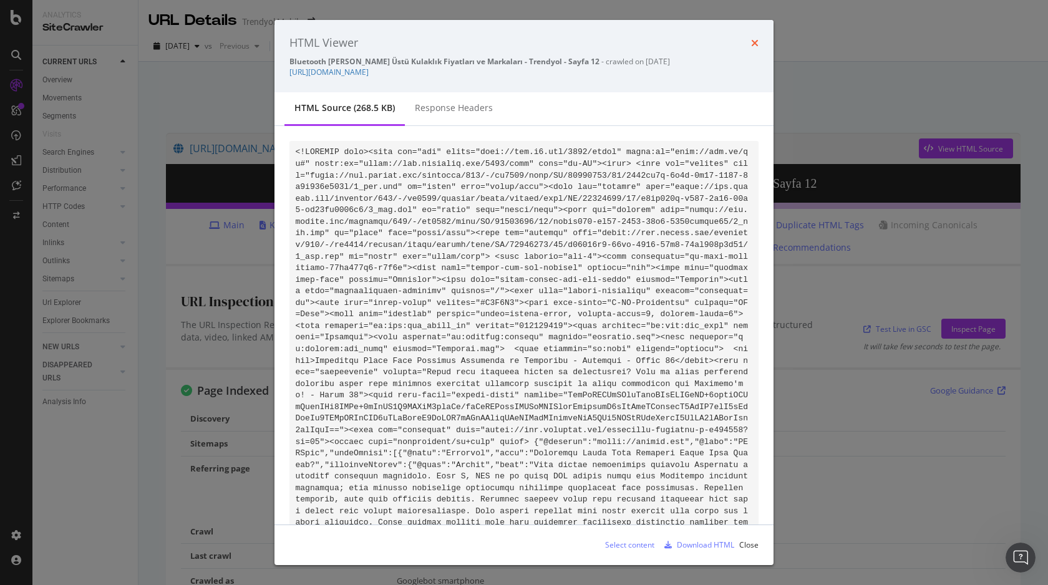
click at [756, 44] on icon "times" at bounding box center [754, 43] width 7 height 10
